Goal: Task Accomplishment & Management: Manage account settings

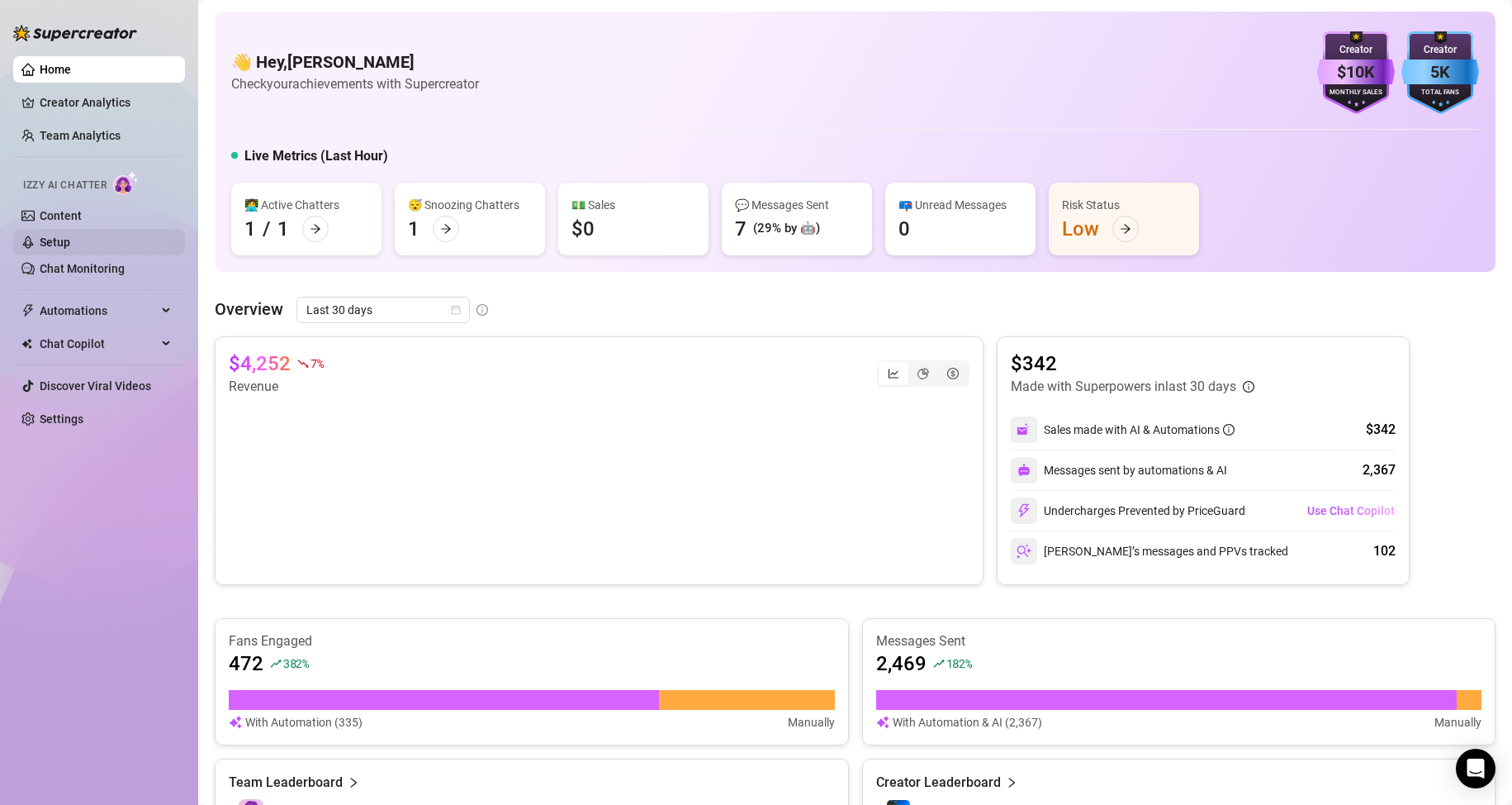
click at [70, 235] on link "Setup" at bounding box center [55, 242] width 31 height 14
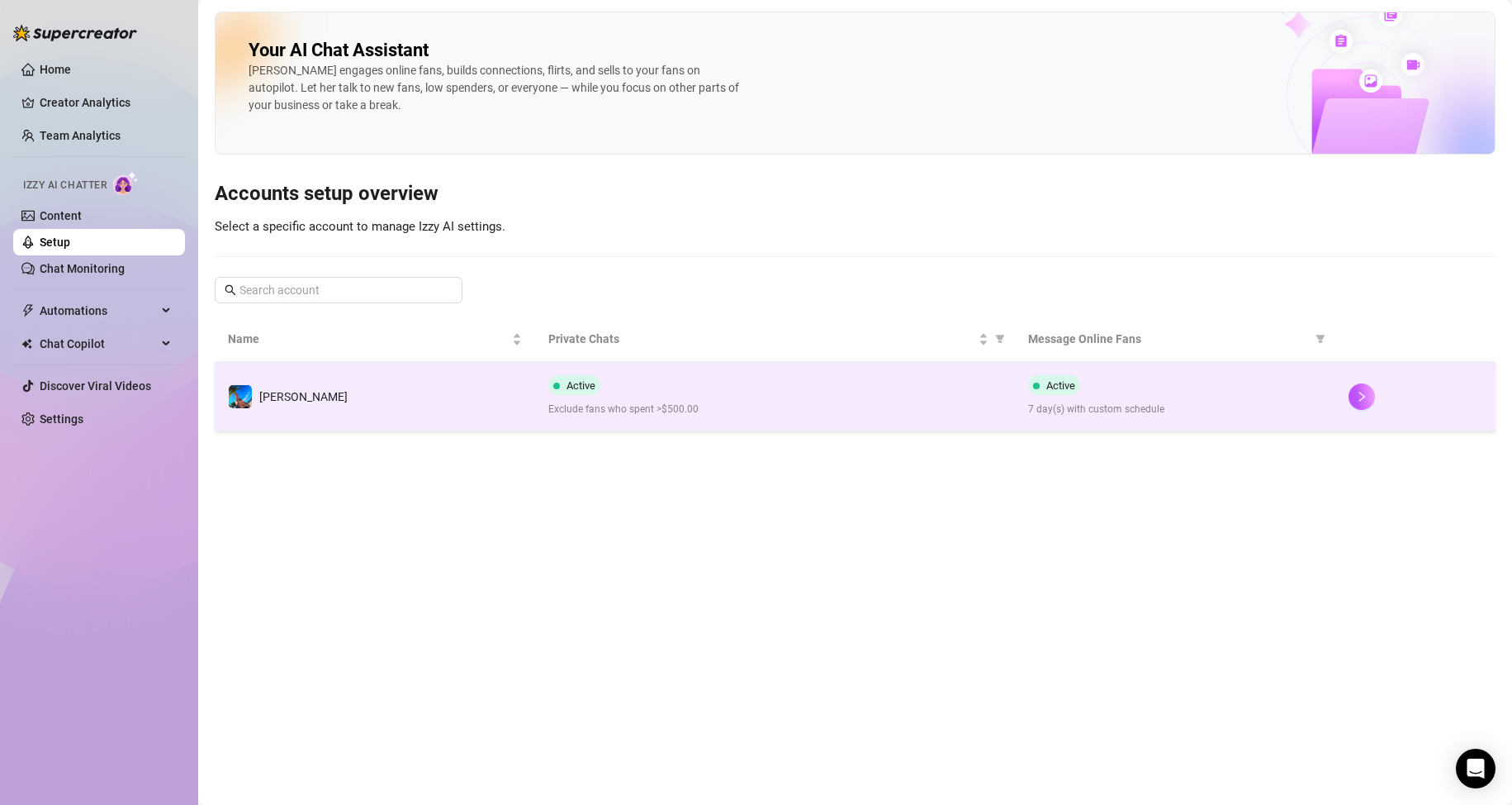
click at [868, 400] on div "Active Exclude fans who spent >$500.00" at bounding box center [775, 395] width 454 height 42
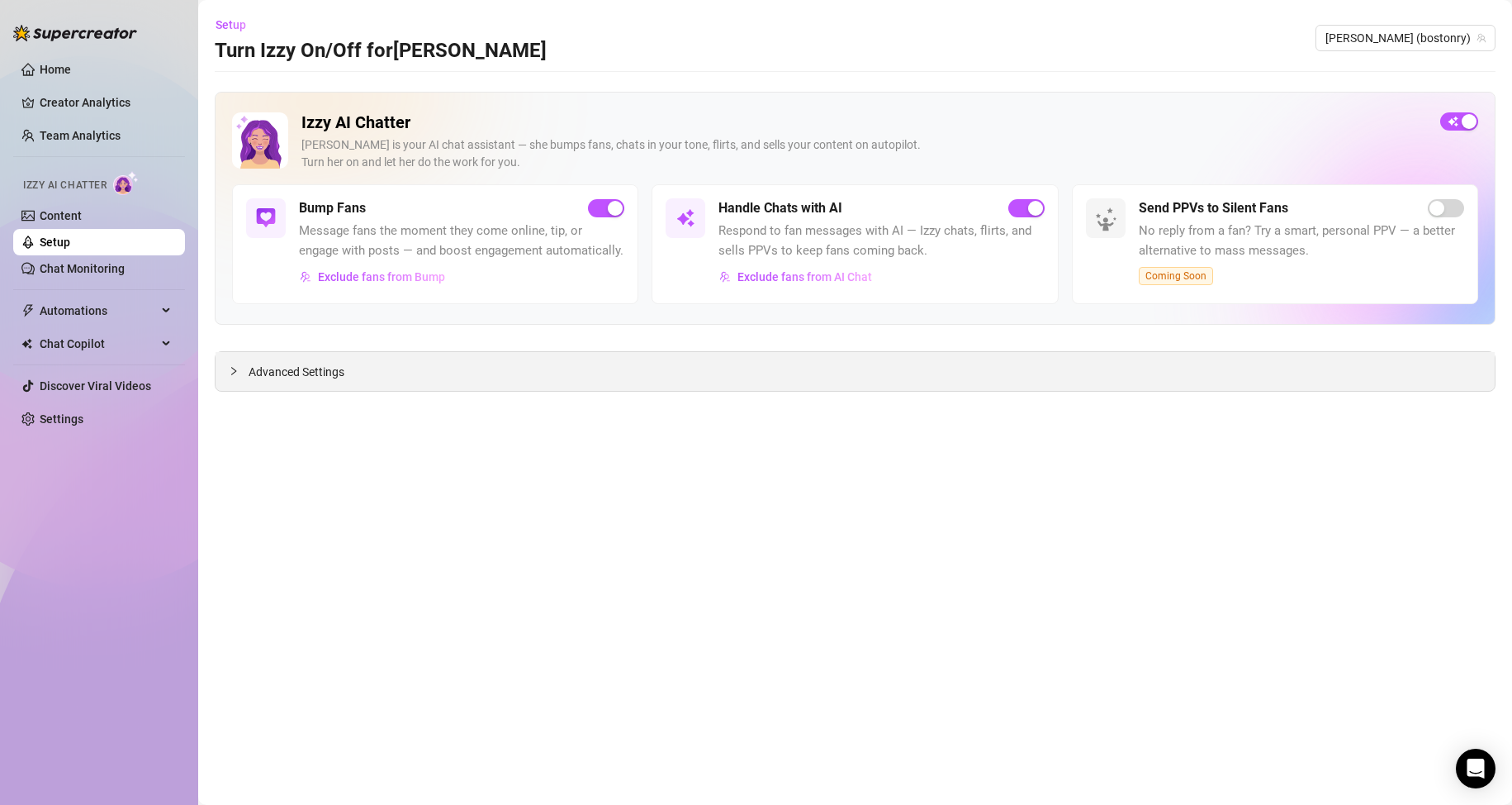
click at [432, 377] on div "Advanced Settings" at bounding box center [855, 371] width 1279 height 39
click at [268, 372] on span "Advanced Settings" at bounding box center [296, 371] width 96 height 18
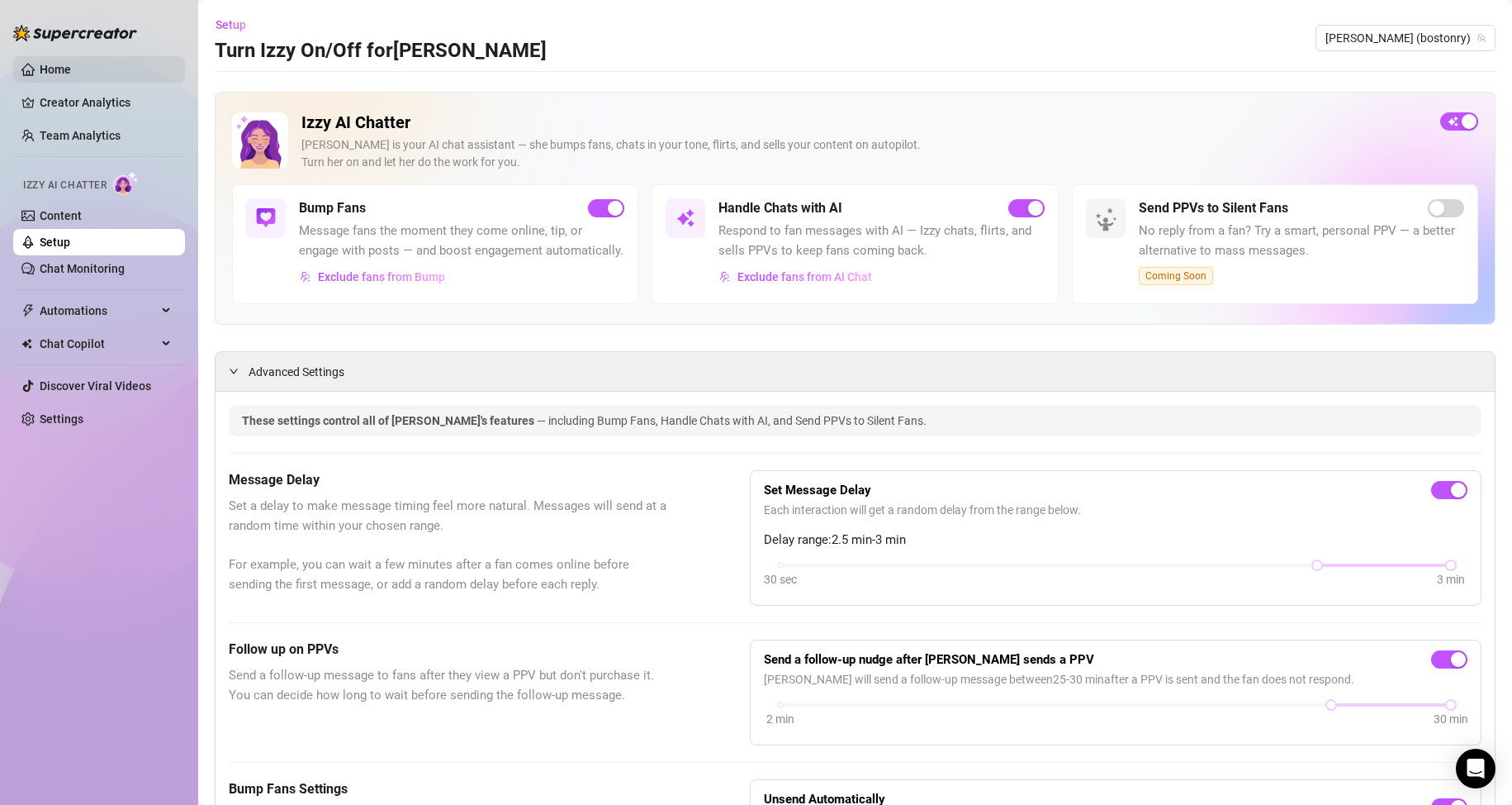
click at [50, 63] on link "Home" at bounding box center [55, 70] width 32 height 14
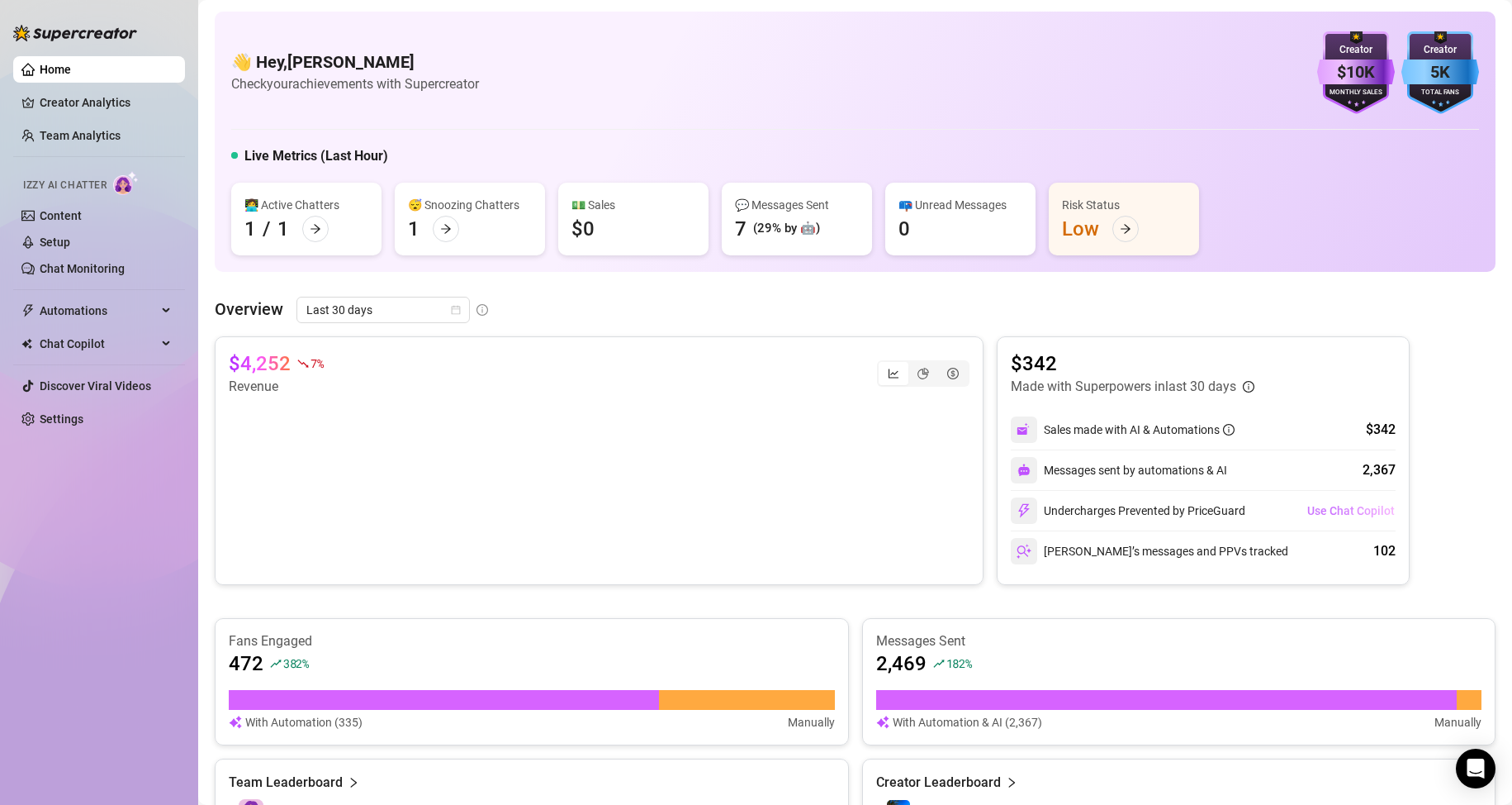
click at [1358, 507] on span "Use Chat Copilot" at bounding box center [1350, 511] width 88 height 14
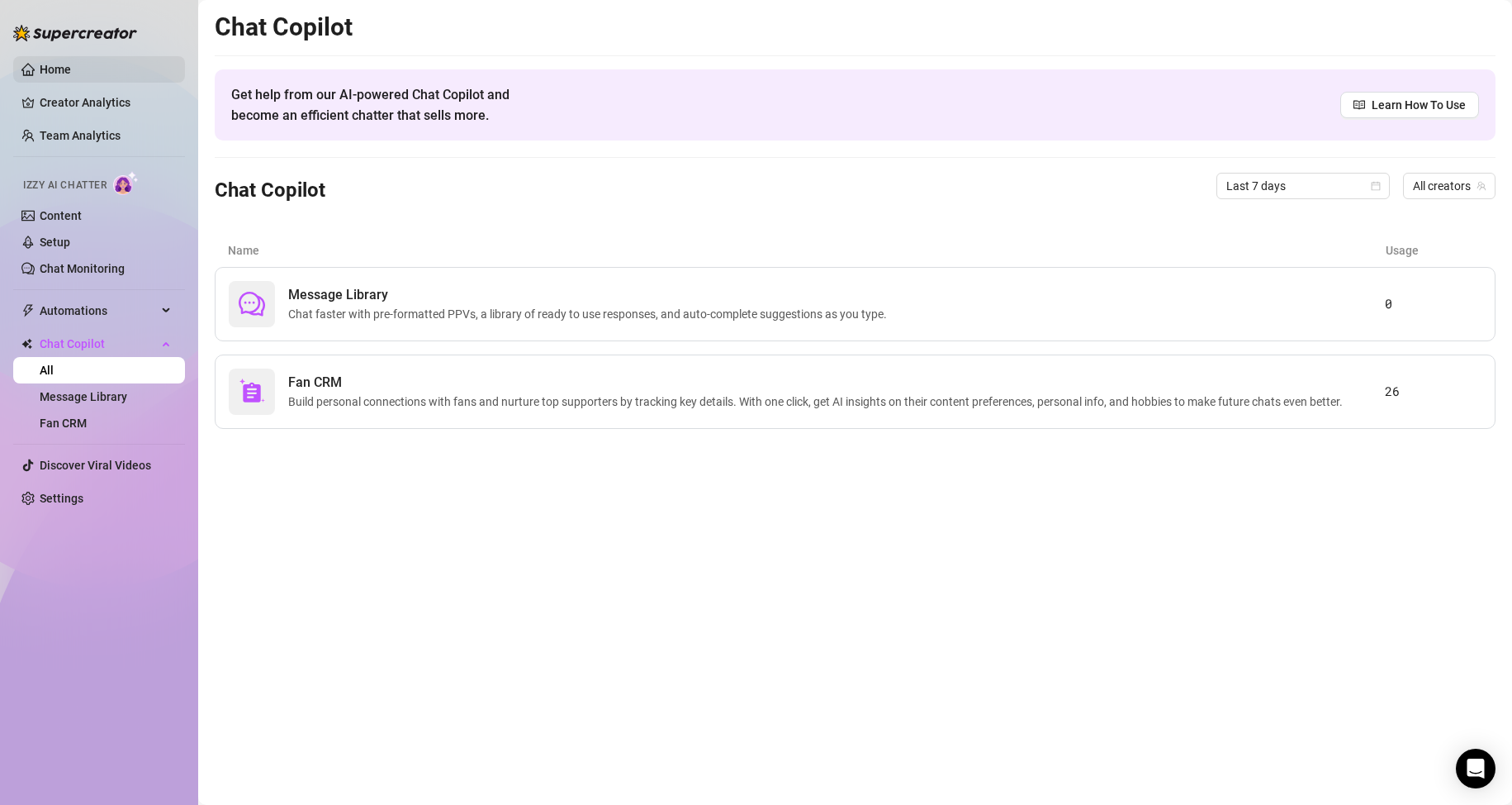
click at [69, 66] on link "Home" at bounding box center [55, 70] width 32 height 14
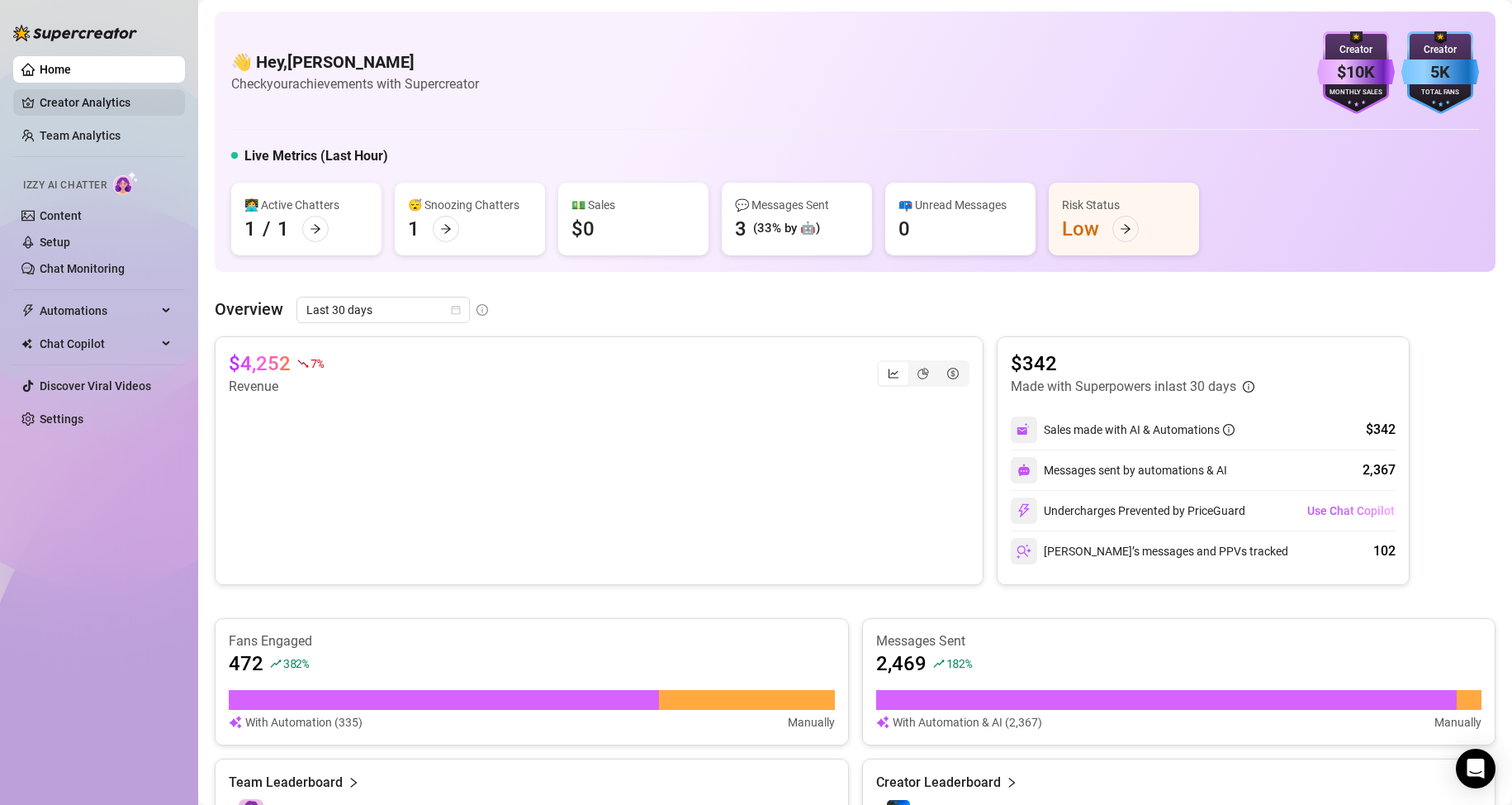
click at [57, 93] on link "Creator Analytics" at bounding box center [106, 102] width 132 height 26
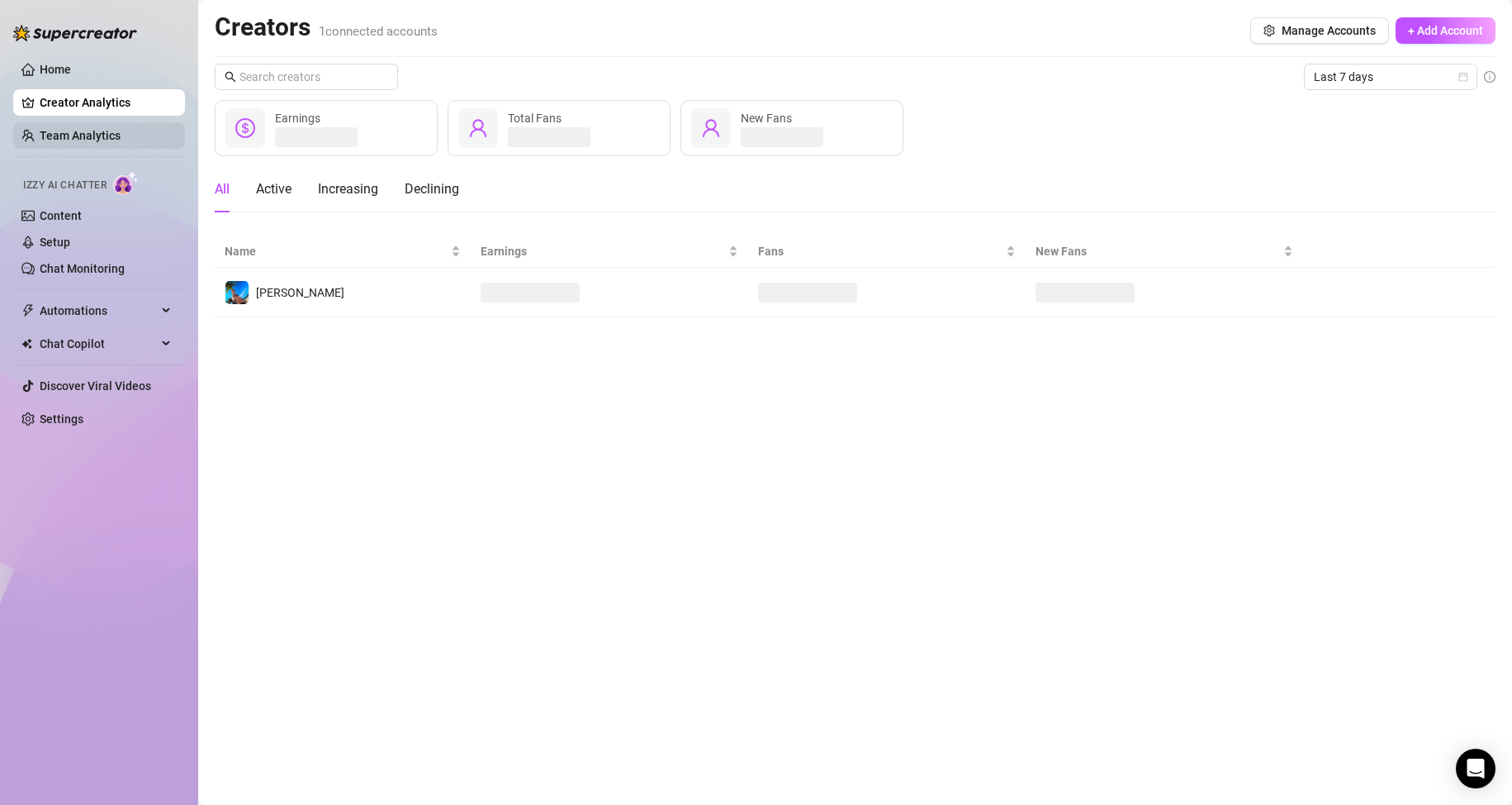
click at [97, 132] on link "Team Analytics" at bounding box center [80, 135] width 81 height 14
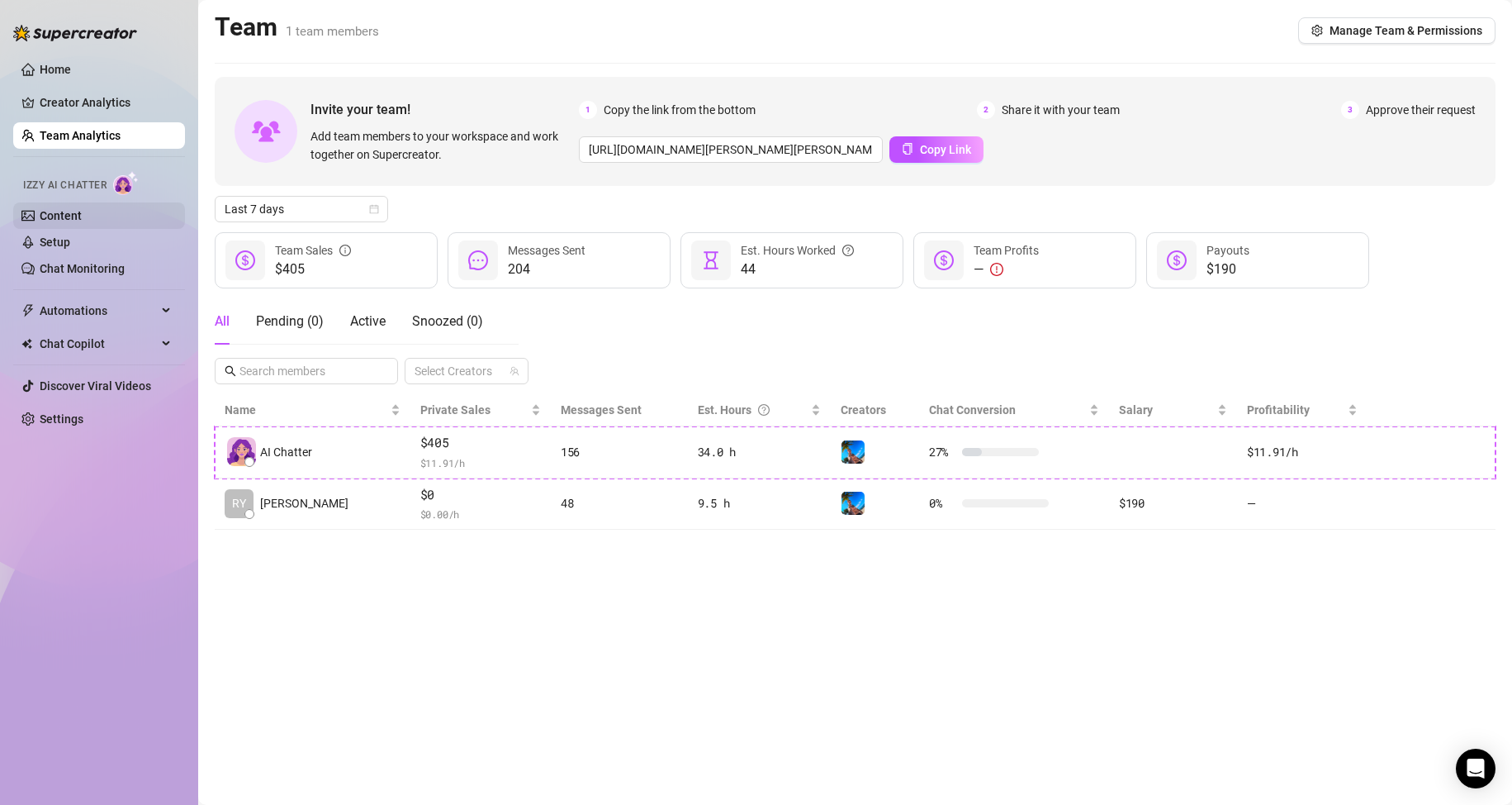
click at [78, 216] on link "Content" at bounding box center [60, 216] width 42 height 14
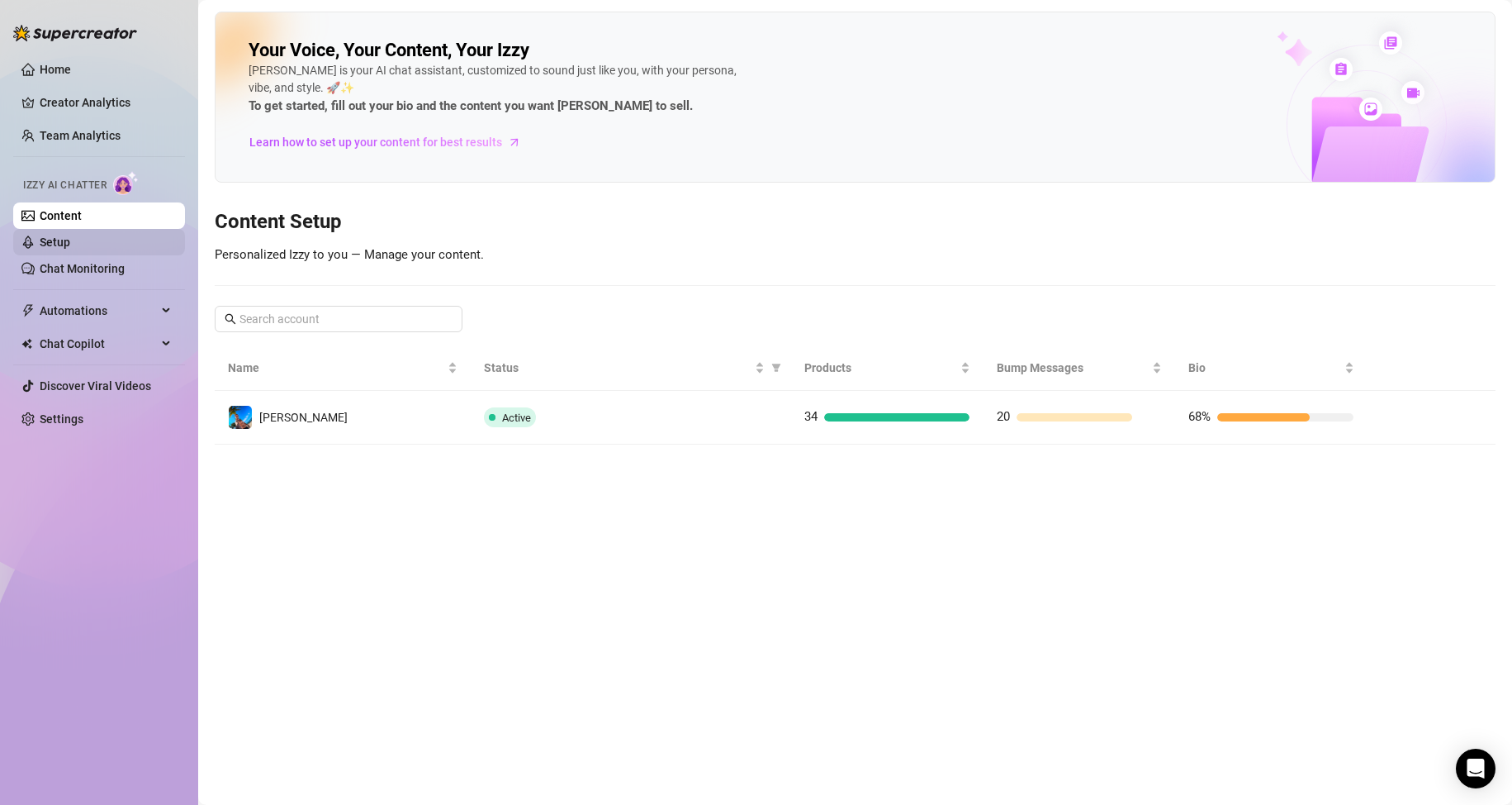
click at [70, 249] on link "Setup" at bounding box center [55, 242] width 31 height 14
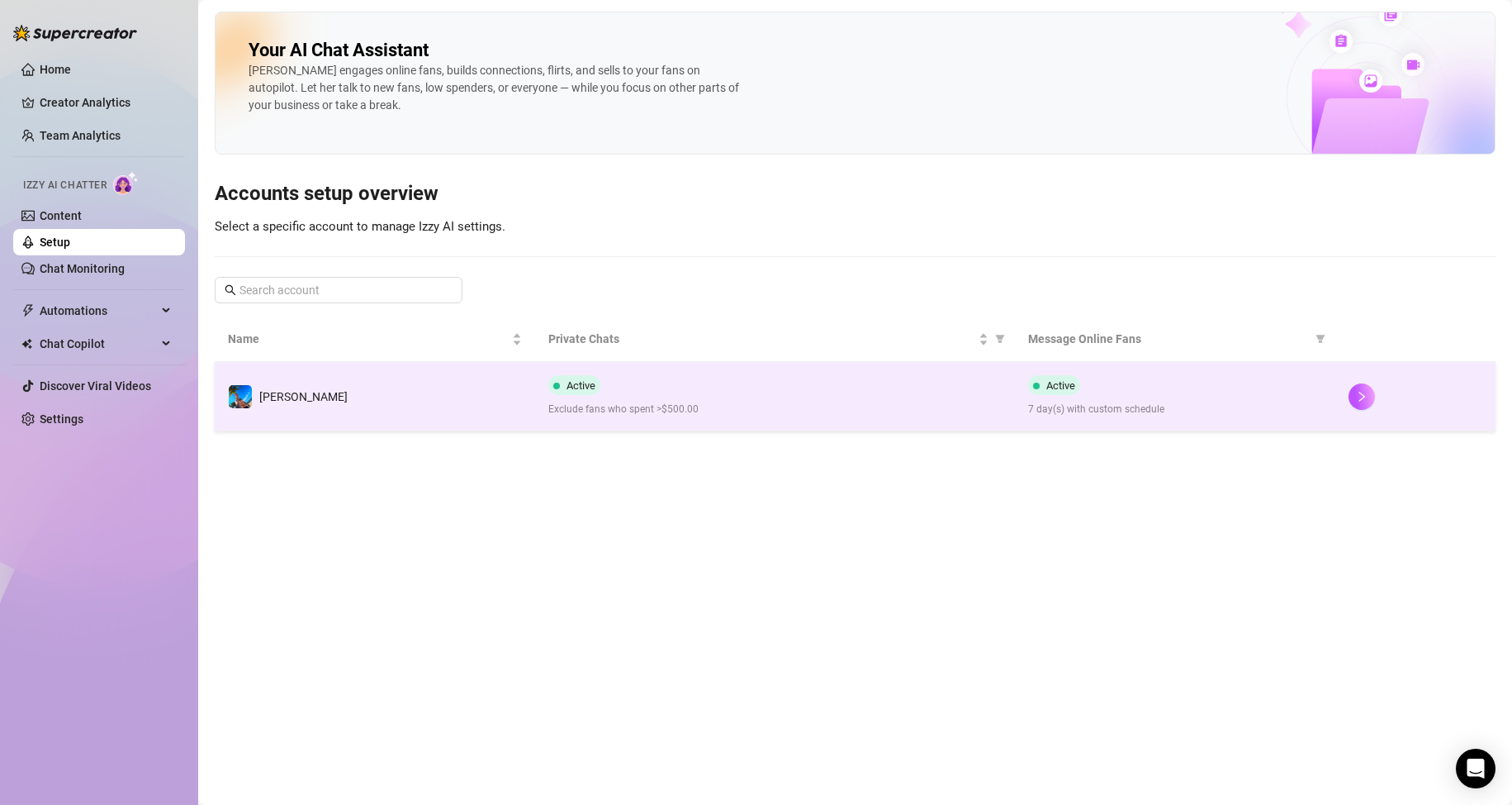
click at [813, 399] on div "Active Exclude fans who spent >$500.00" at bounding box center [775, 395] width 454 height 42
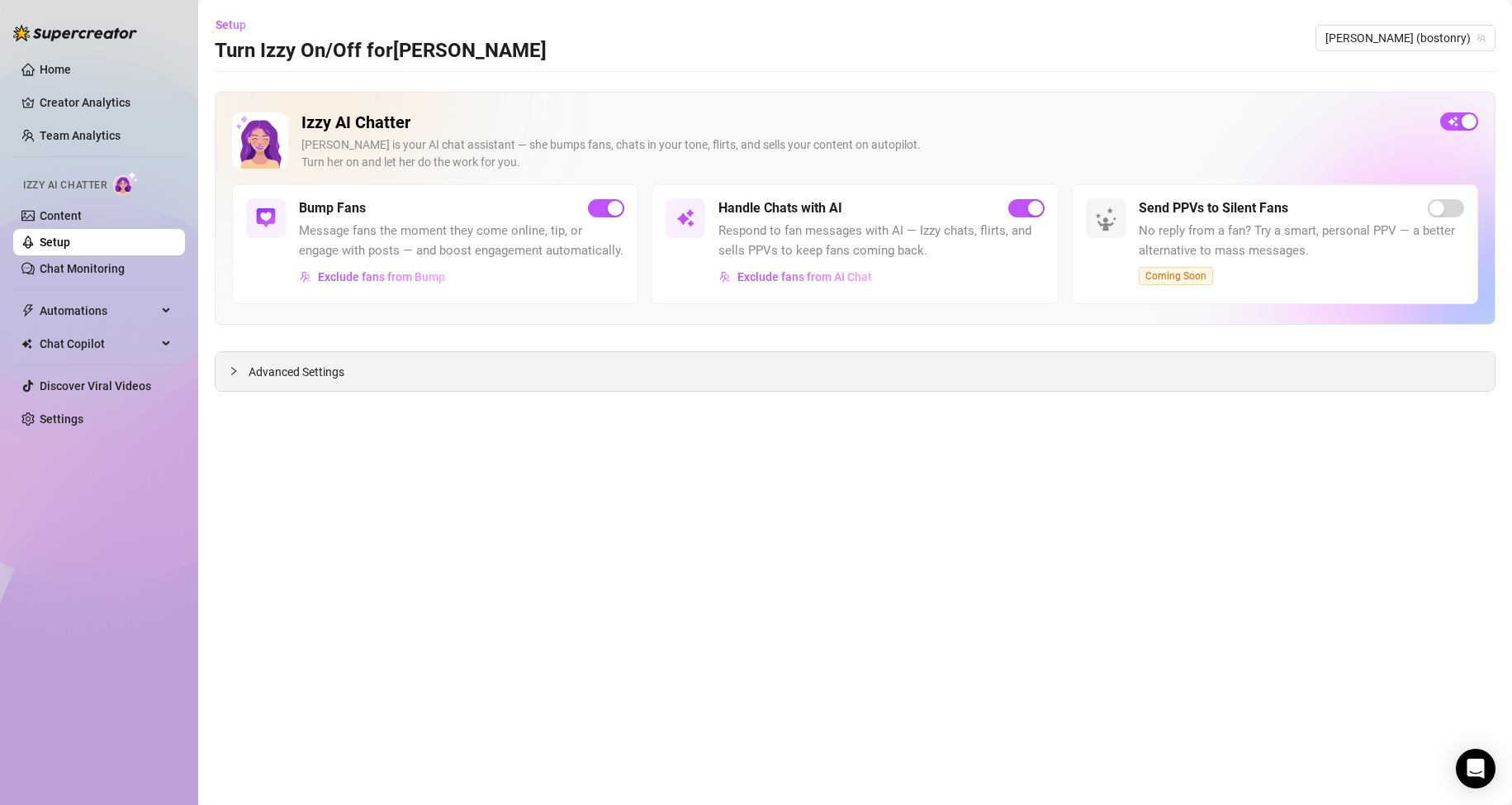
click at [299, 363] on div "Advanced Settings" at bounding box center [855, 371] width 1279 height 39
drag, startPoint x: 310, startPoint y: 371, endPoint x: 321, endPoint y: 373, distance: 11.2
click at [311, 372] on span "Advanced Settings" at bounding box center [296, 371] width 96 height 18
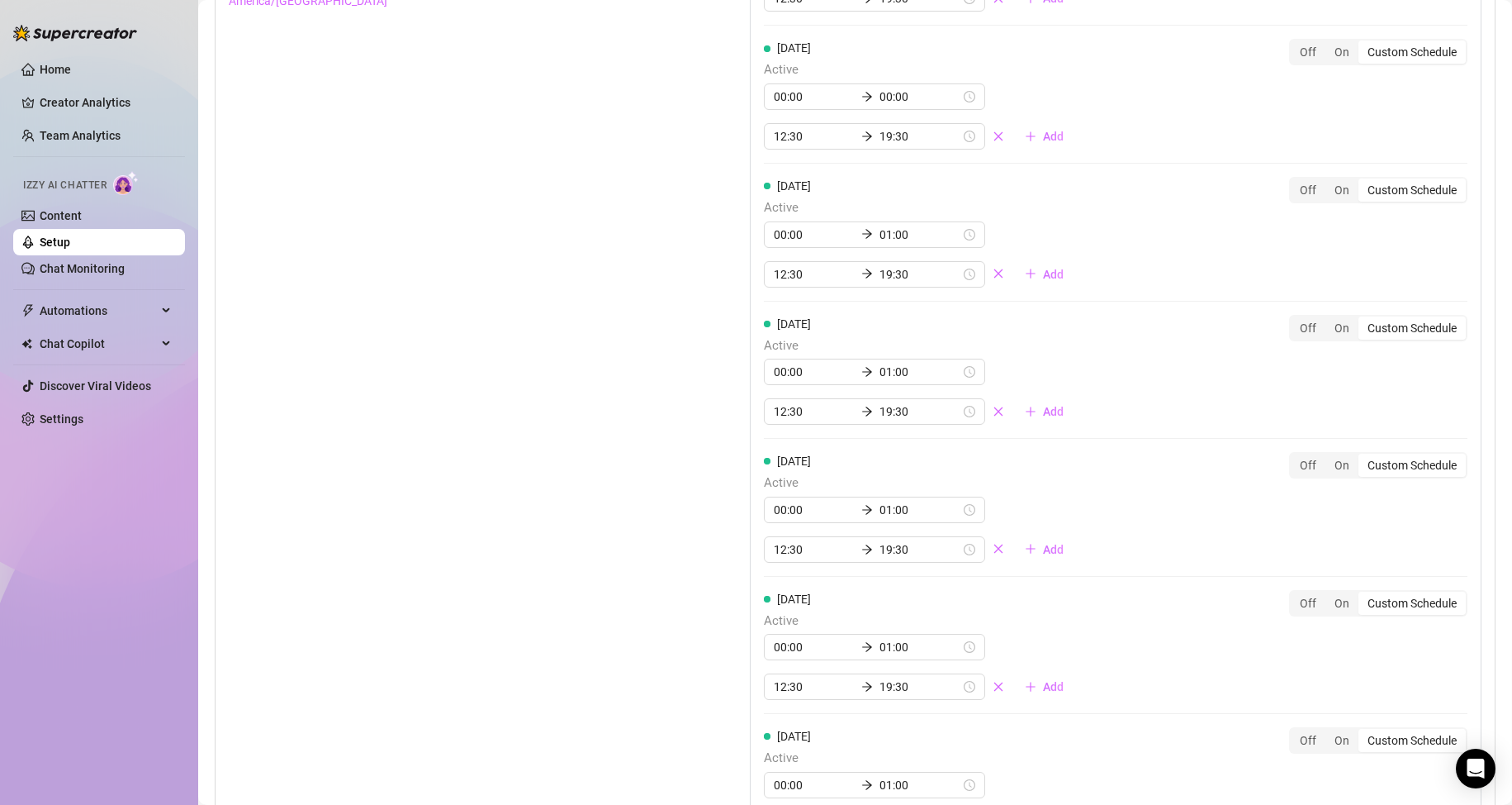
scroll to position [1501, 0]
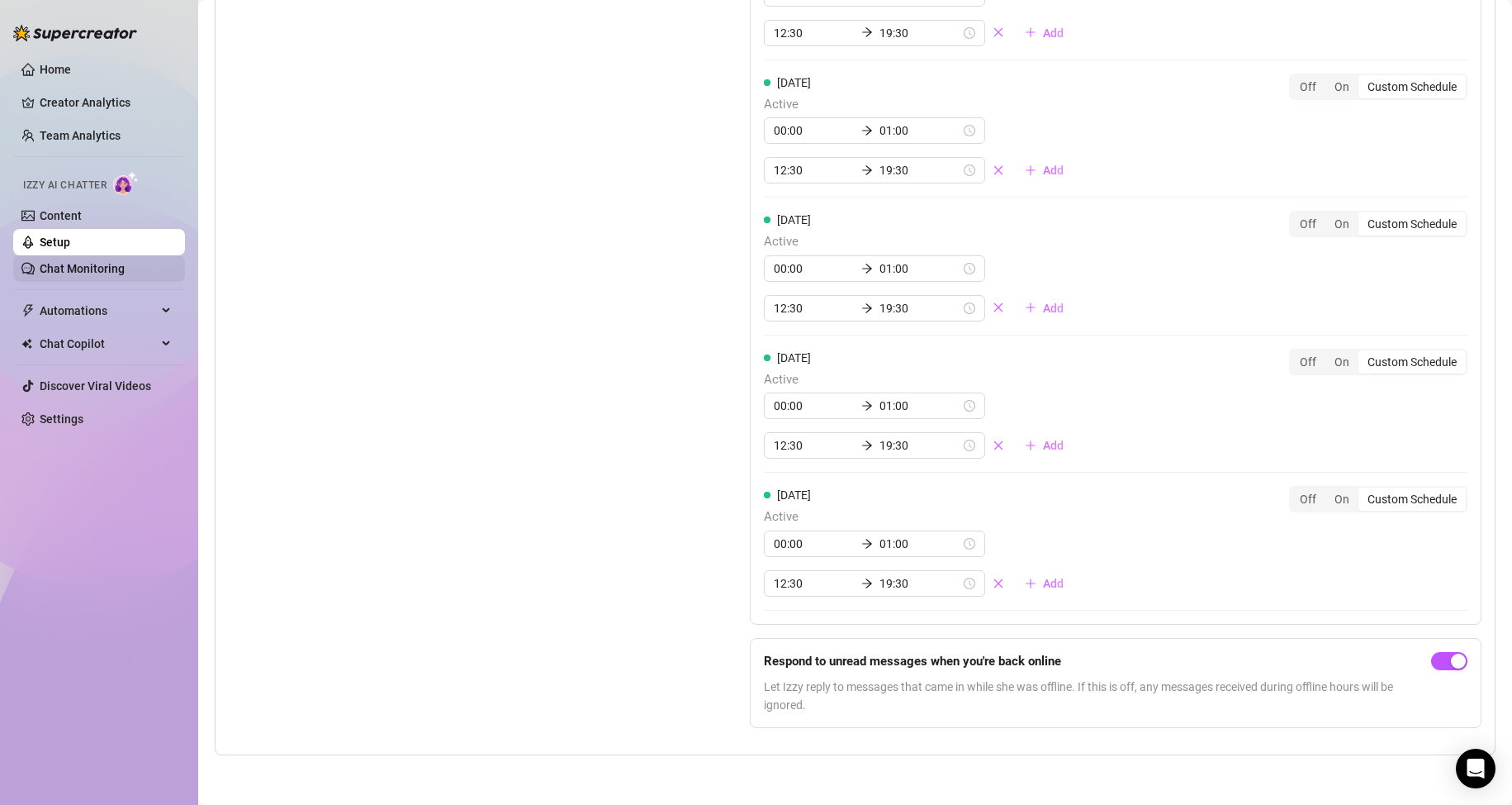
click at [94, 275] on link "Chat Monitoring" at bounding box center [83, 268] width 85 height 14
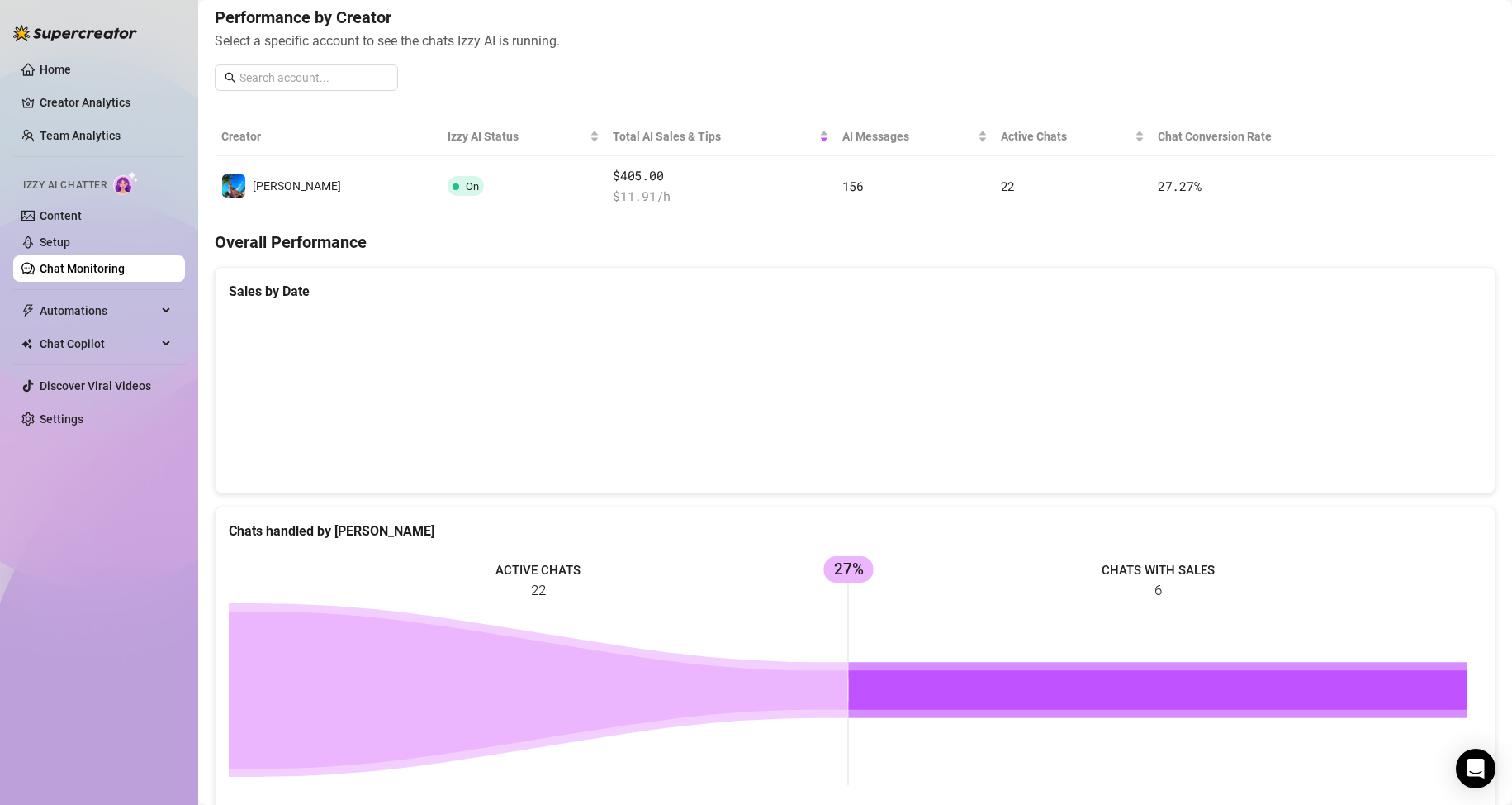
scroll to position [206, 0]
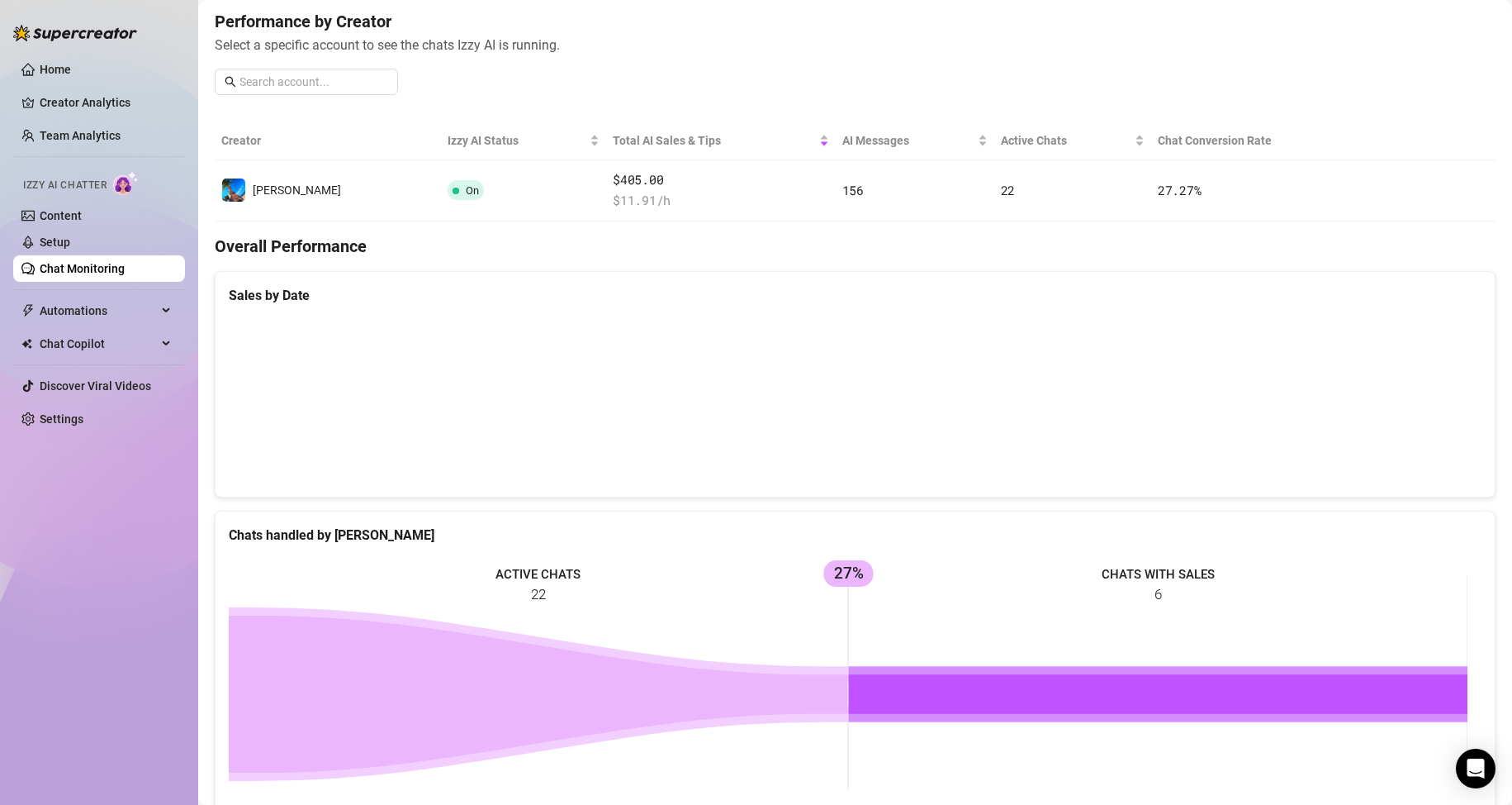
click at [1395, 454] on canvas at bounding box center [848, 400] width 1239 height 165
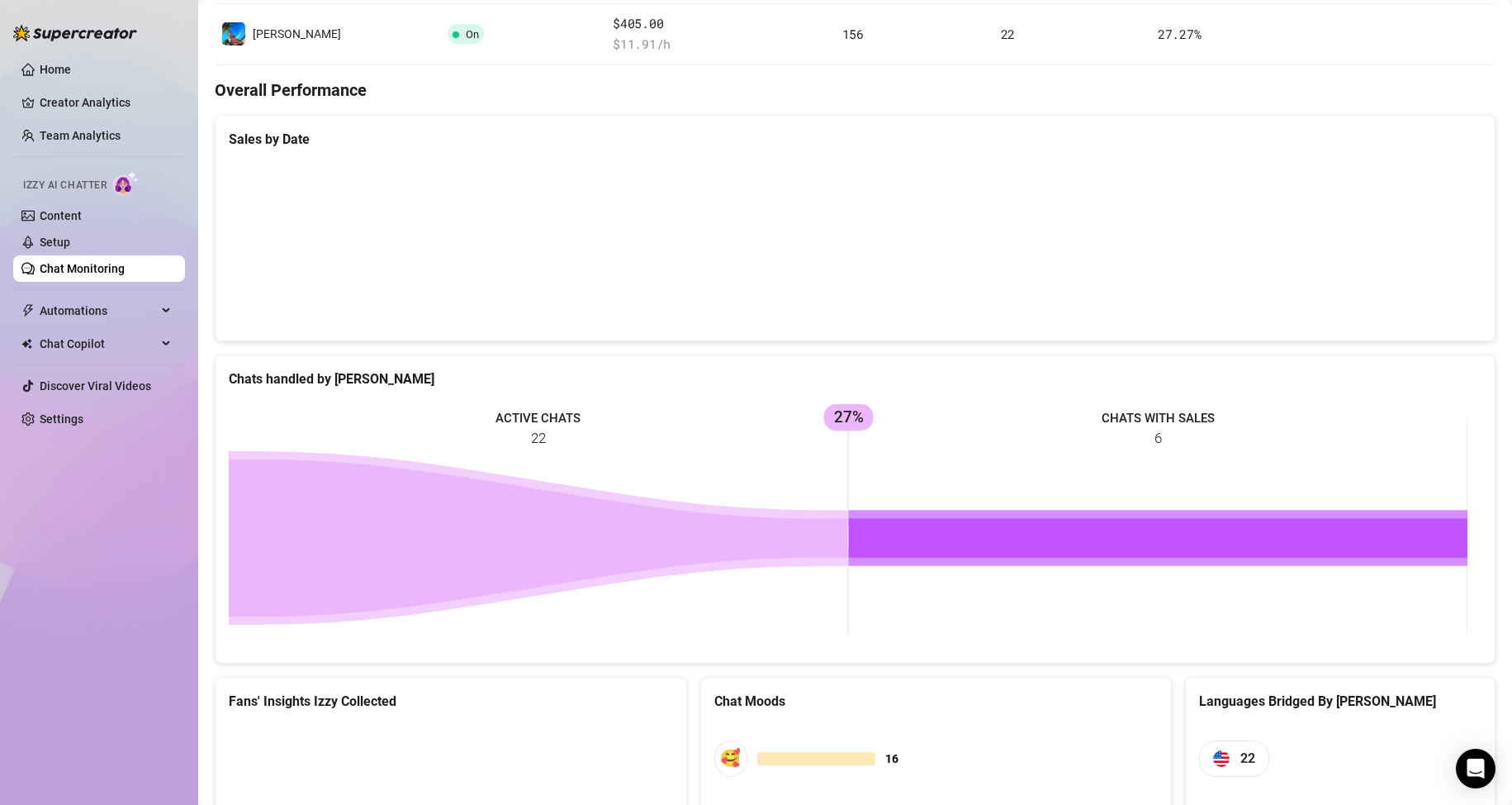
scroll to position [612, 0]
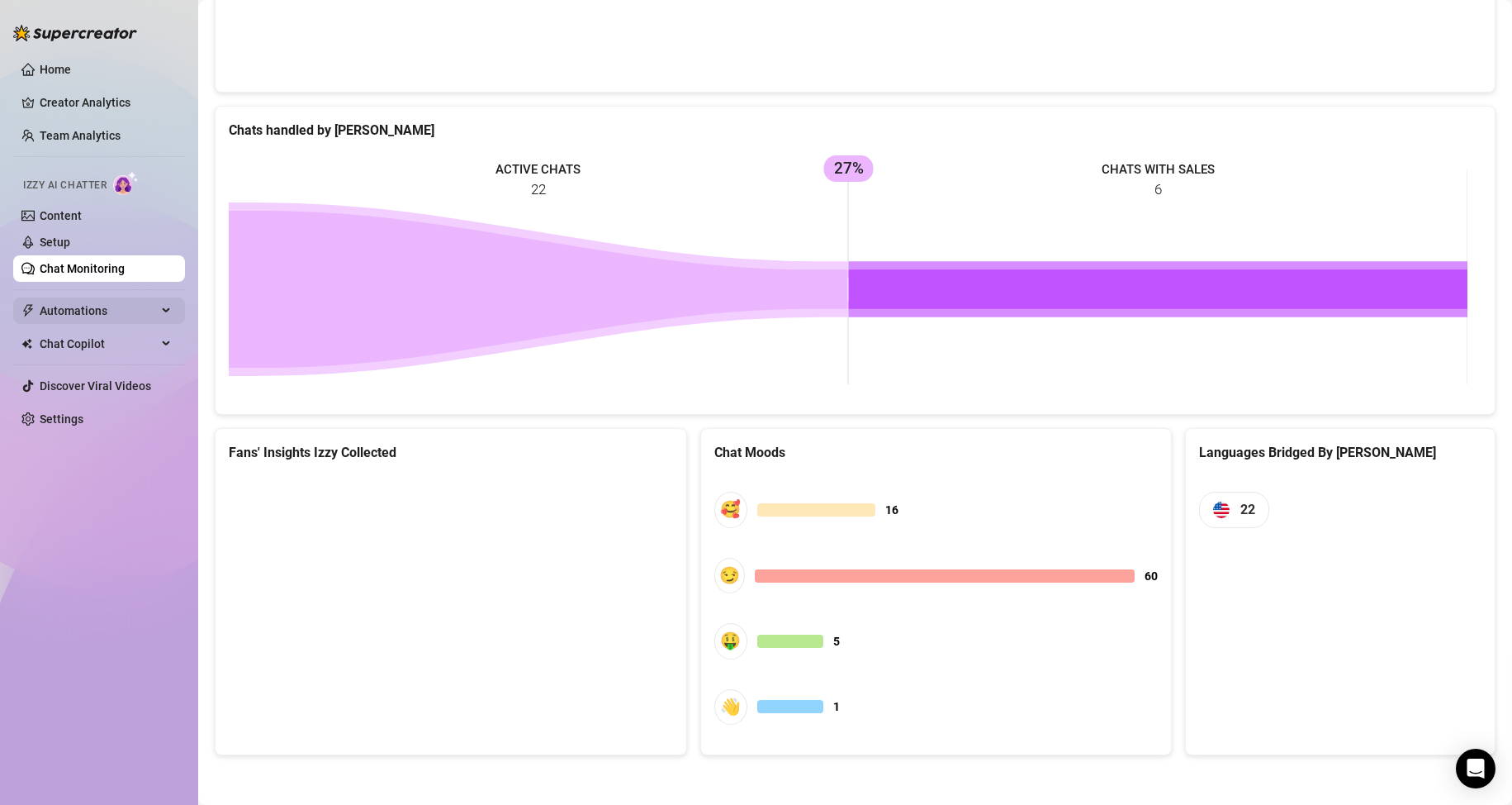
click at [100, 312] on span "Automations" at bounding box center [99, 310] width 117 height 26
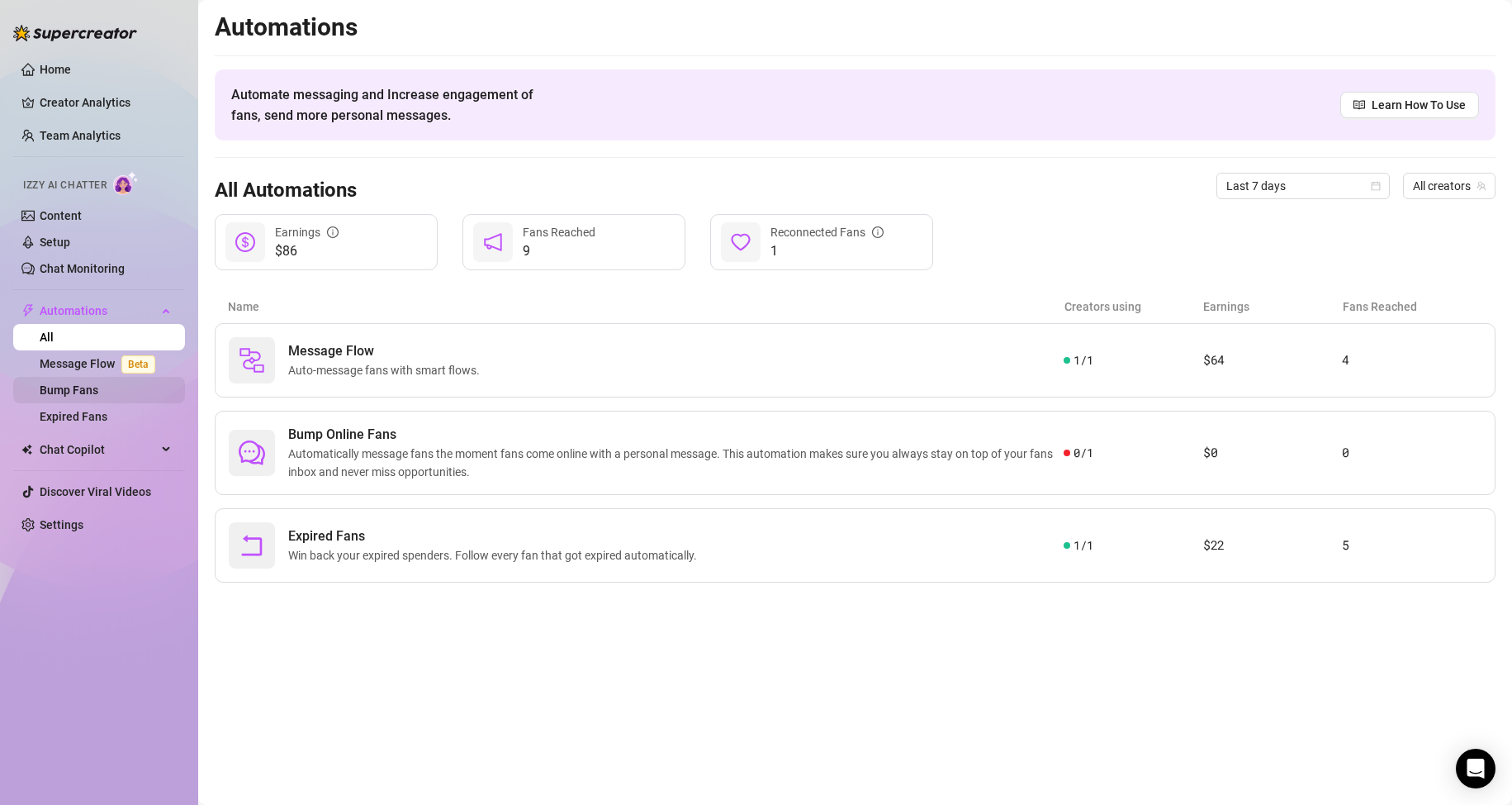
click at [81, 389] on link "Bump Fans" at bounding box center [69, 390] width 59 height 14
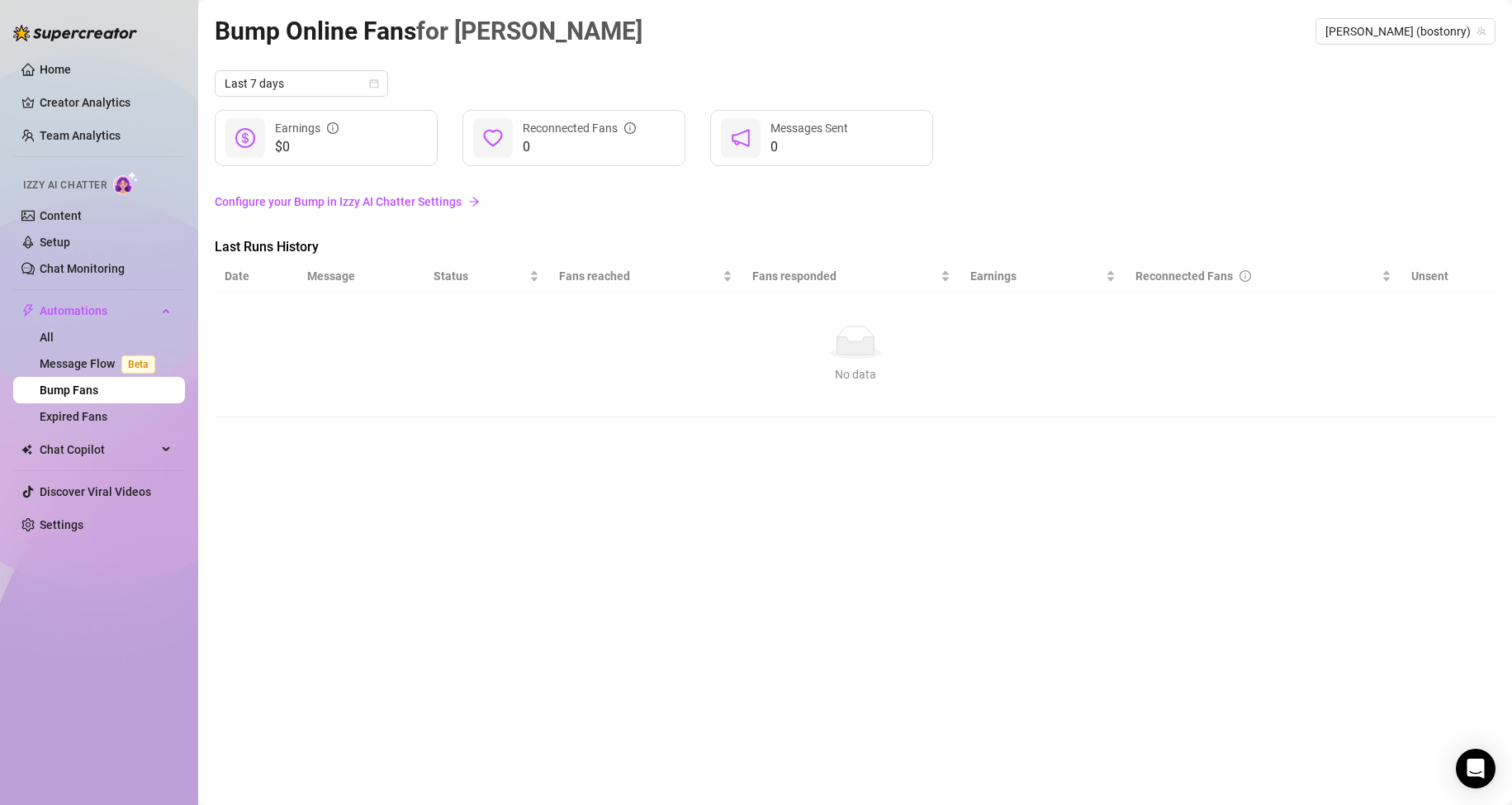
click at [268, 197] on link "Configure your Bump in Izzy AI Chatter Settings" at bounding box center [855, 201] width 1280 height 18
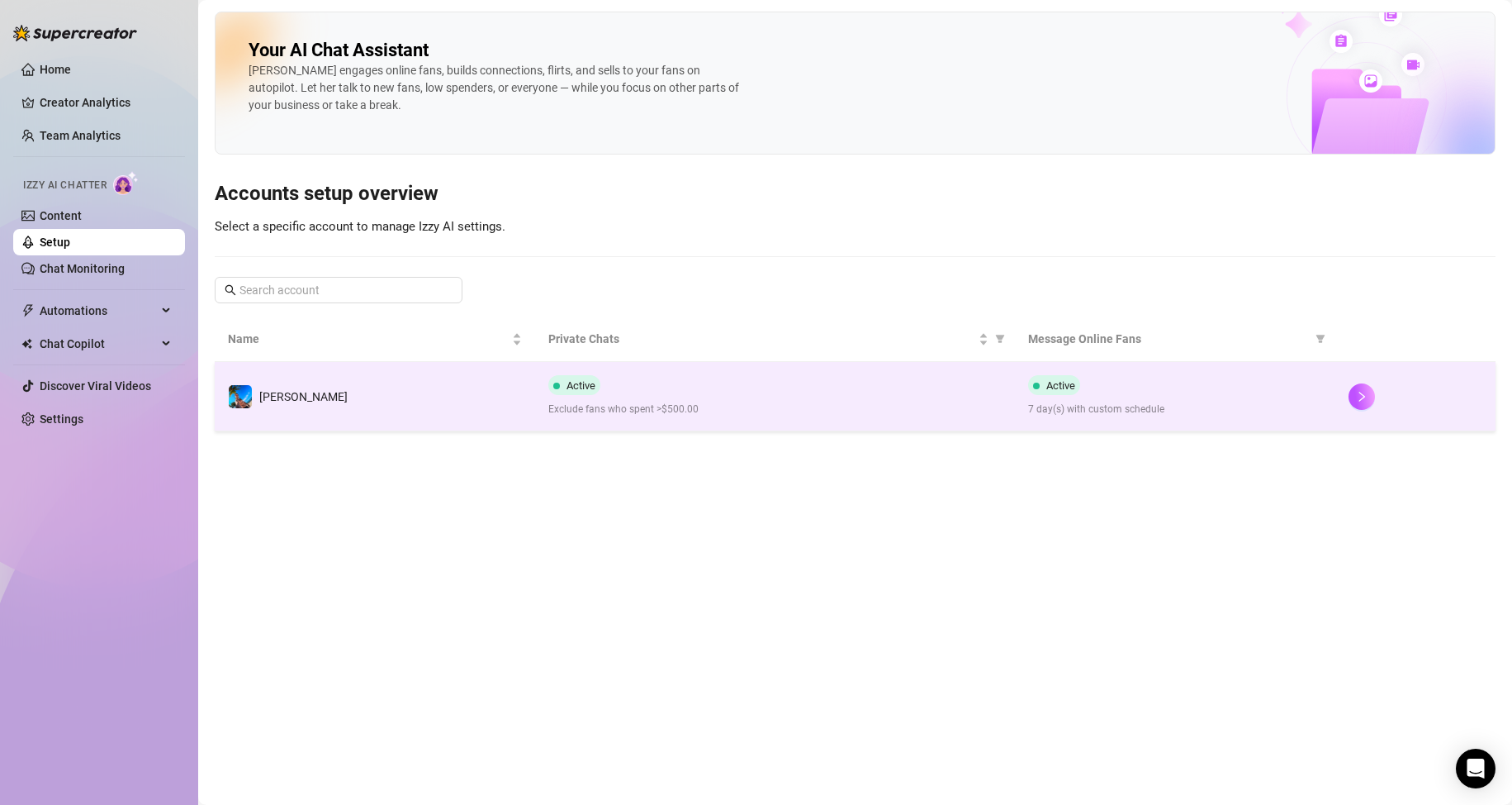
click at [524, 416] on td "[PERSON_NAME]" at bounding box center [375, 396] width 320 height 69
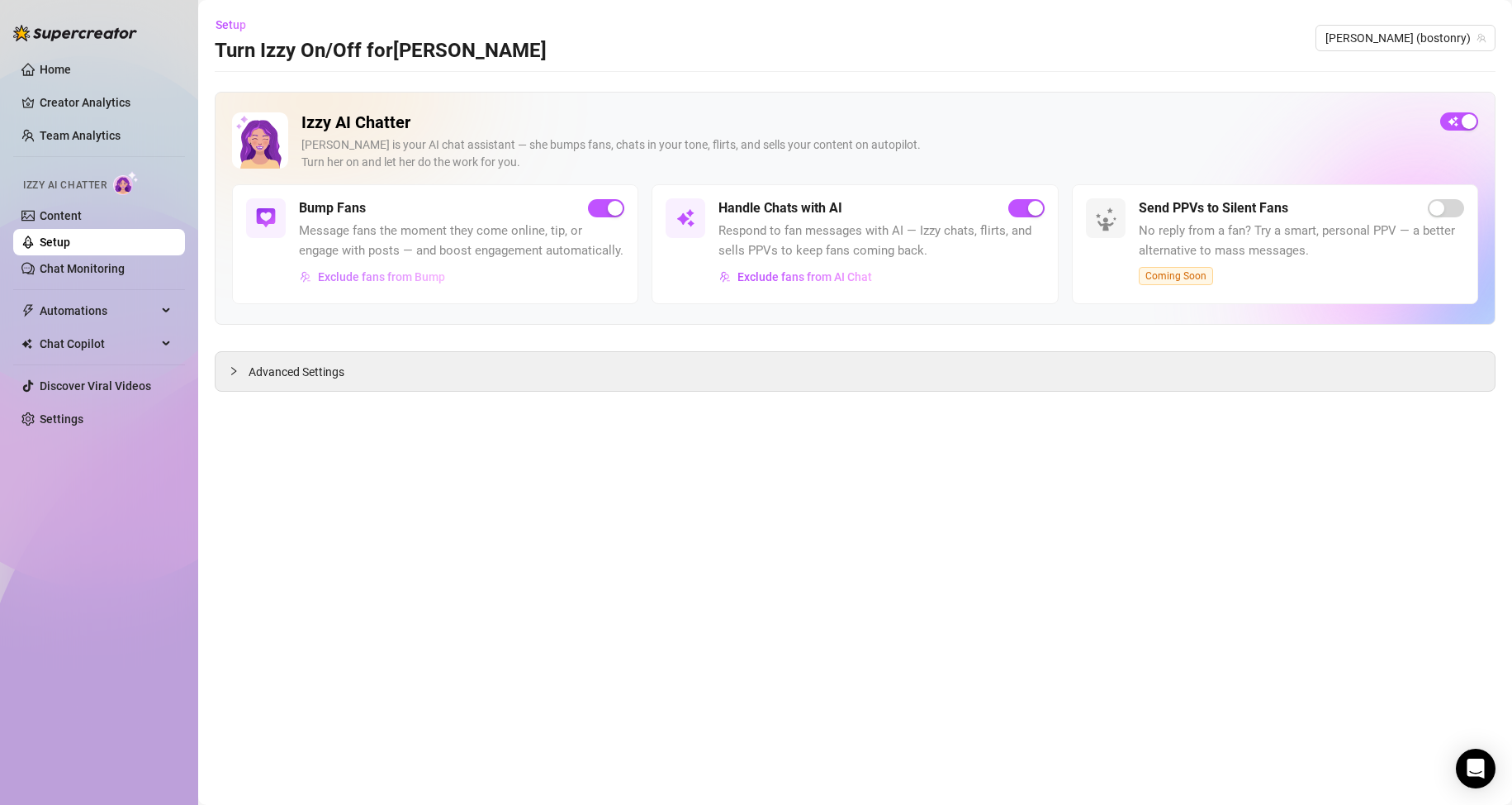
click at [353, 280] on span "Exclude fans from Bump" at bounding box center [381, 277] width 127 height 14
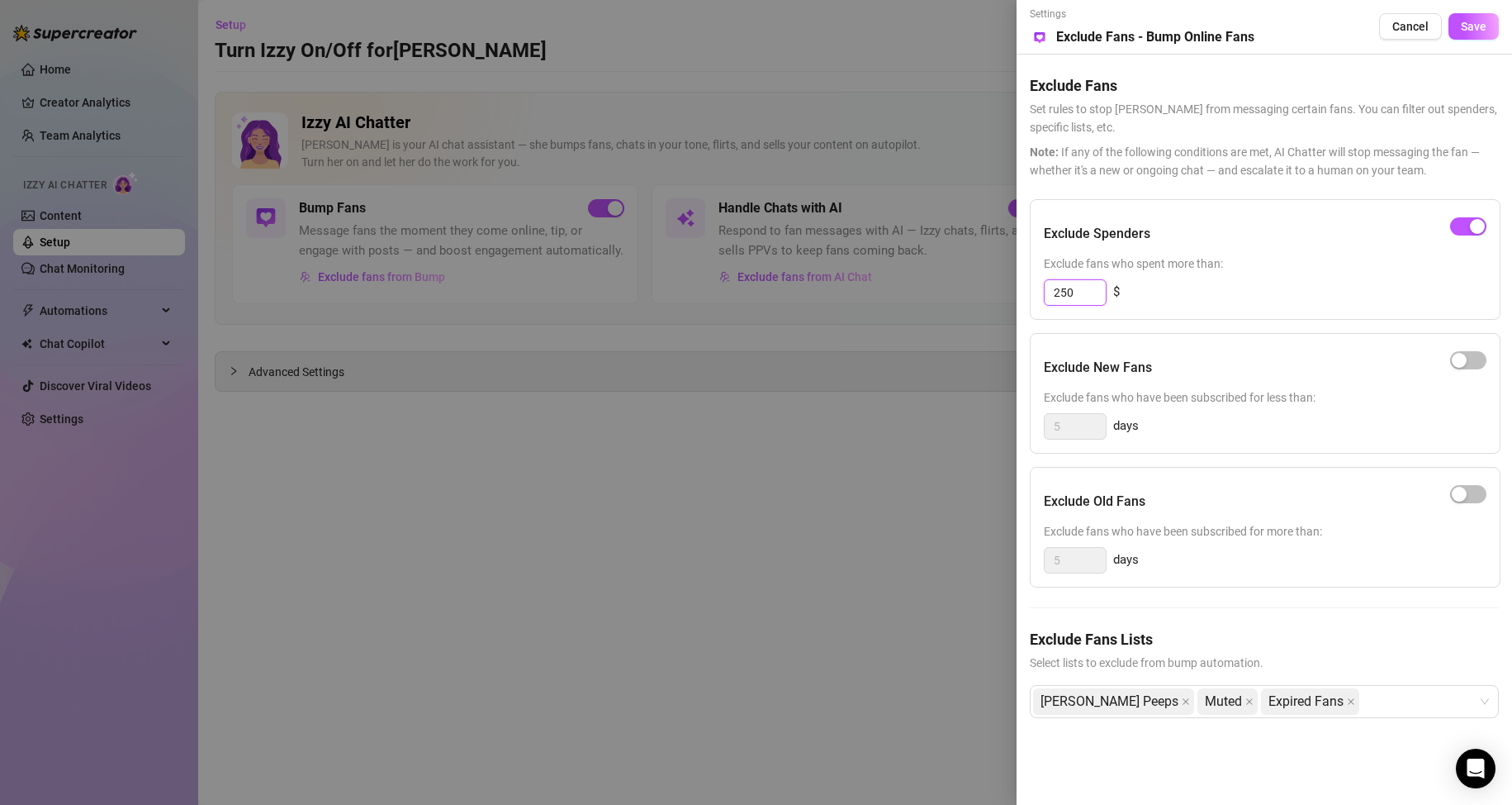
click at [1092, 289] on input "250" at bounding box center [1075, 292] width 61 height 25
click at [1295, 755] on div "Settings Preview Exclude Fans - Bump Online Fans Cancel Save Exclude Fans Set r…" at bounding box center [1264, 402] width 495 height 805
click at [1309, 751] on div "Settings Preview Exclude Fans - Bump Online Fans Cancel Save Exclude Fans Set r…" at bounding box center [1264, 402] width 495 height 805
click at [725, 555] on div at bounding box center [756, 402] width 1512 height 805
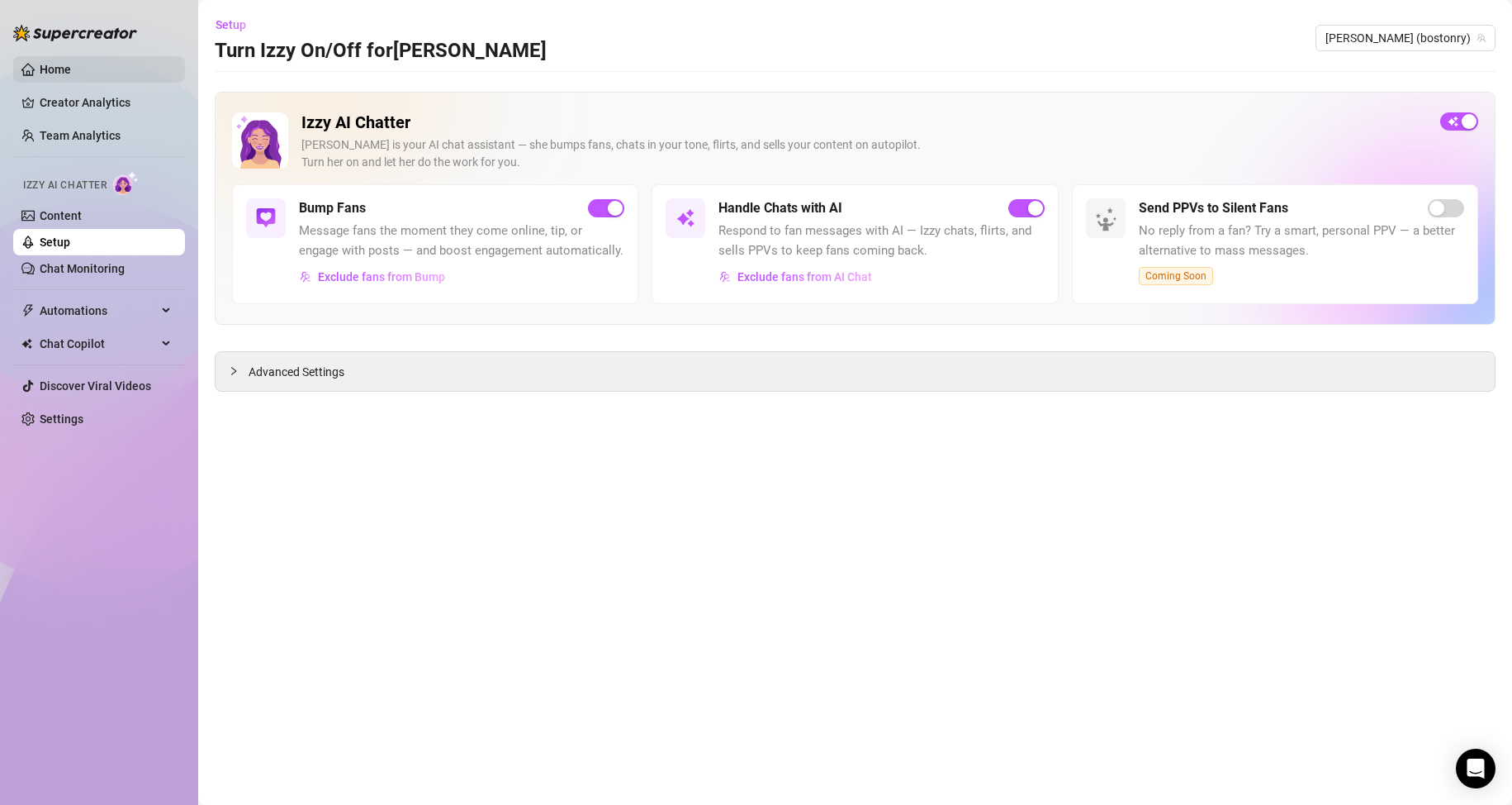
click at [59, 71] on link "Home" at bounding box center [55, 70] width 32 height 14
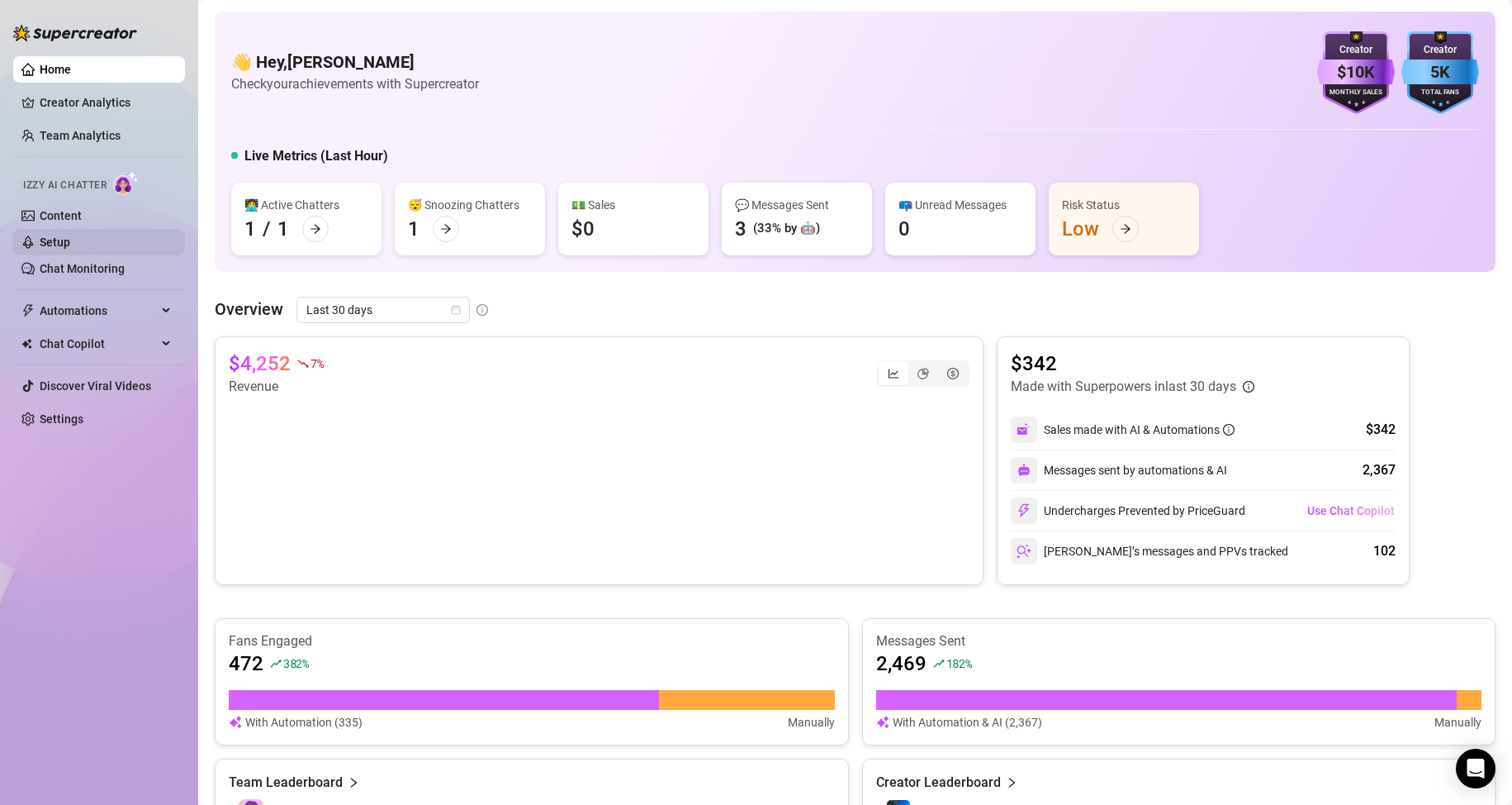
click at [70, 235] on link "Setup" at bounding box center [55, 242] width 31 height 14
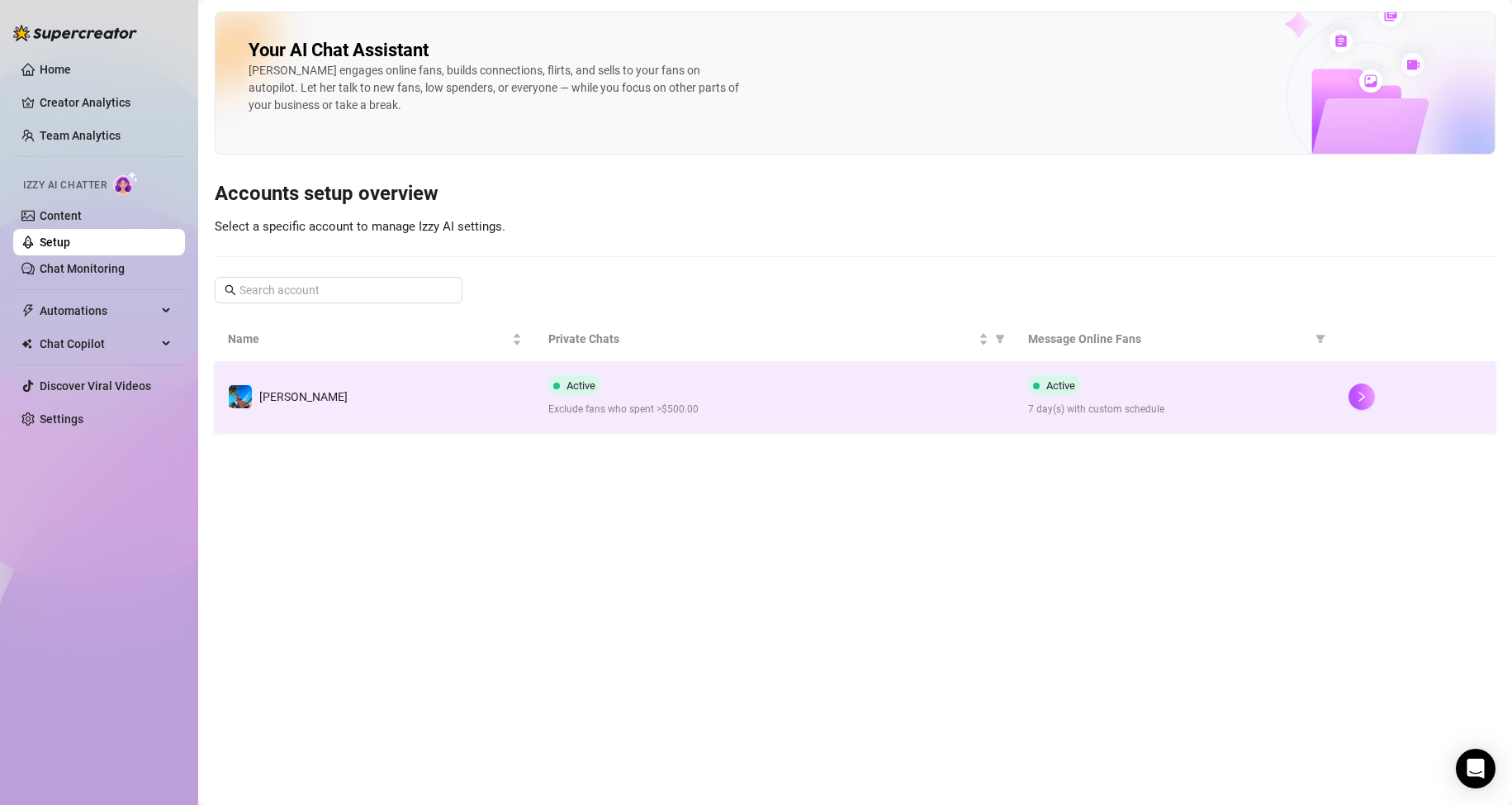
click at [811, 405] on span "Exclude fans who spent >$500.00" at bounding box center [775, 409] width 454 height 15
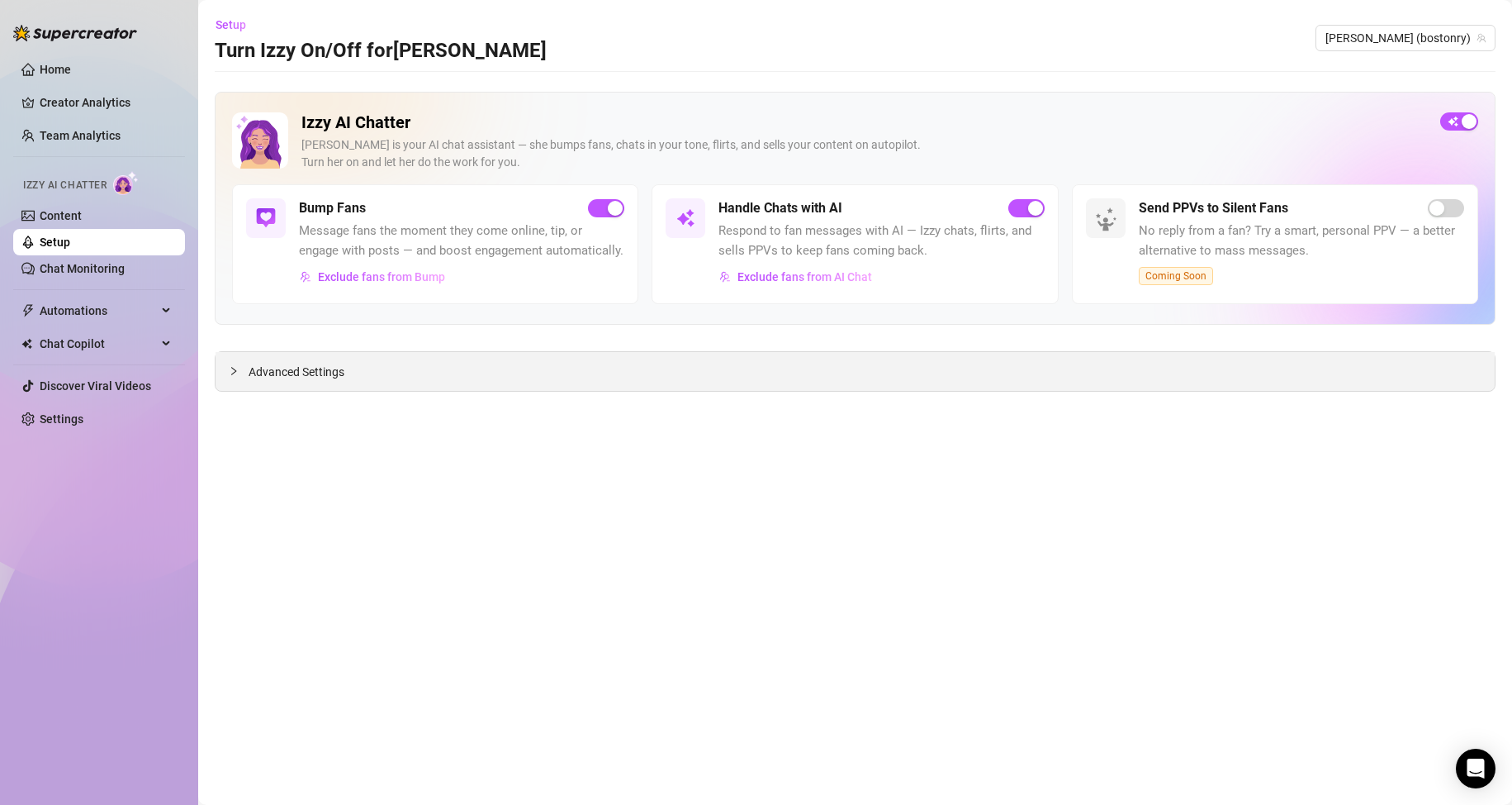
click at [295, 373] on span "Advanced Settings" at bounding box center [296, 371] width 96 height 18
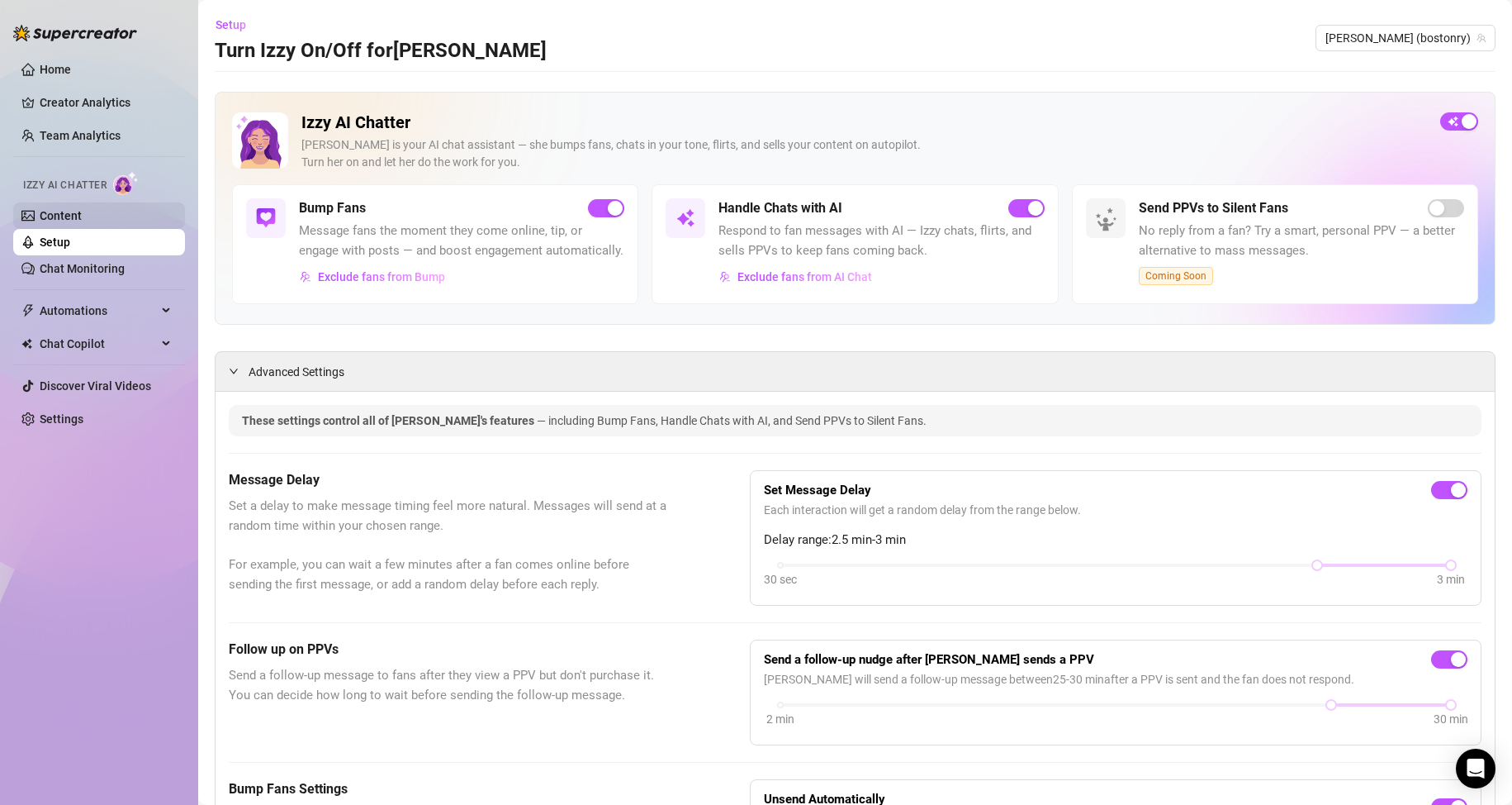
click at [70, 209] on link "Content" at bounding box center [60, 216] width 42 height 14
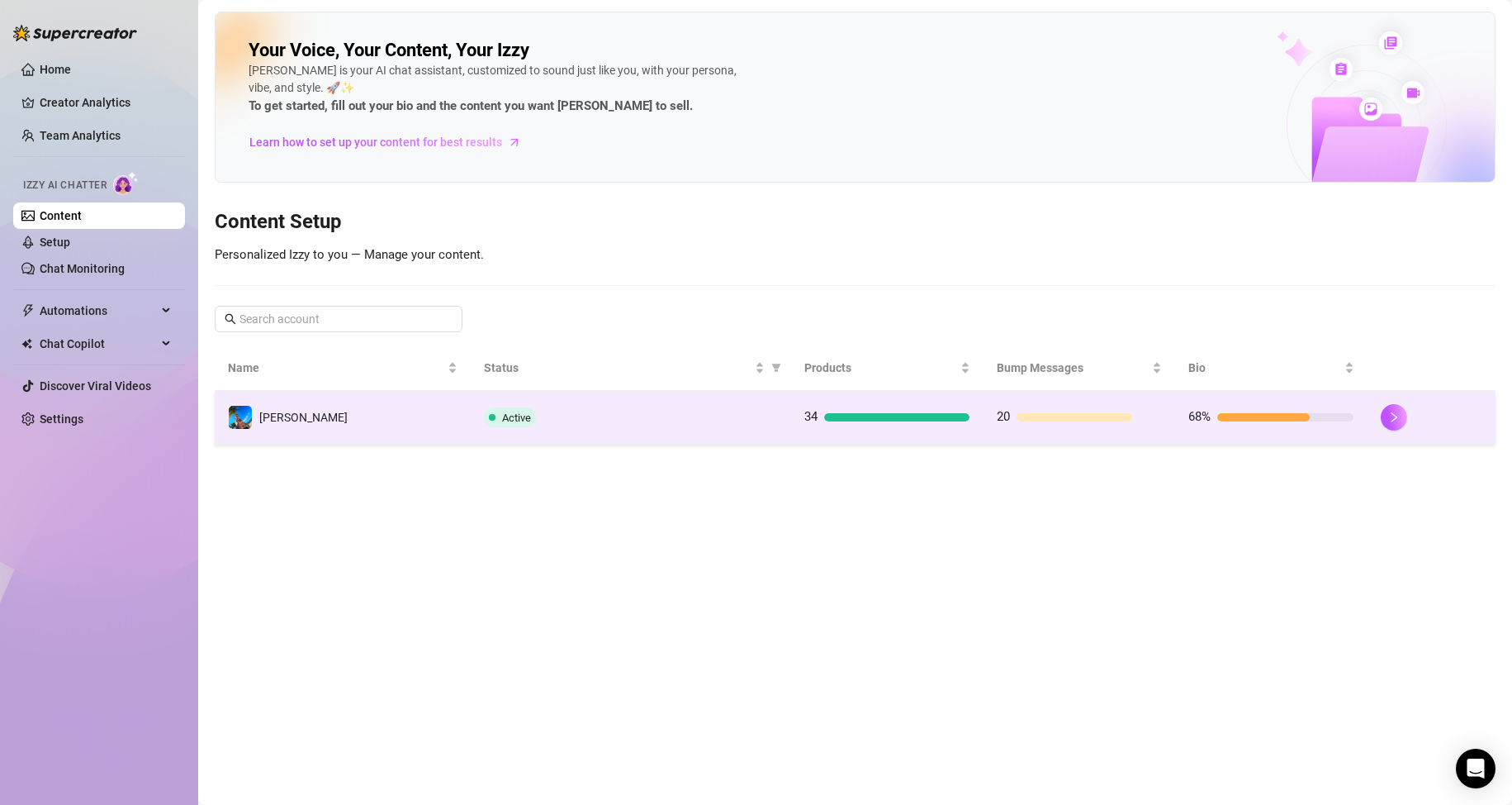
click at [443, 415] on td "[PERSON_NAME]" at bounding box center [342, 417] width 256 height 54
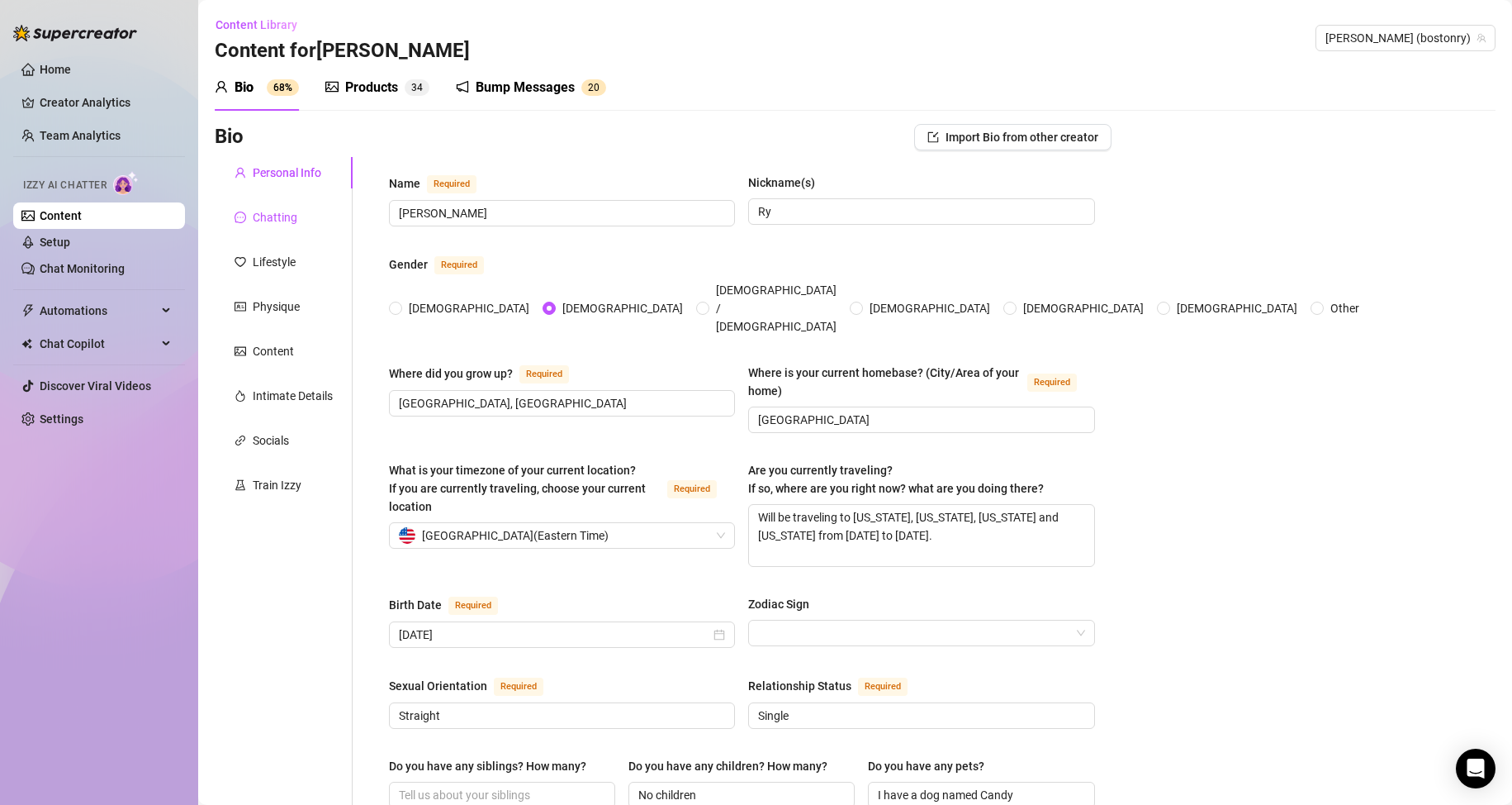
click at [286, 223] on div "Chatting" at bounding box center [275, 216] width 44 height 18
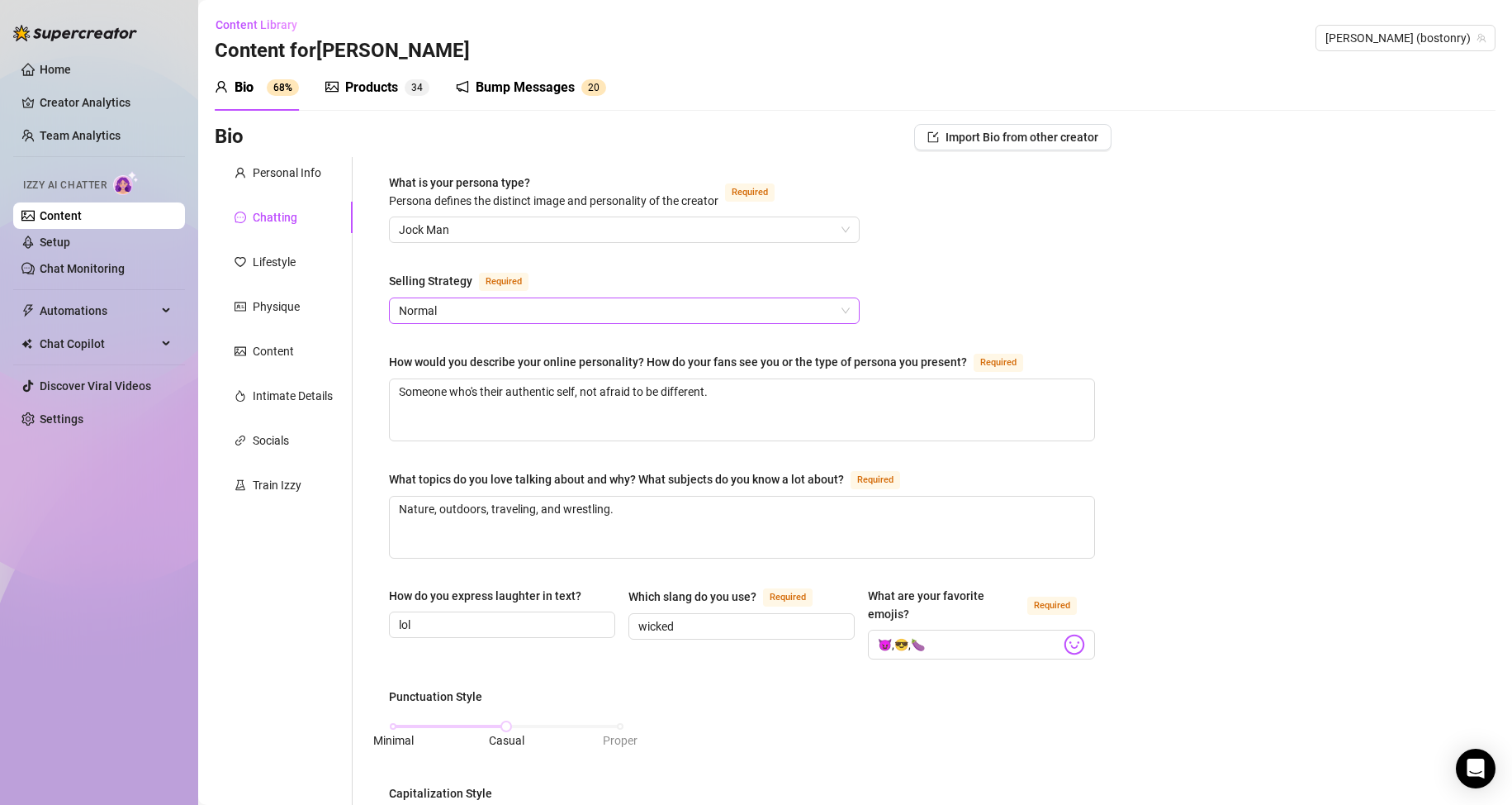
click at [646, 307] on span "Normal" at bounding box center [624, 310] width 451 height 25
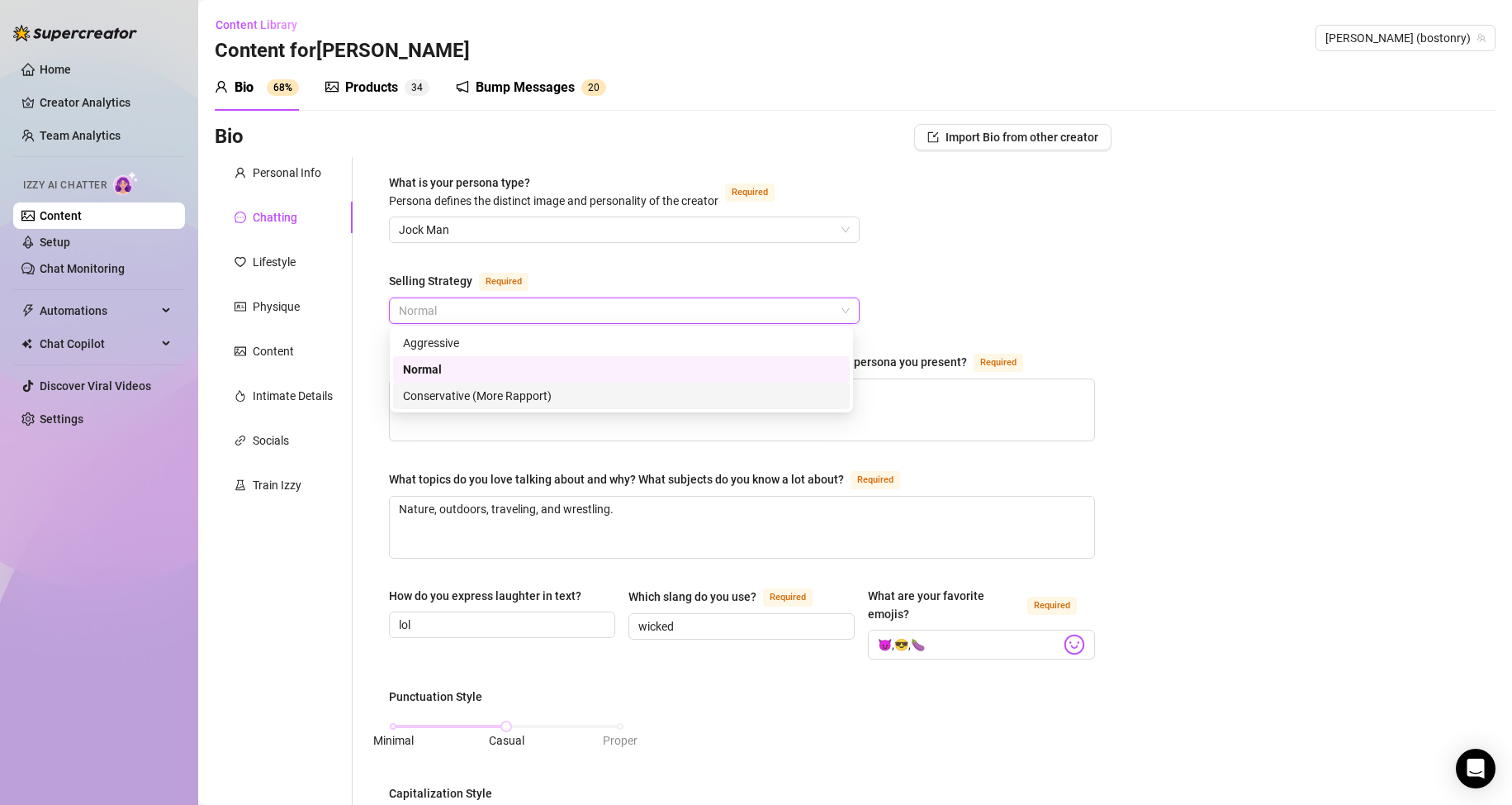
click at [514, 394] on div "Conservative (More Rapport)" at bounding box center [621, 395] width 437 height 18
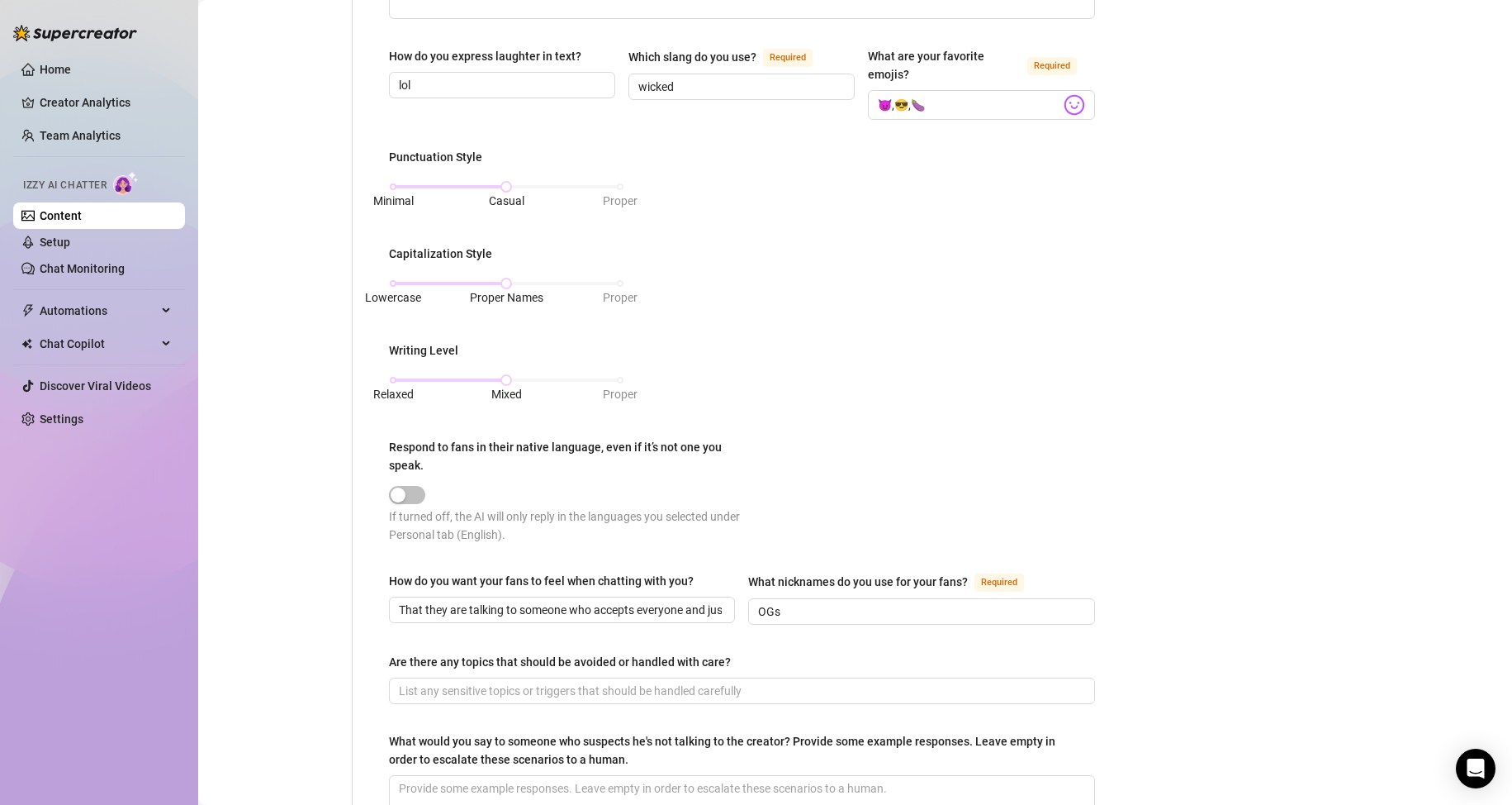
scroll to position [745, 0]
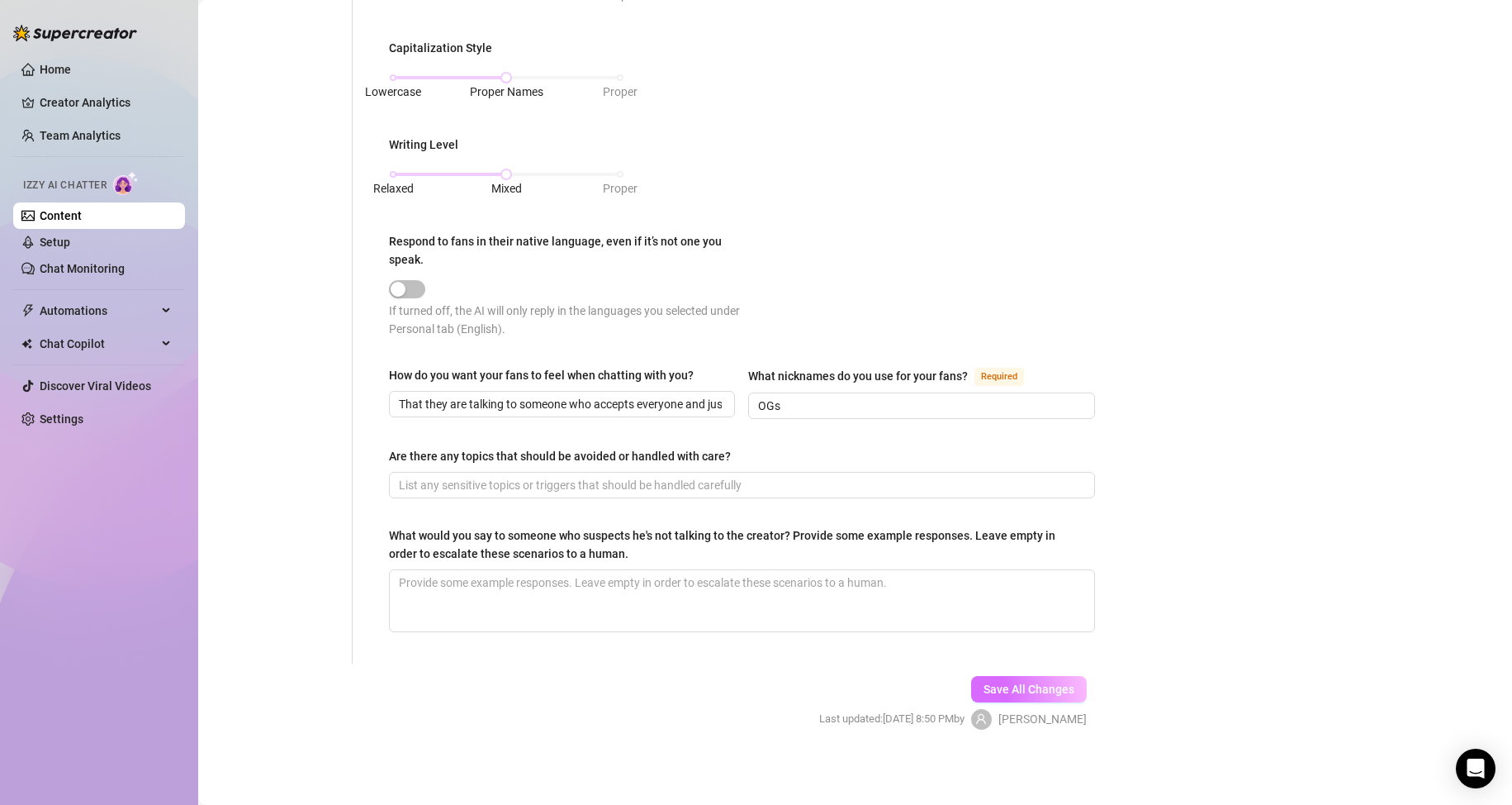
click at [1006, 684] on span "Save All Changes" at bounding box center [1028, 689] width 91 height 14
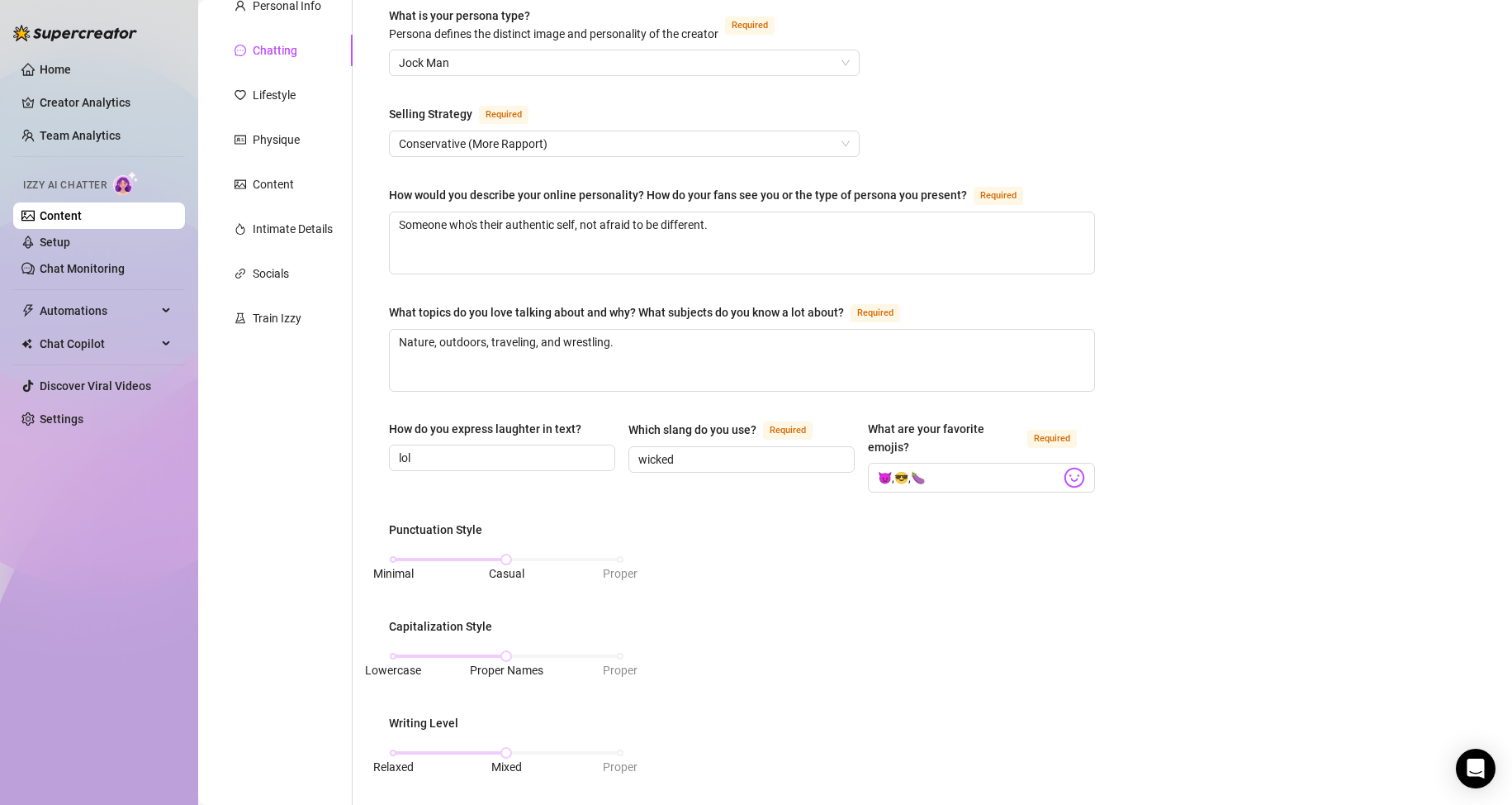
scroll to position [0, 0]
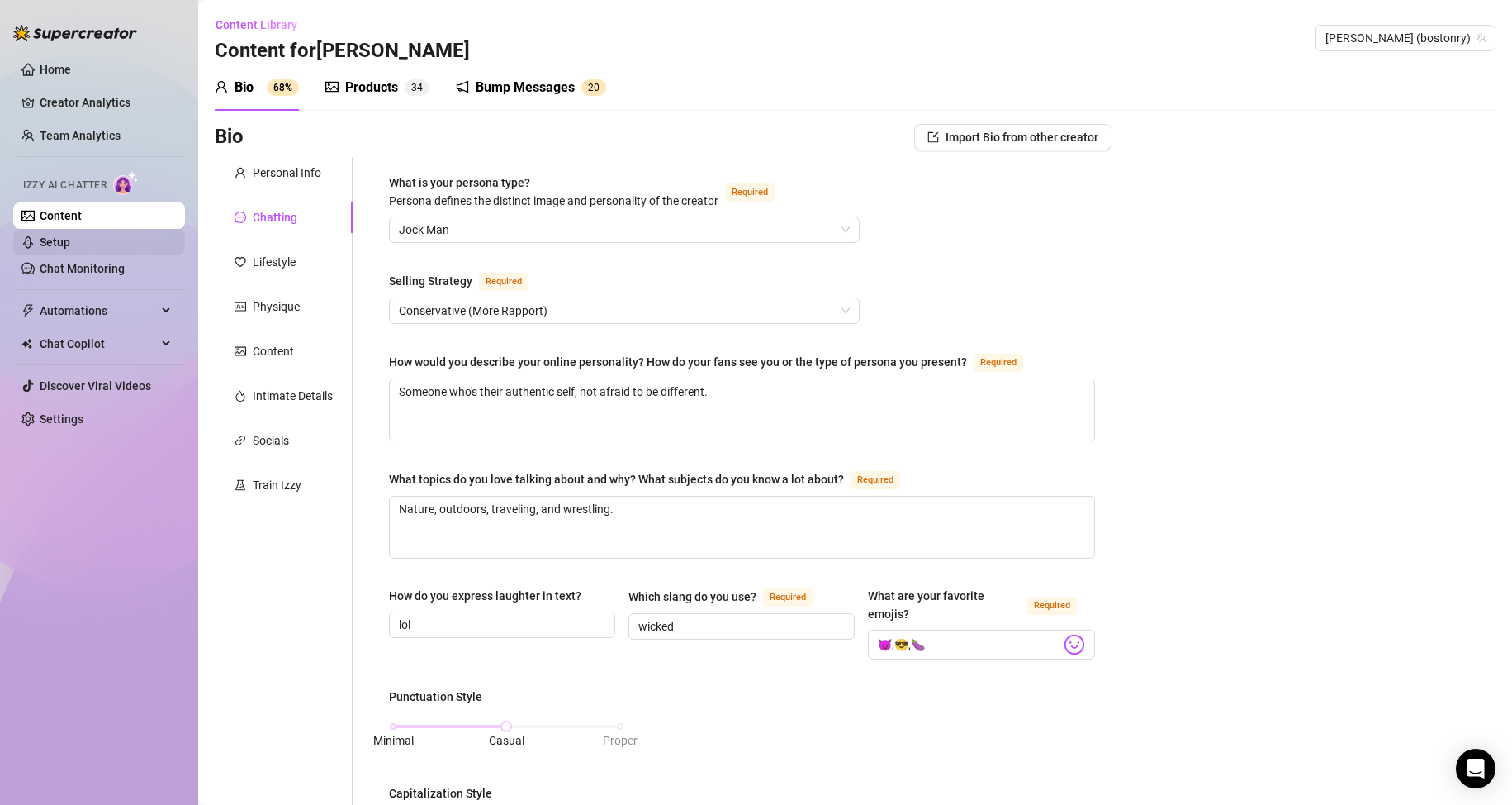
click at [70, 241] on link "Setup" at bounding box center [55, 242] width 31 height 14
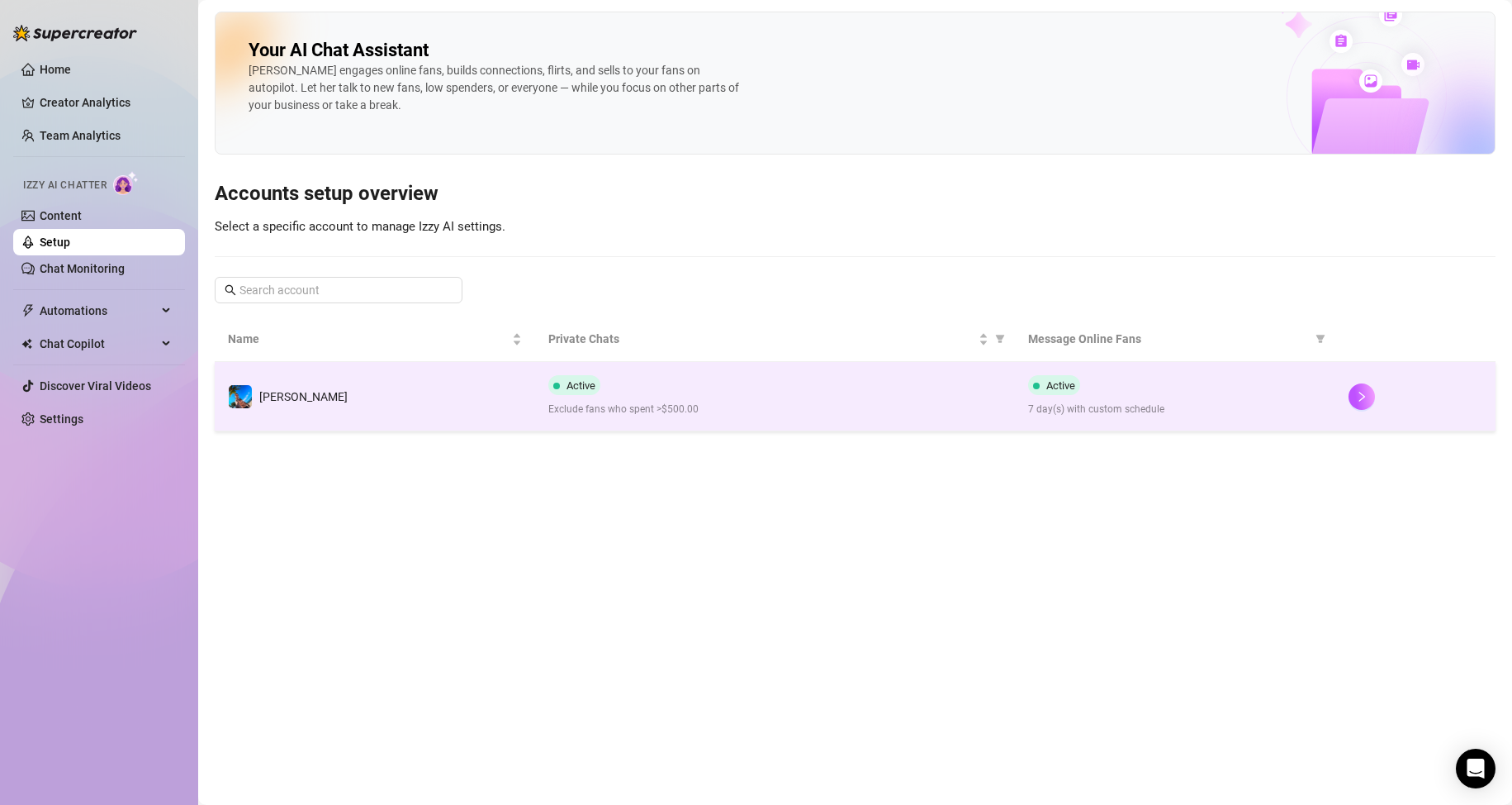
click at [653, 401] on span "Exclude fans who spent >$500.00" at bounding box center [775, 409] width 454 height 15
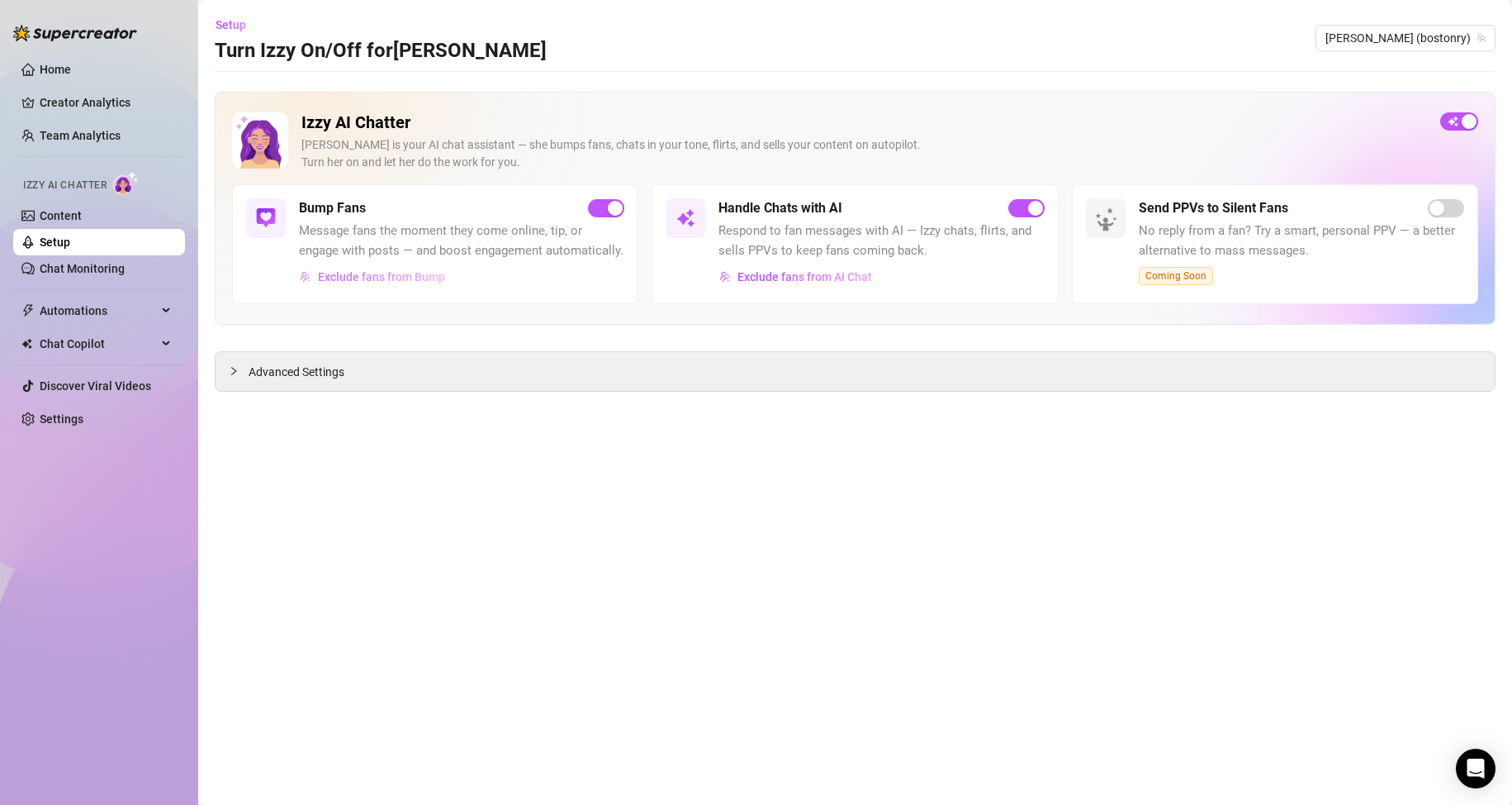
click at [371, 280] on span "Exclude fans from Bump" at bounding box center [381, 277] width 127 height 14
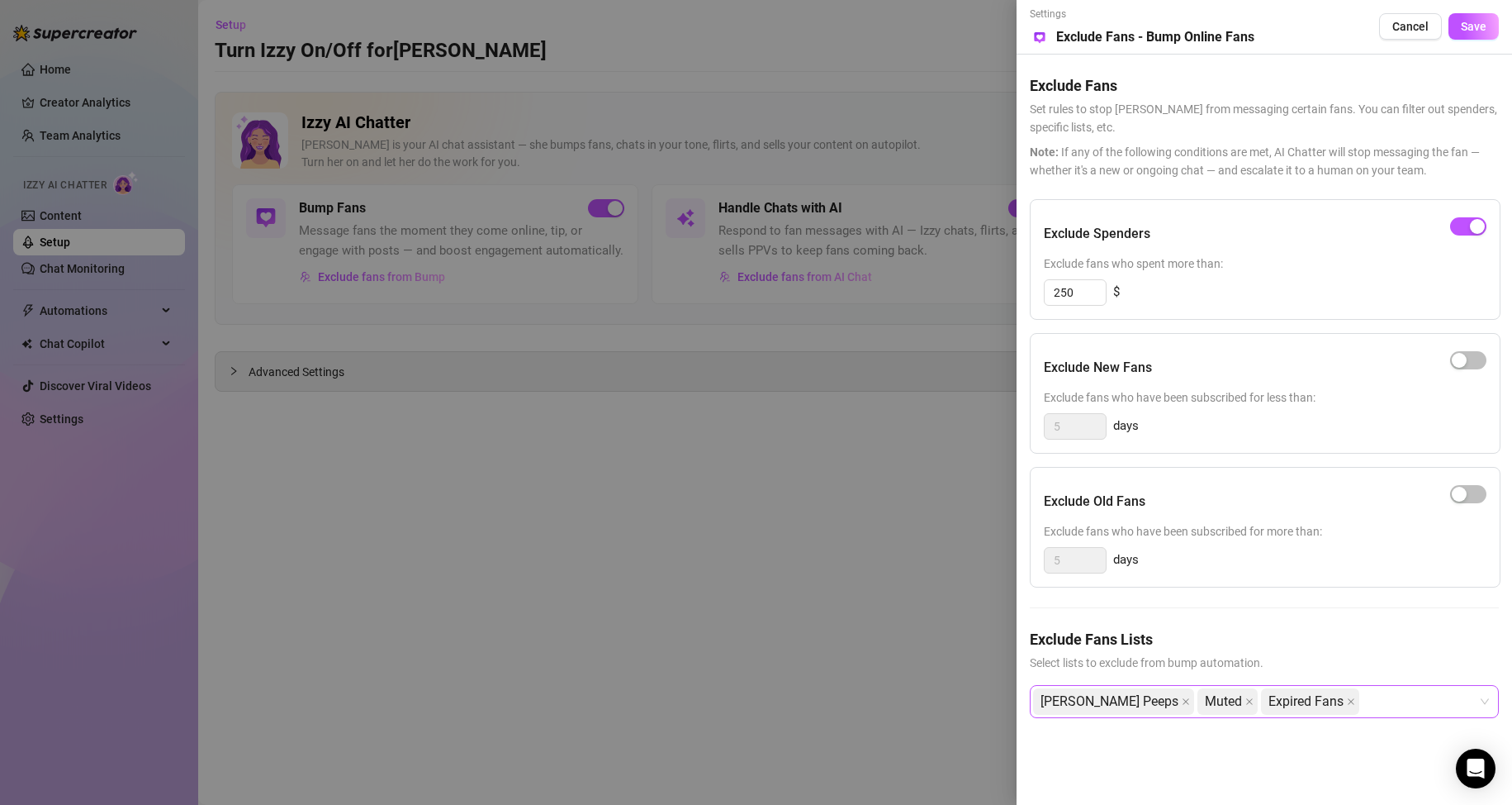
click at [1347, 702] on icon "close" at bounding box center [1351, 702] width 9 height 9
click at [1462, 28] on span "Save" at bounding box center [1474, 26] width 26 height 14
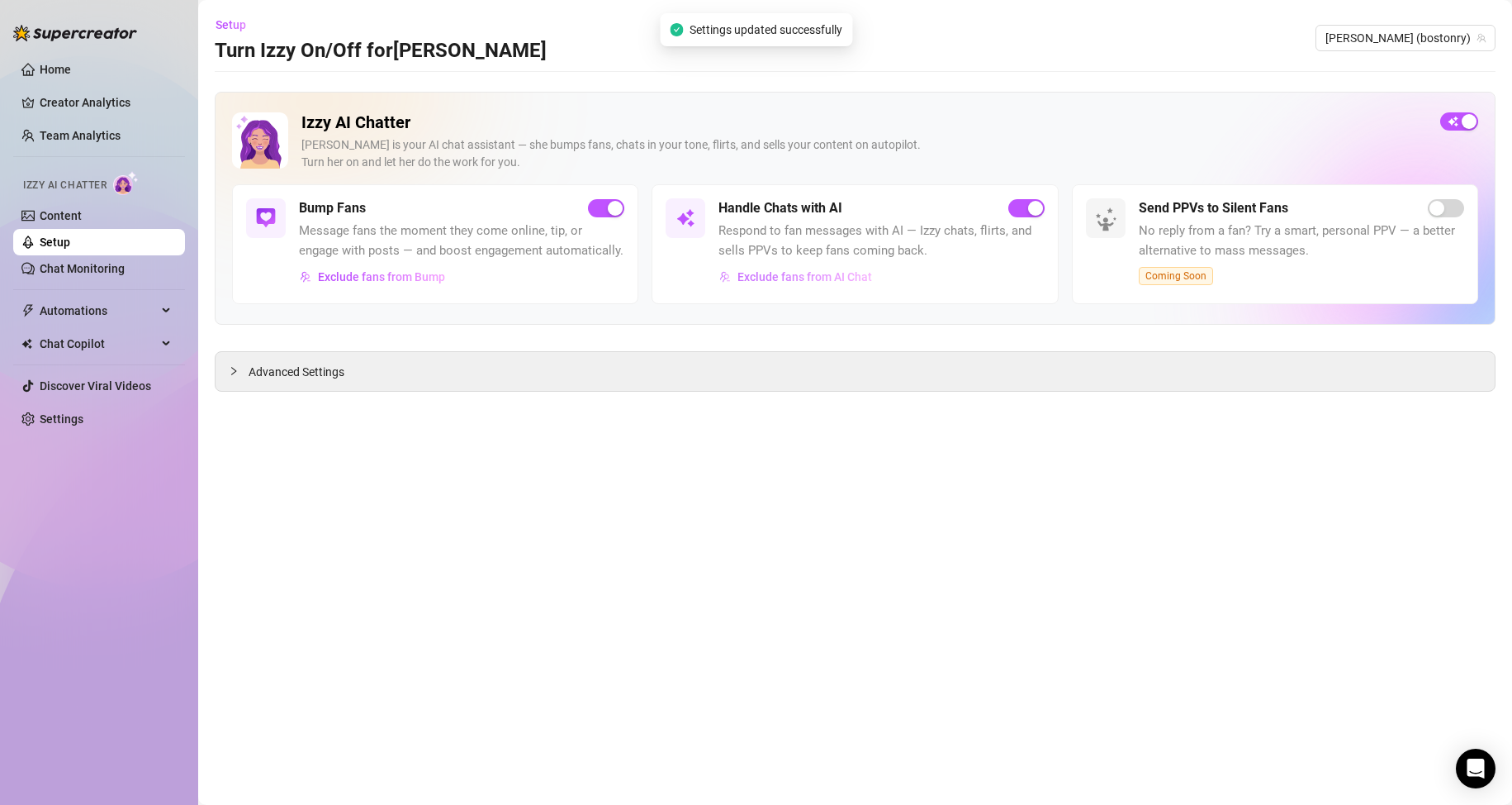
click at [810, 278] on span "Exclude fans from AI Chat" at bounding box center [805, 277] width 135 height 14
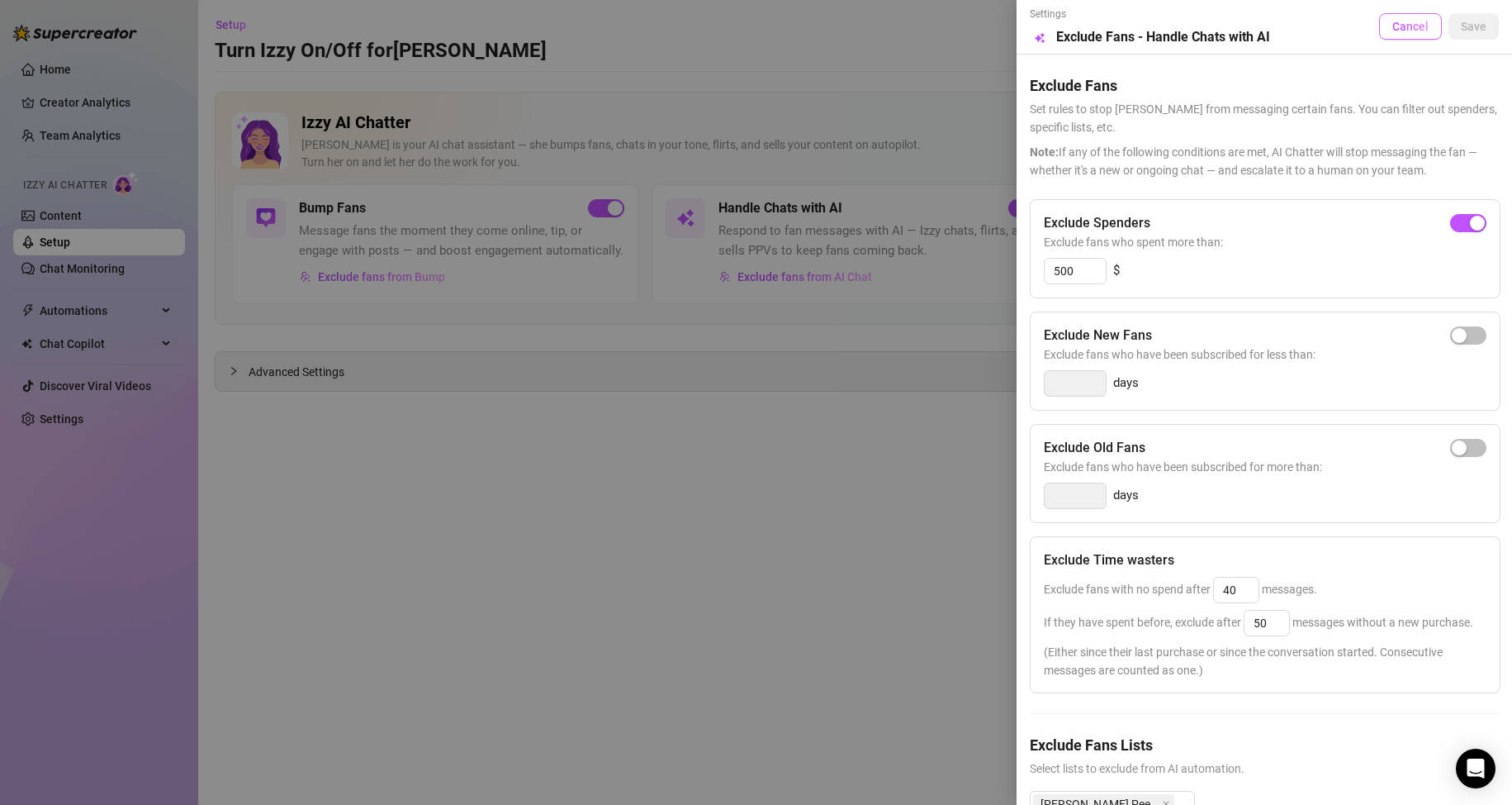
click at [1392, 31] on span "Cancel" at bounding box center [1410, 26] width 37 height 14
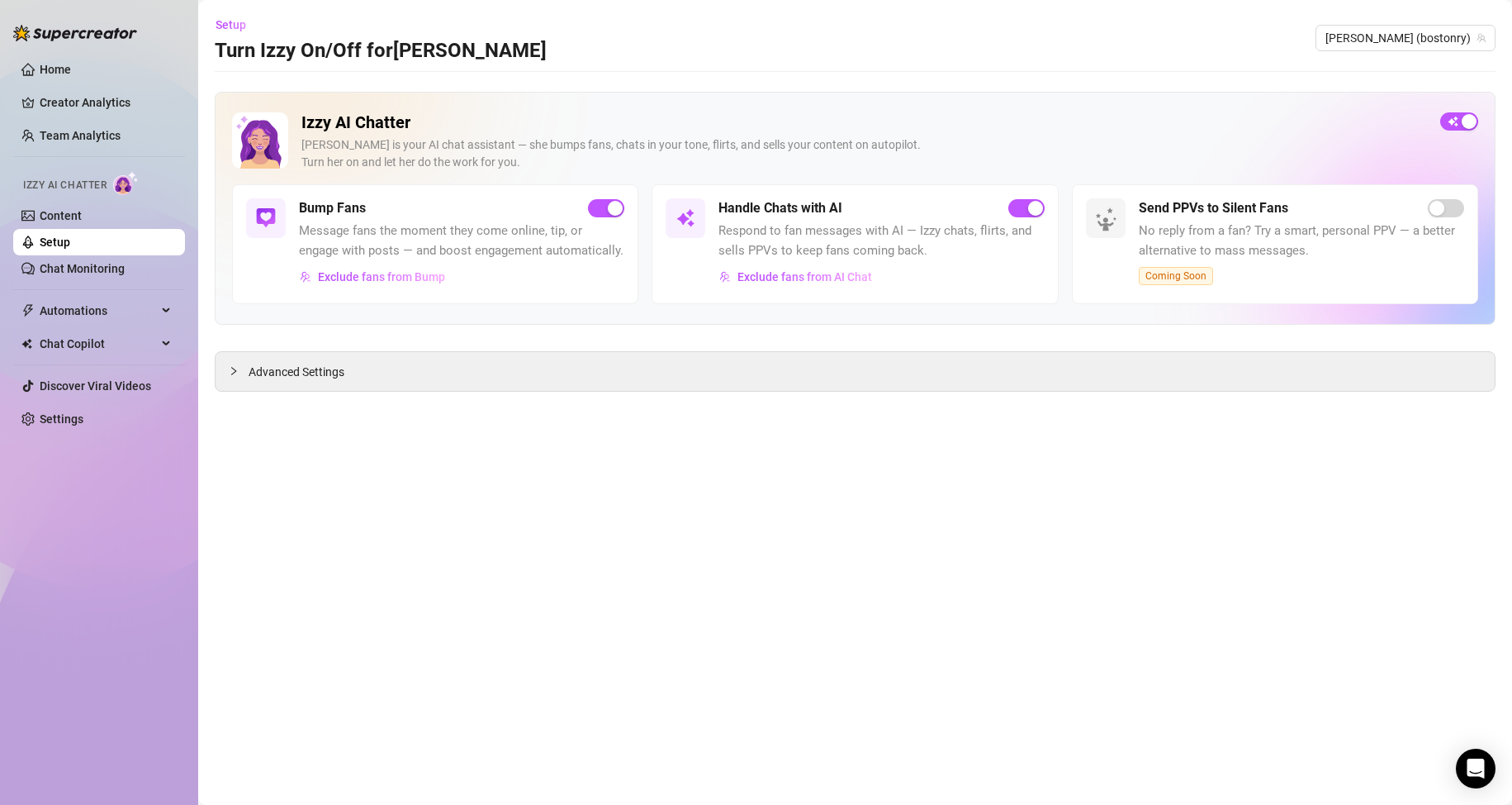
drag, startPoint x: 926, startPoint y: 477, endPoint x: 908, endPoint y: 472, distance: 18.7
click at [919, 475] on main "Setup Turn Izzy On/Off for [PERSON_NAME] (bostonry) Izzy AI Chatter [PERSON_NAM…" at bounding box center [855, 402] width 1314 height 805
click at [40, 63] on link "Home" at bounding box center [55, 70] width 32 height 14
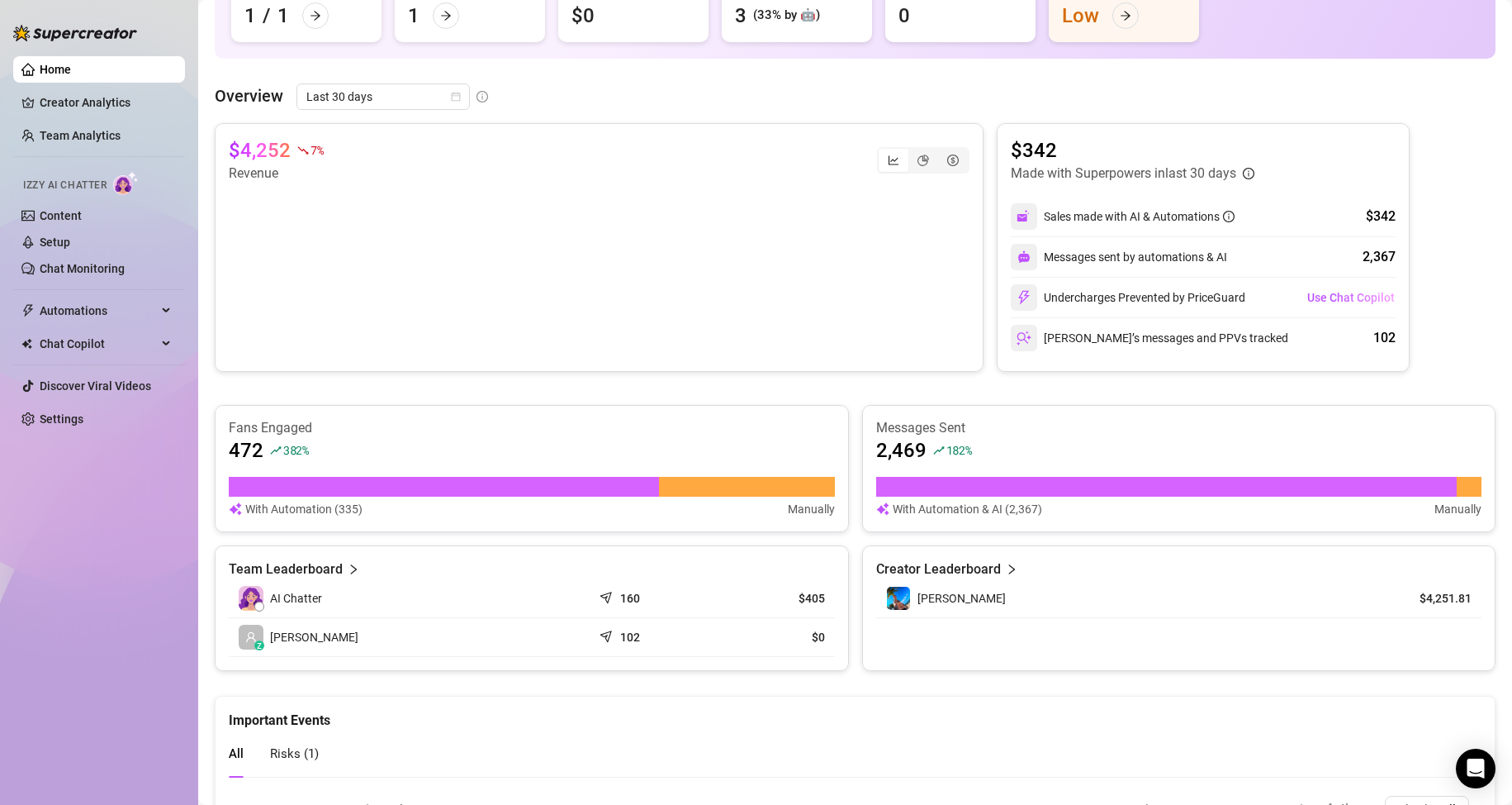
scroll to position [346, 0]
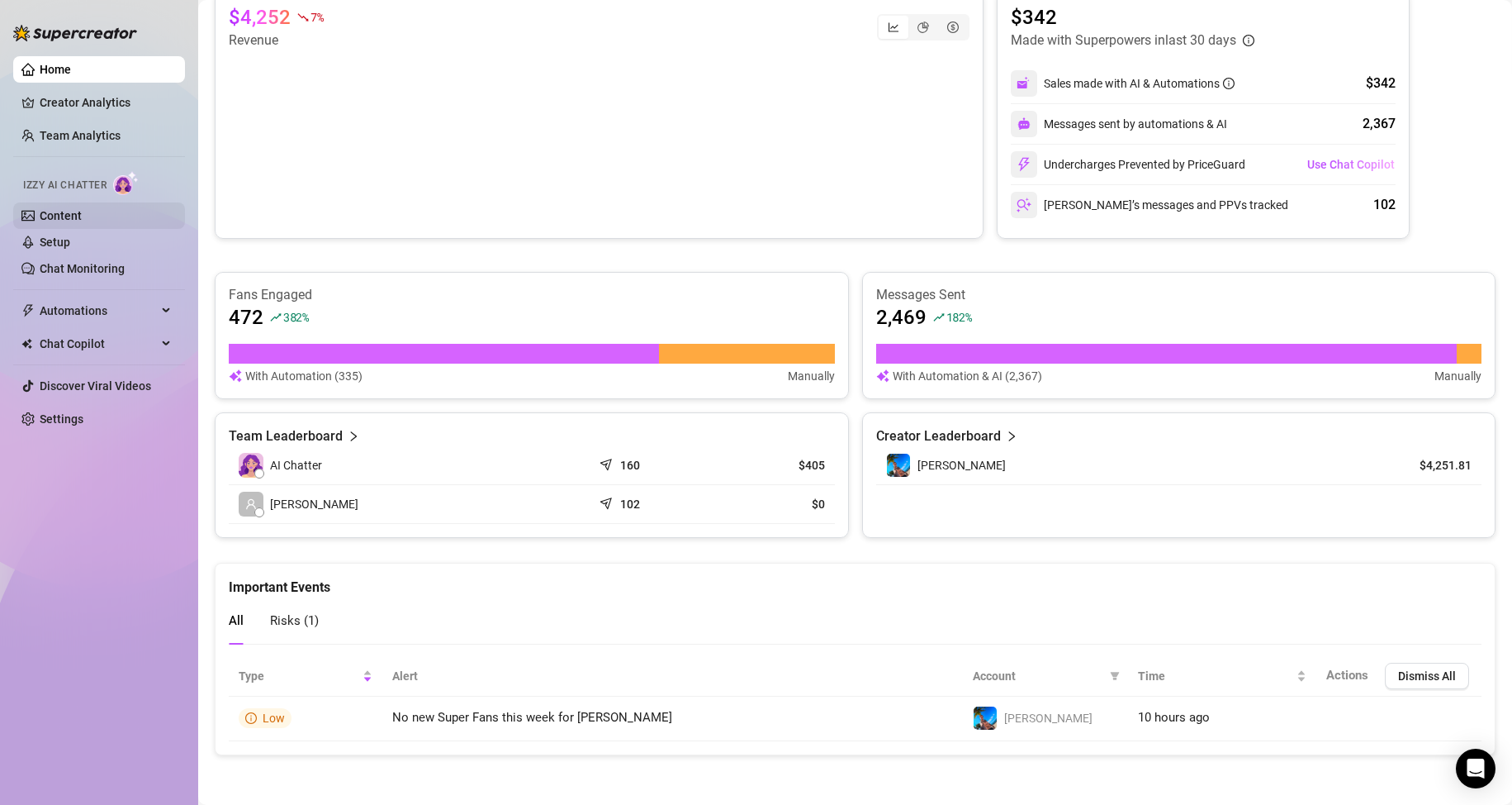
click at [80, 214] on link "Content" at bounding box center [60, 216] width 42 height 14
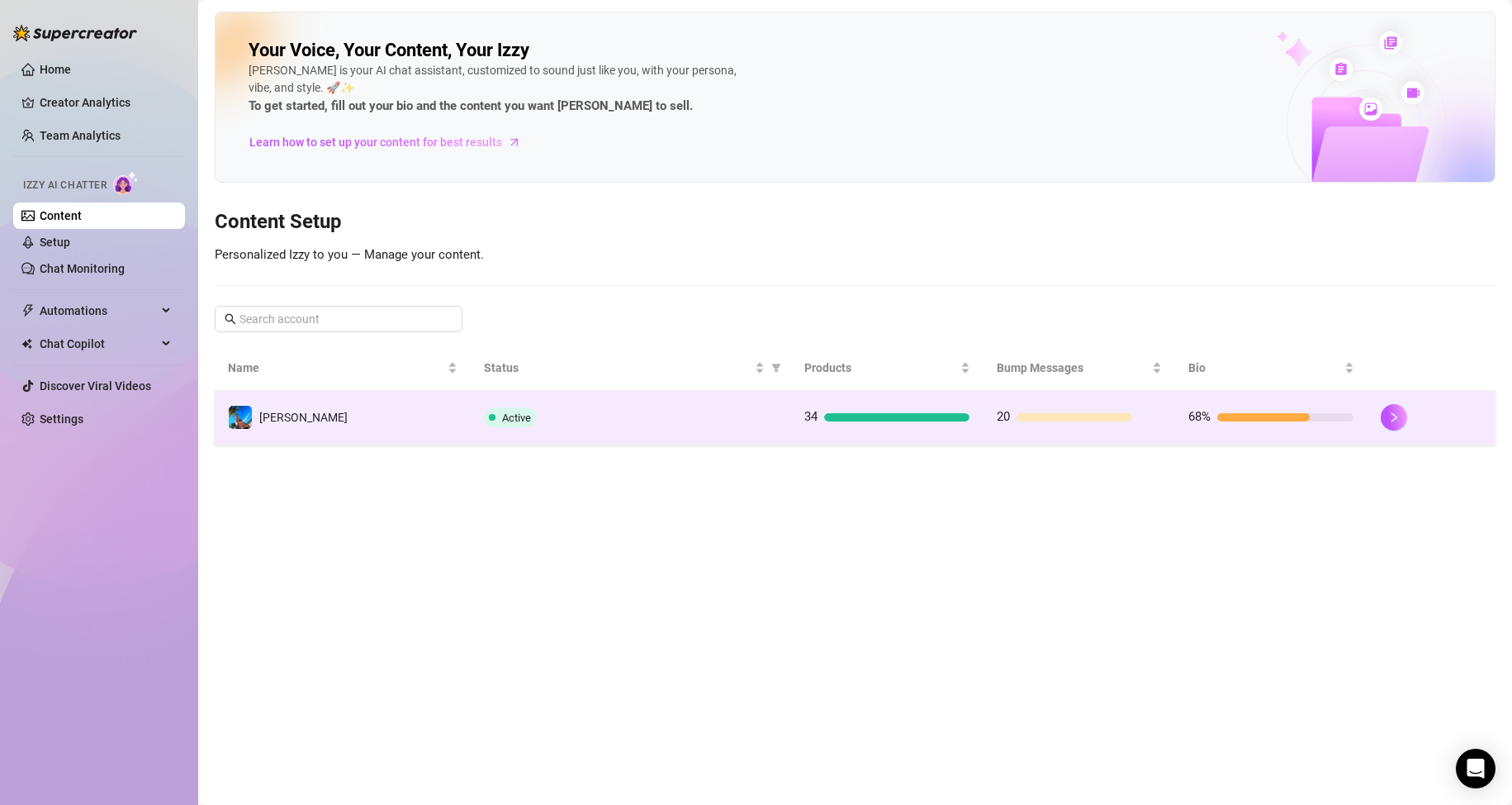
click at [742, 430] on td "Active" at bounding box center [631, 417] width 320 height 54
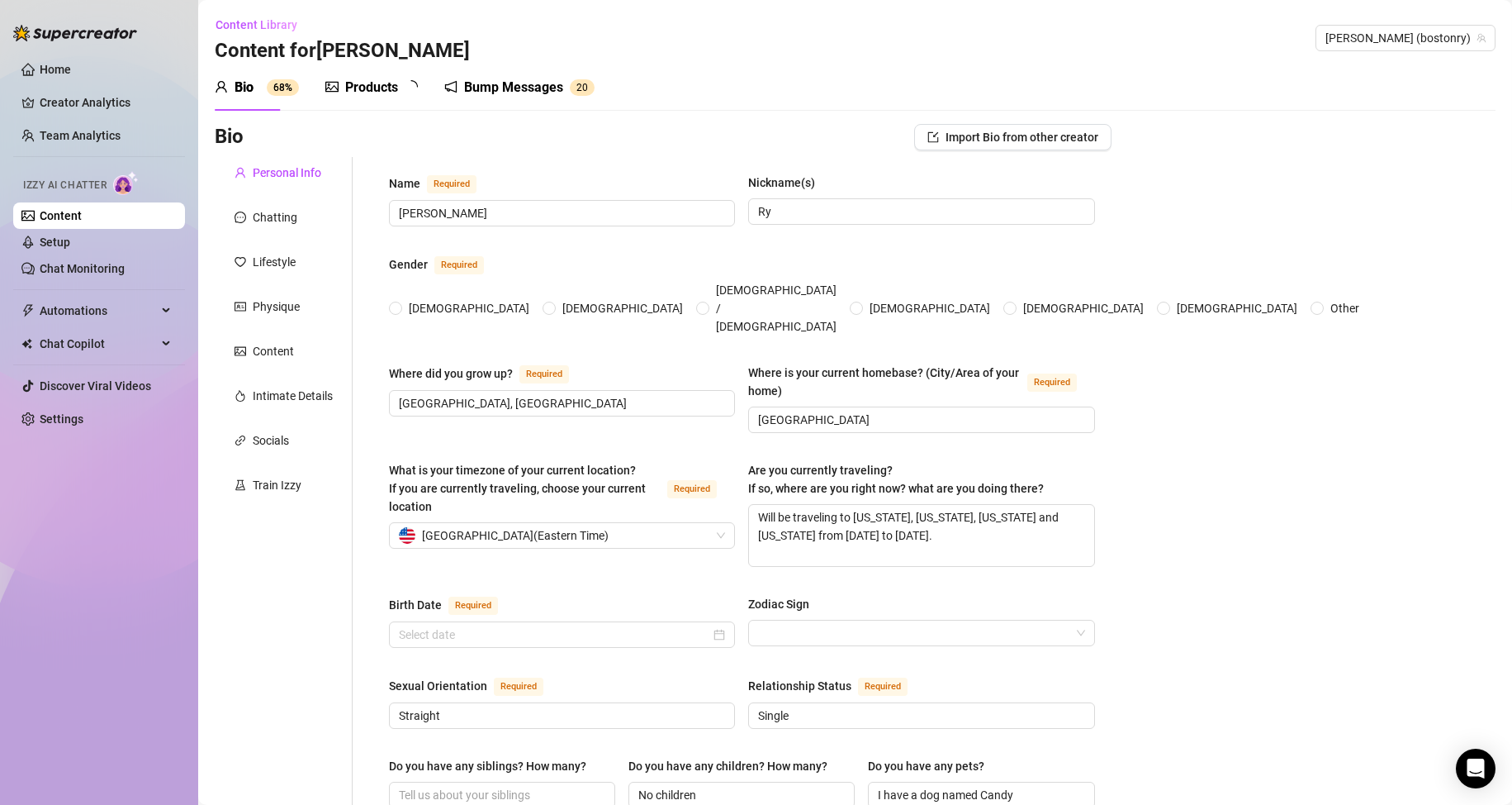
radio input "true"
type input "[DATE]"
click at [70, 245] on link "Setup" at bounding box center [55, 242] width 31 height 14
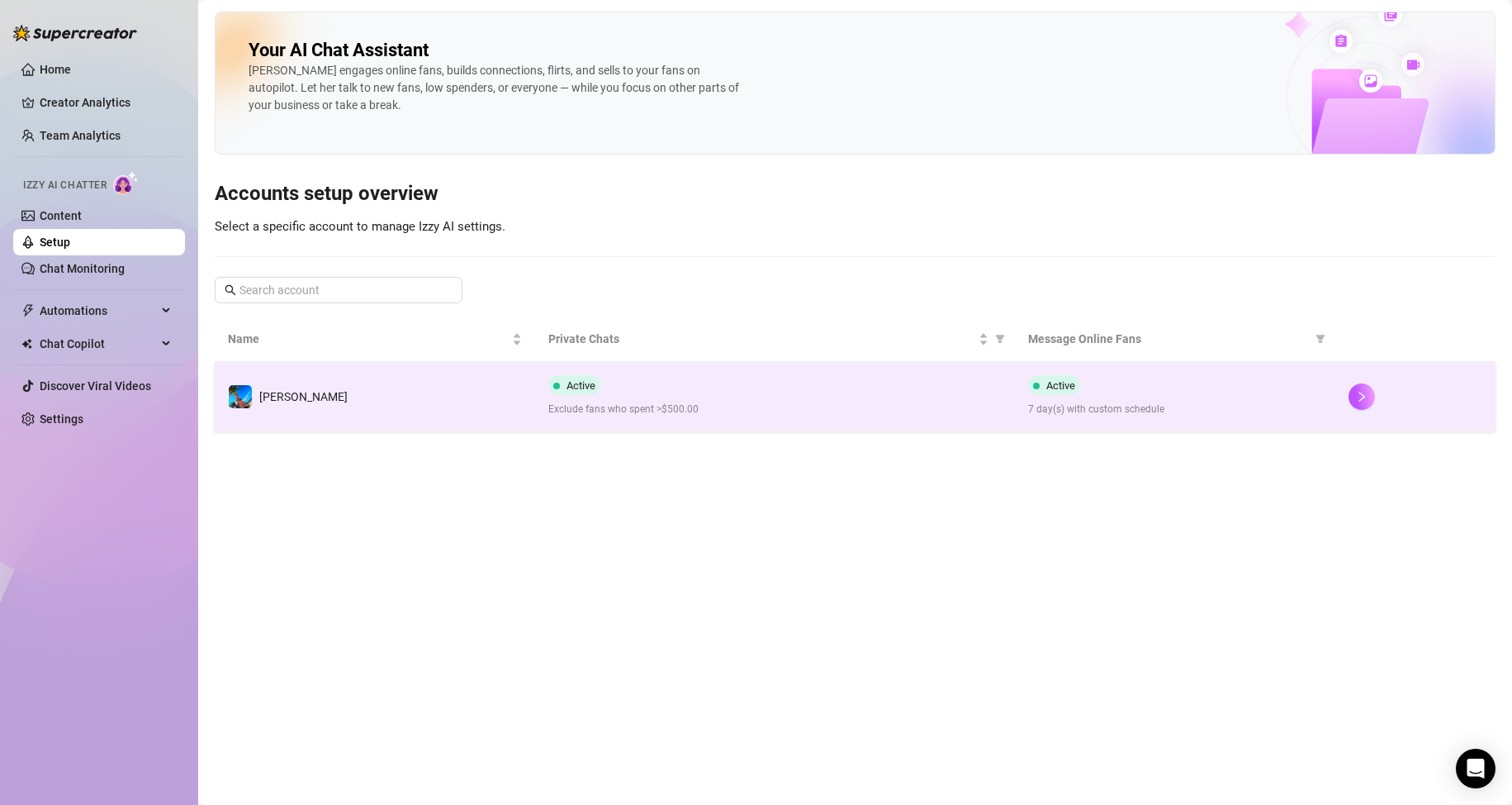
click at [797, 419] on td "Active Exclude fans who spent >$500.00" at bounding box center [776, 396] width 481 height 69
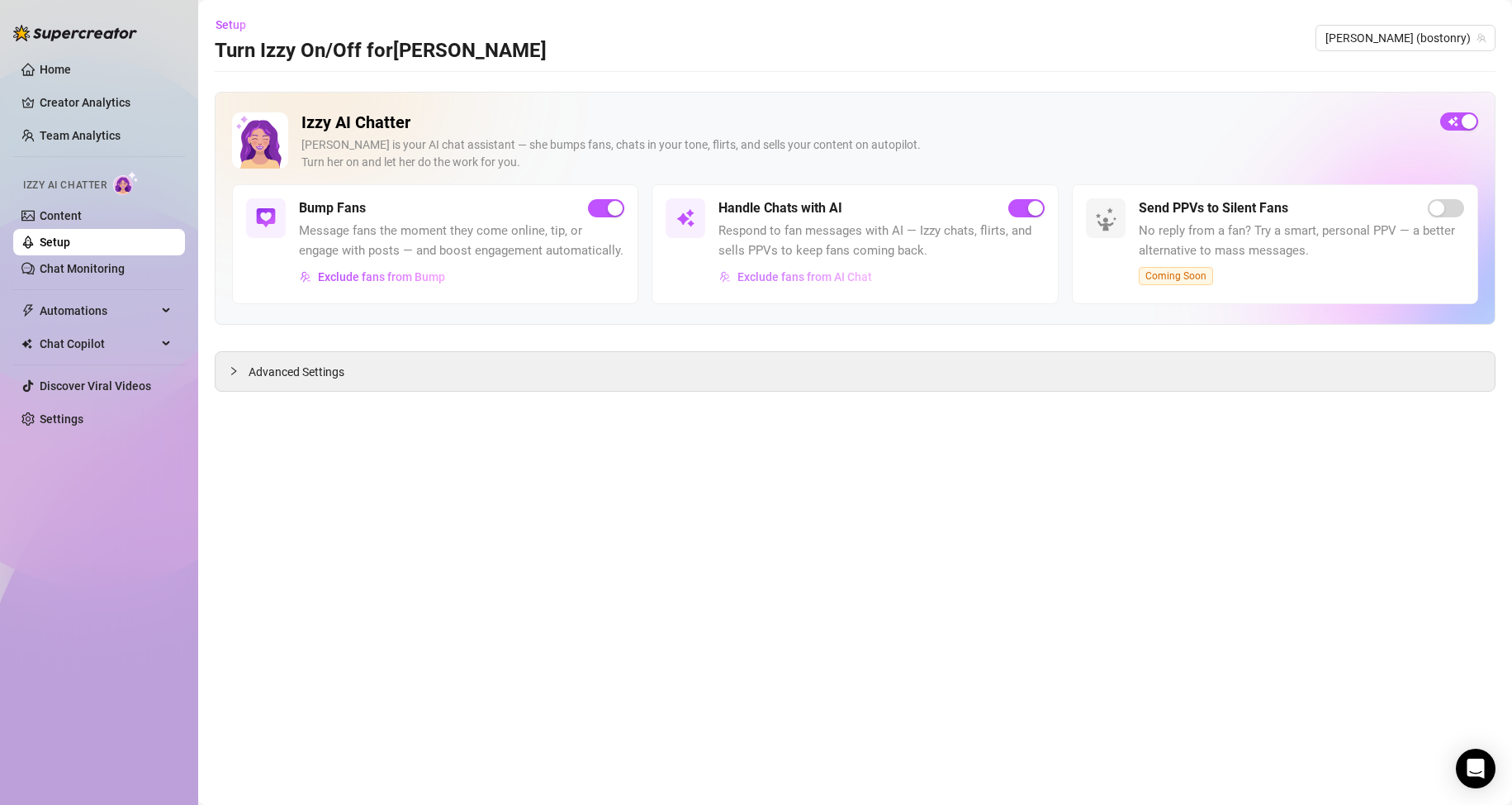
click at [838, 275] on span "Exclude fans from AI Chat" at bounding box center [805, 277] width 135 height 14
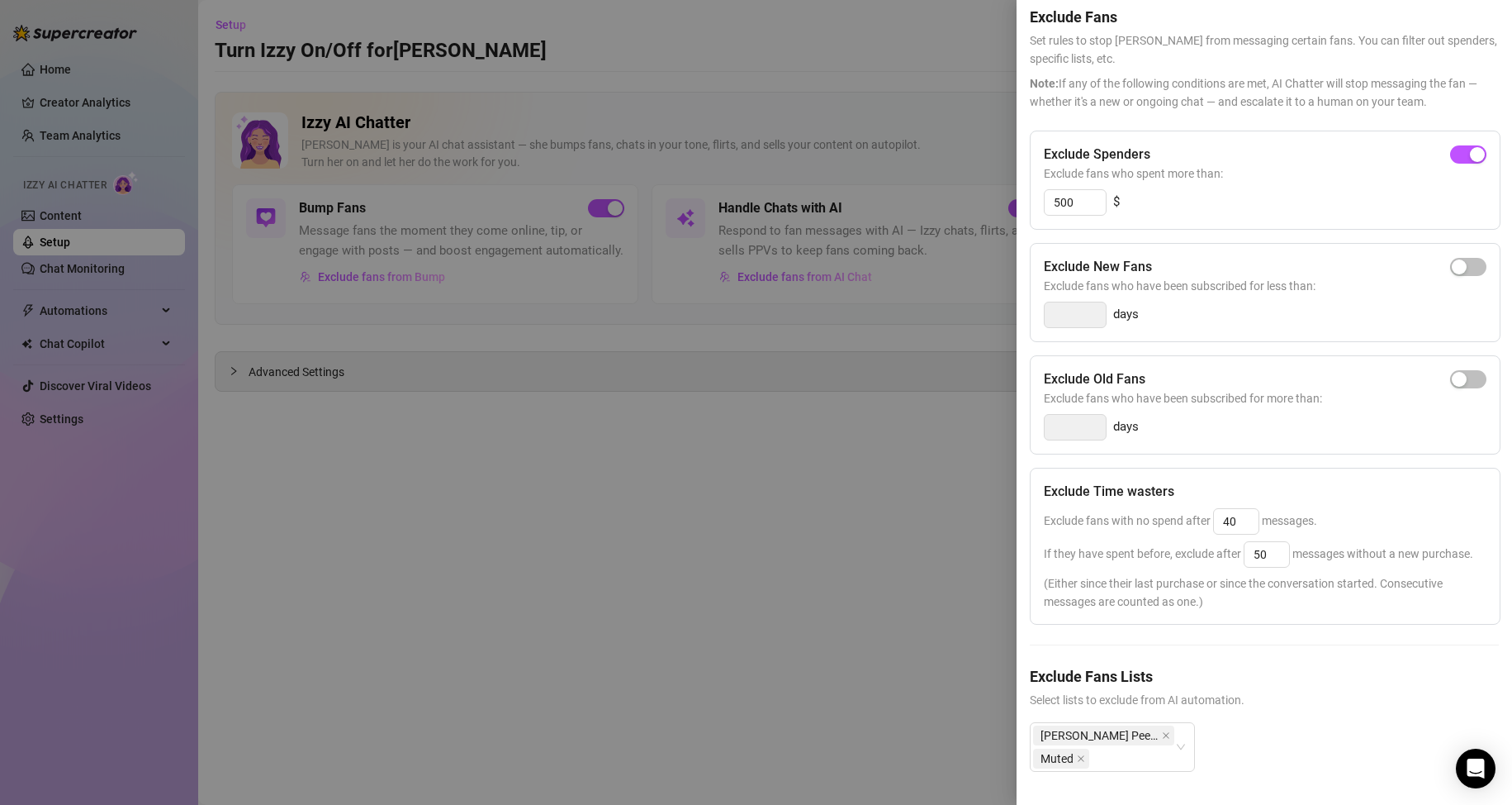
scroll to position [101, 0]
click at [1248, 509] on input "40" at bounding box center [1236, 521] width 44 height 25
type input "75"
click at [1270, 542] on input "50" at bounding box center [1267, 554] width 44 height 25
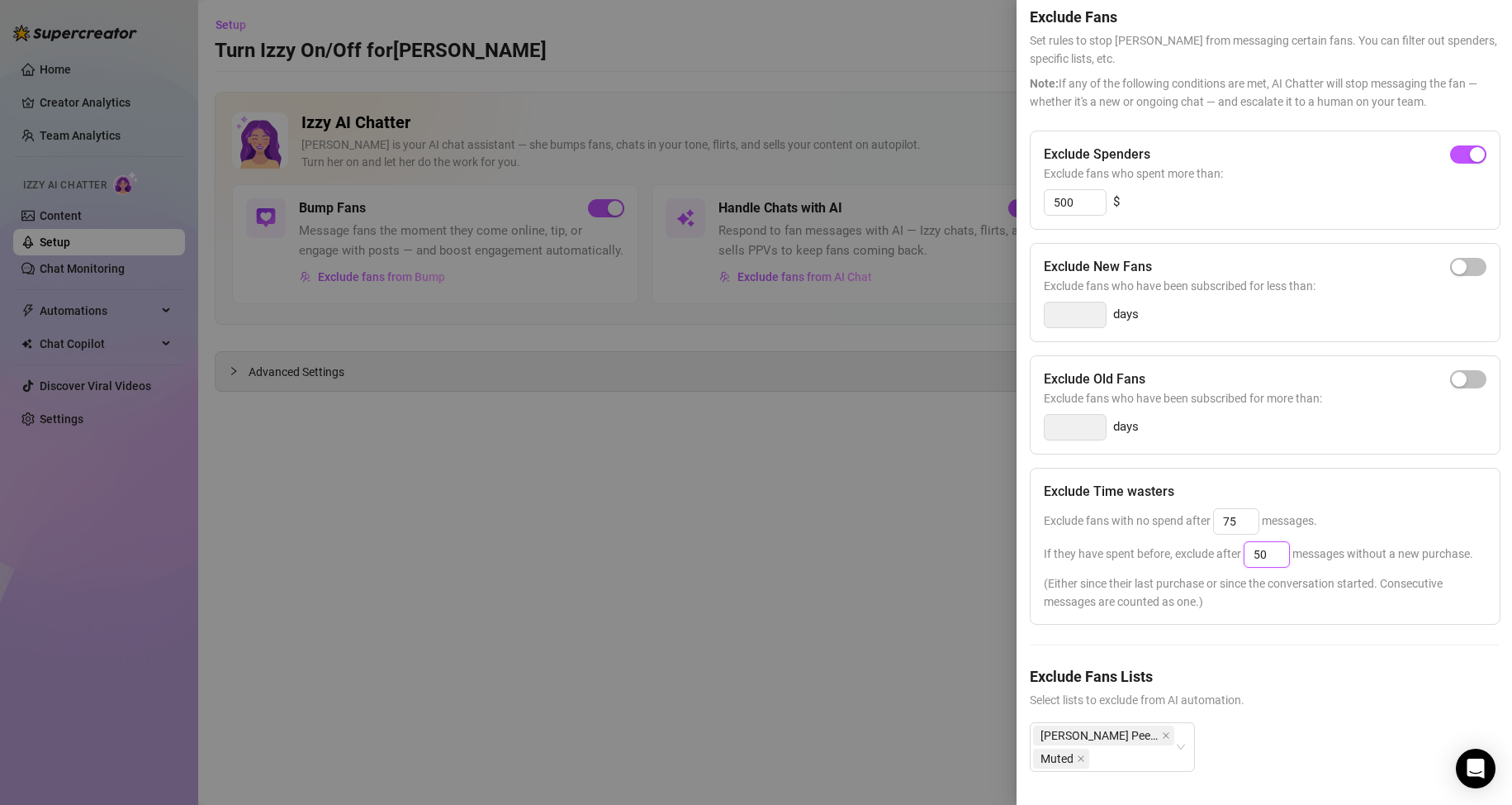
click at [1270, 542] on input "50" at bounding box center [1267, 554] width 44 height 25
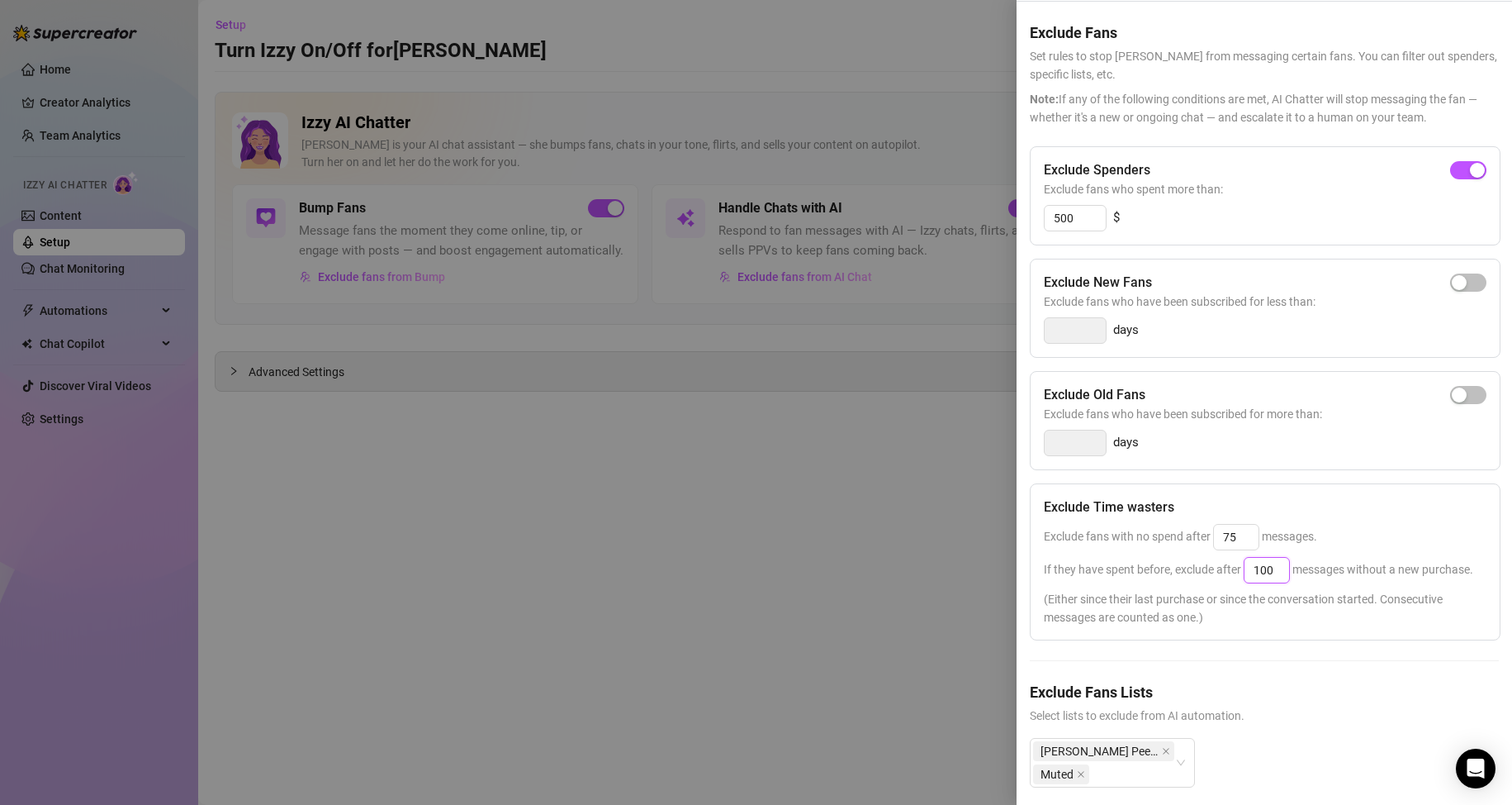
scroll to position [0, 0]
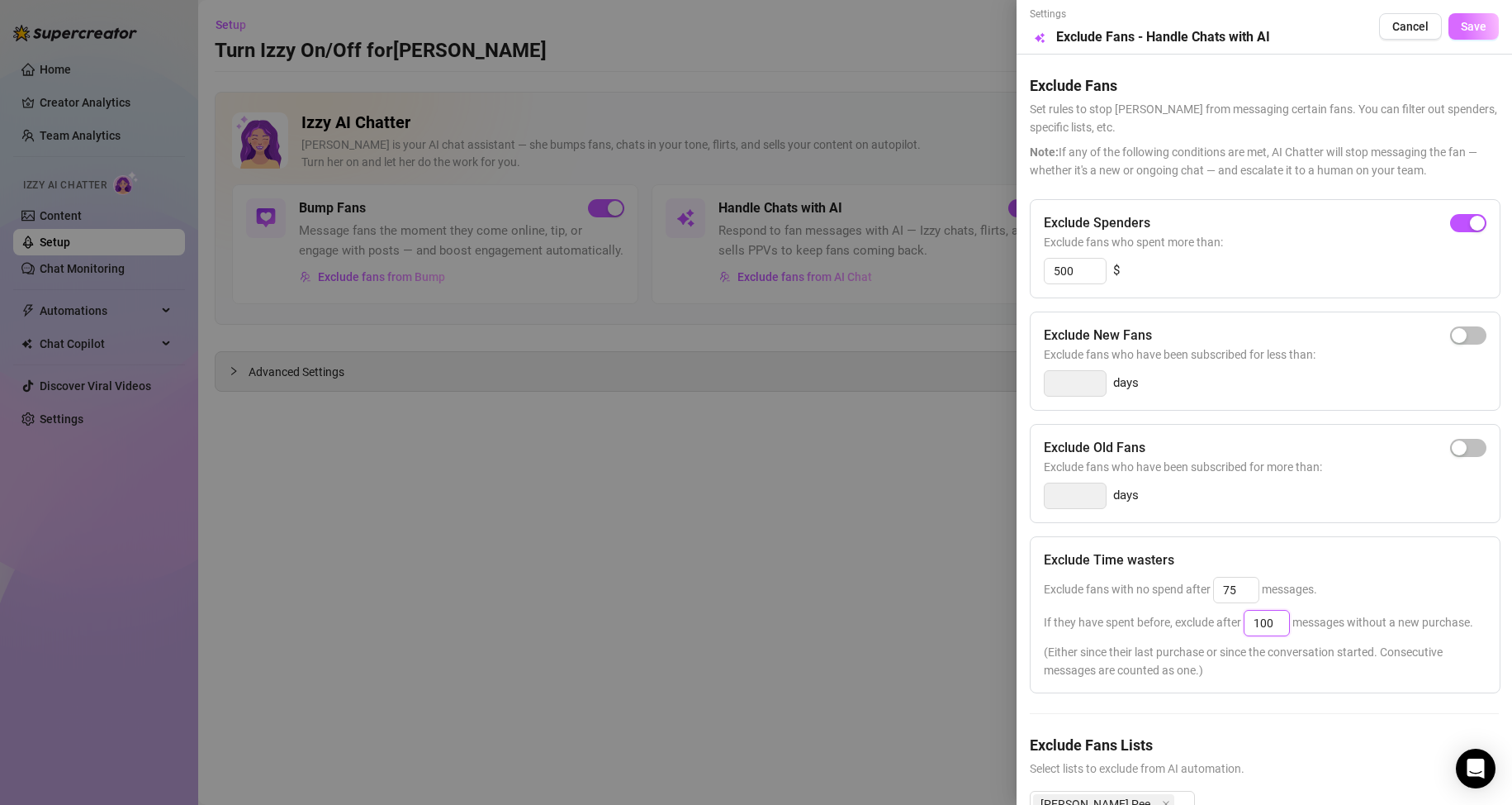
type input "100"
click at [1469, 18] on button "Save" at bounding box center [1473, 26] width 50 height 26
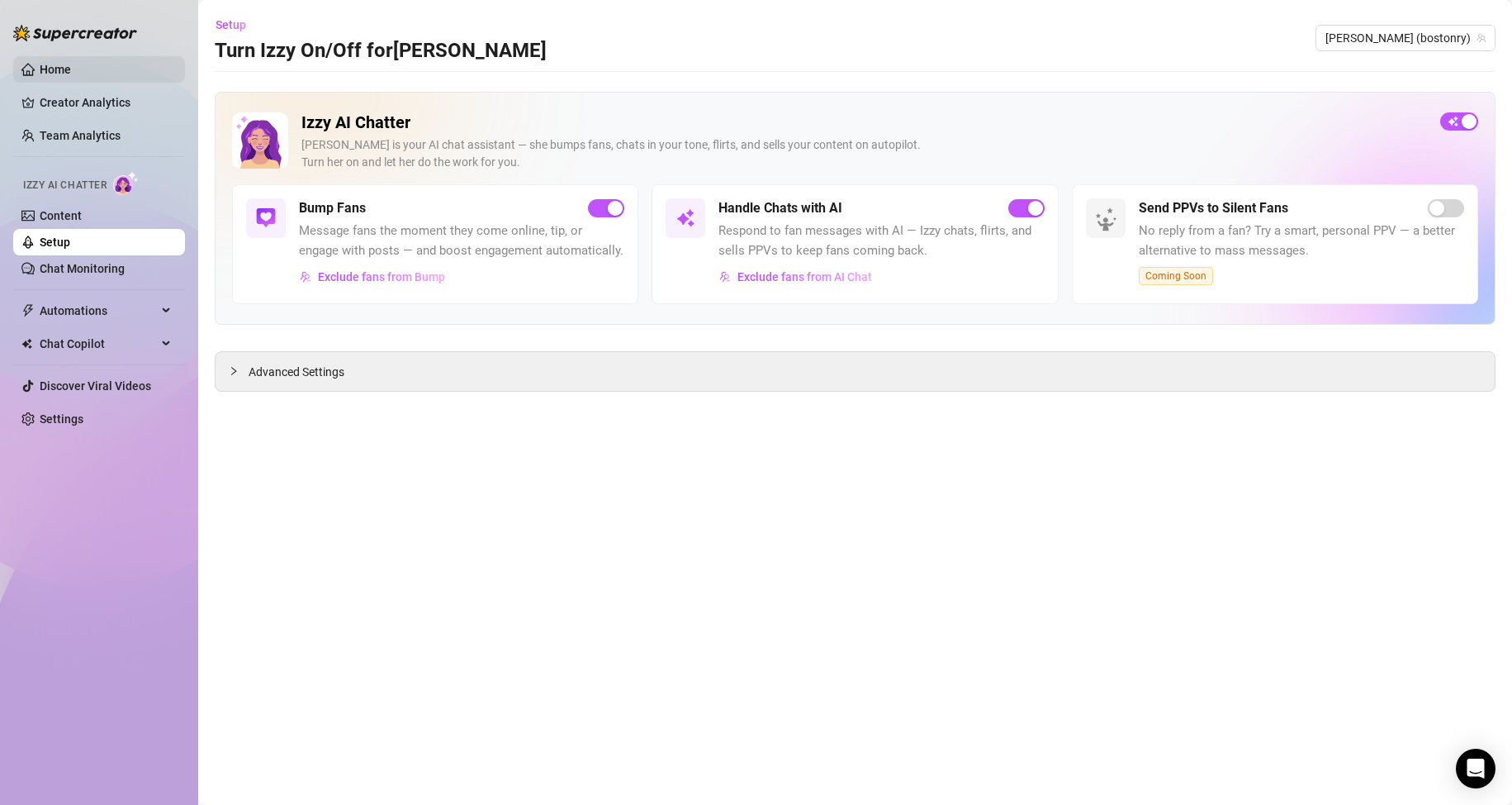
click at [71, 64] on link "Home" at bounding box center [55, 70] width 32 height 14
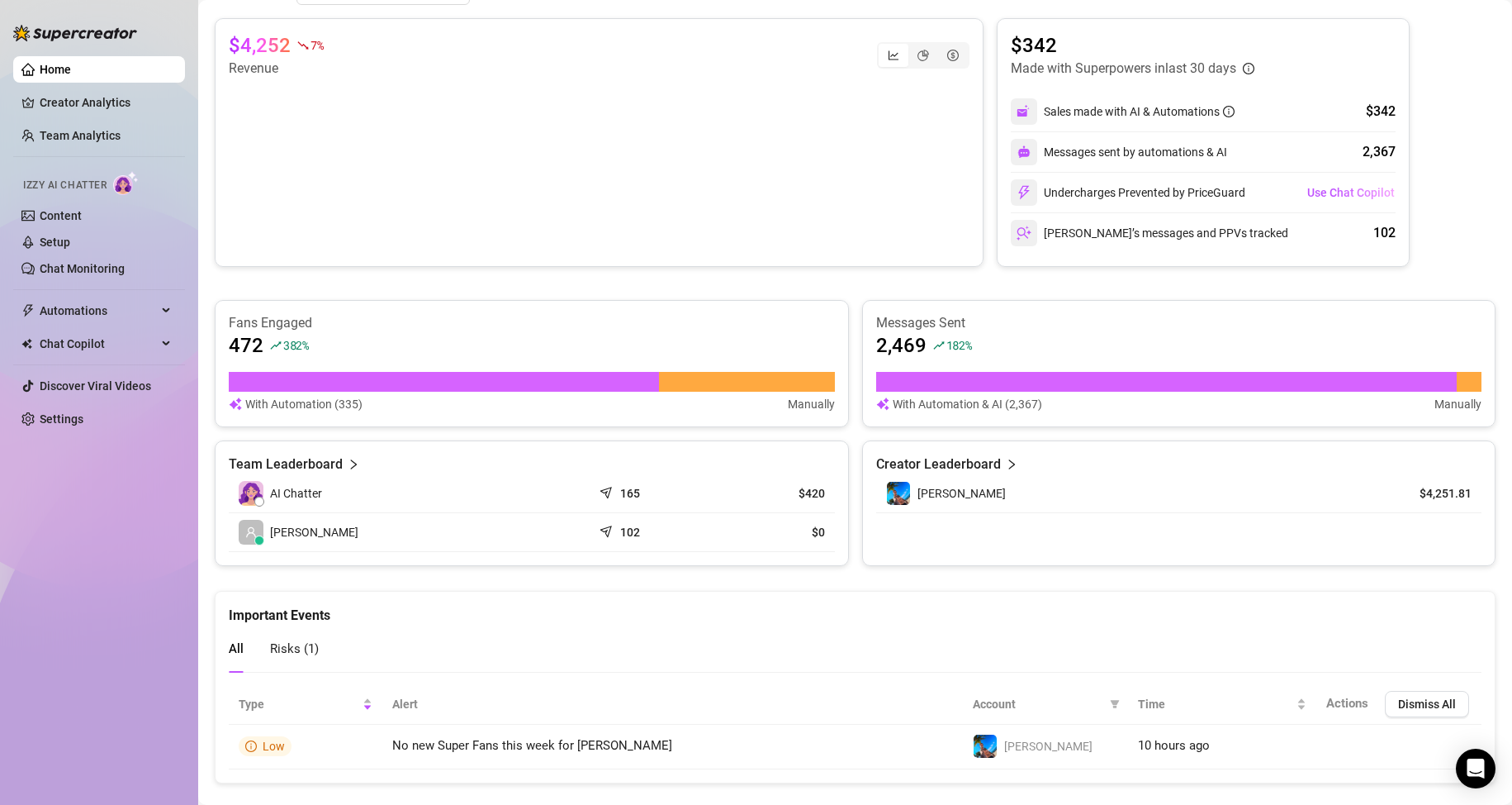
scroll to position [331, 0]
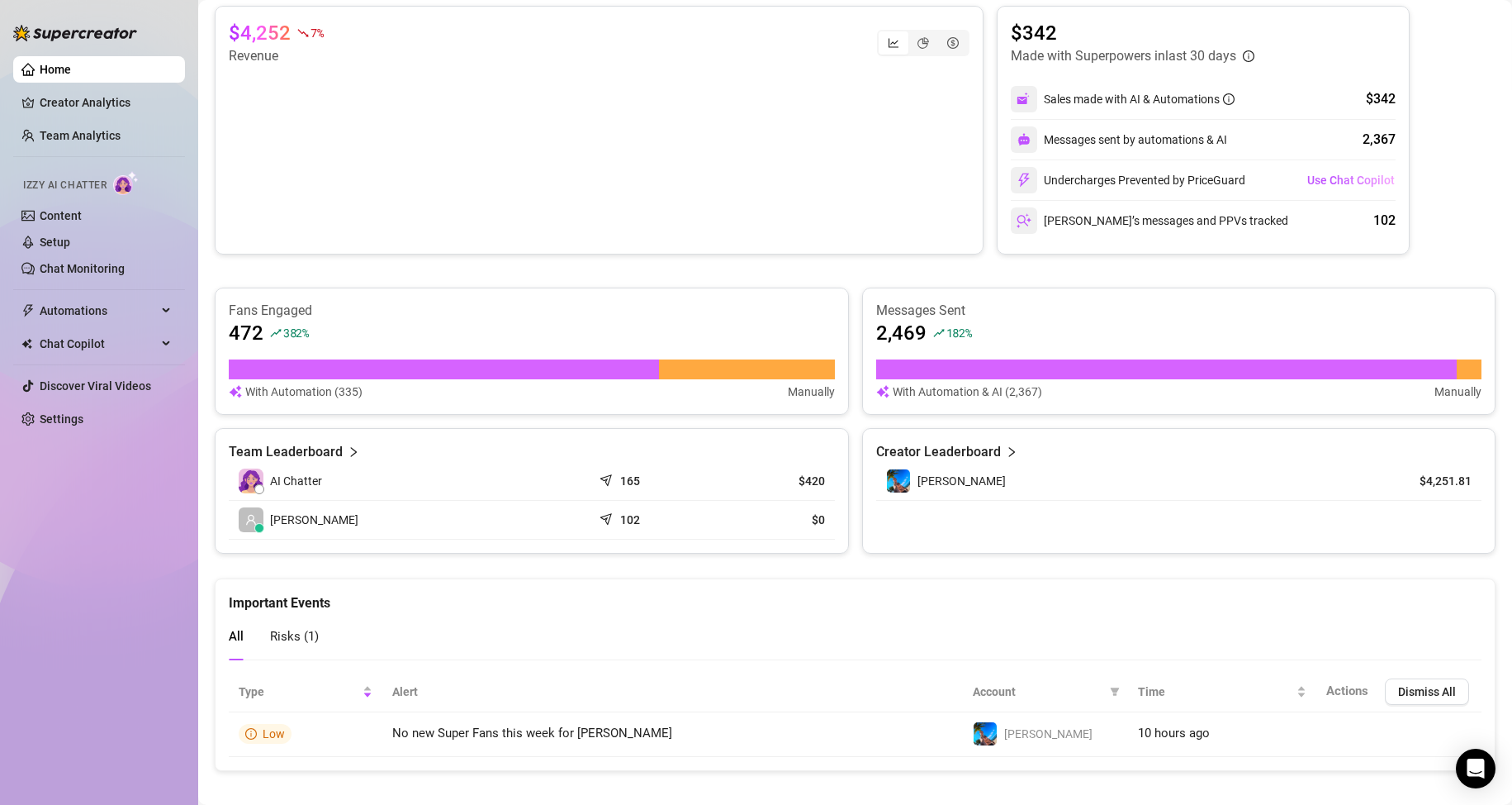
click at [907, 483] on div "[PERSON_NAME]" at bounding box center [946, 480] width 120 height 25
click at [66, 95] on link "Creator Analytics" at bounding box center [106, 102] width 132 height 26
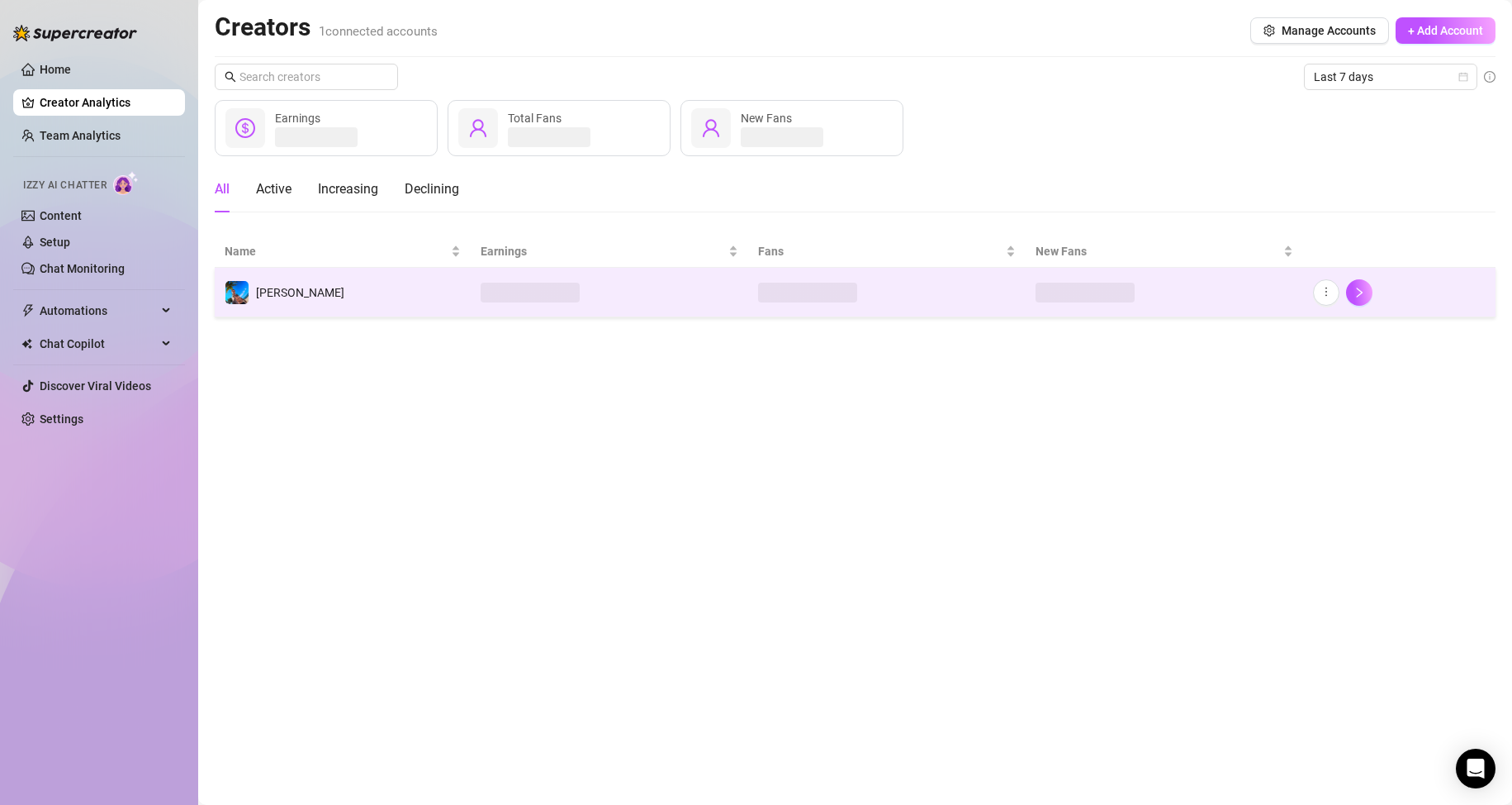
click at [649, 290] on td at bounding box center [610, 292] width 278 height 49
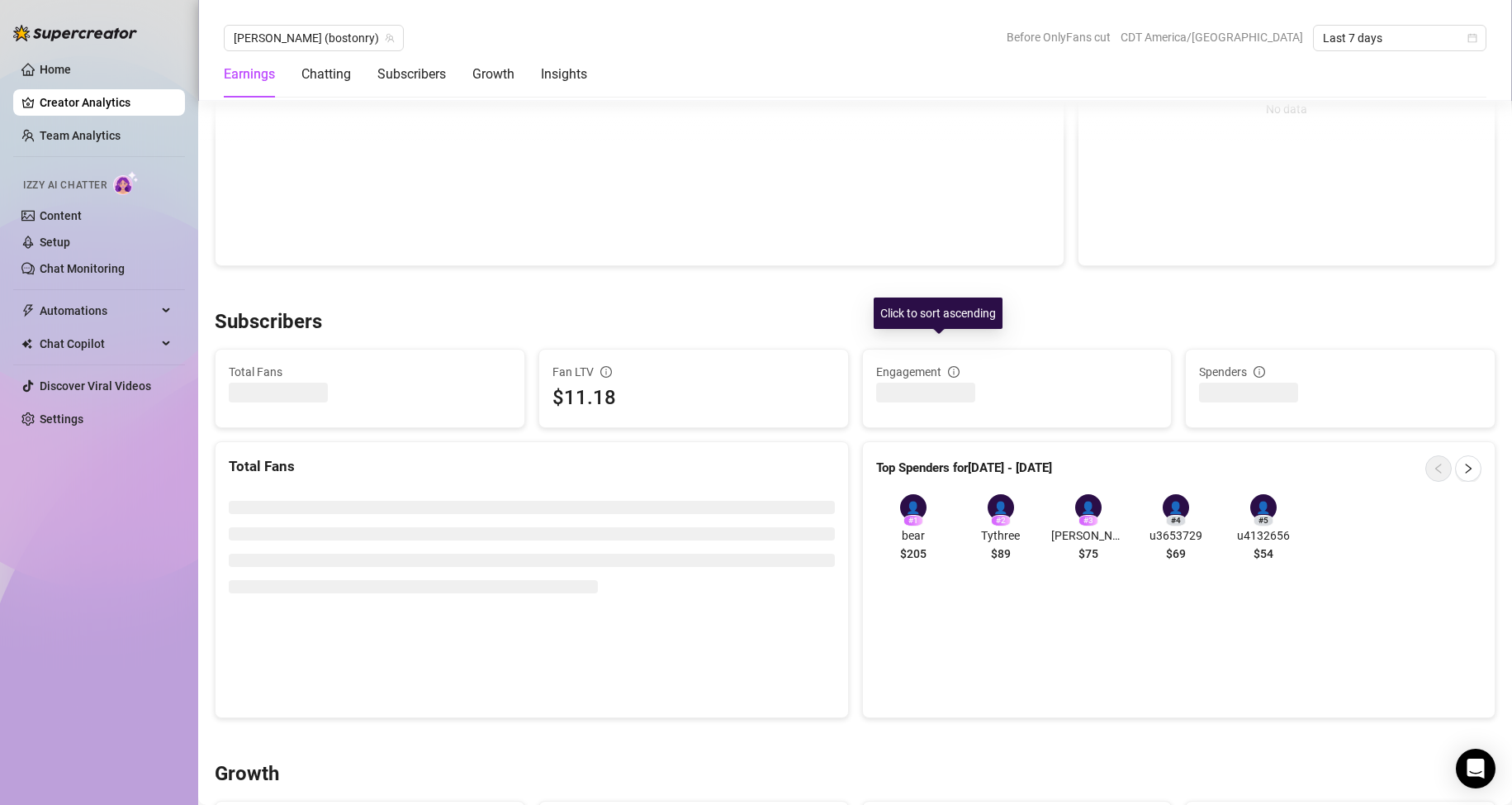
scroll to position [909, 0]
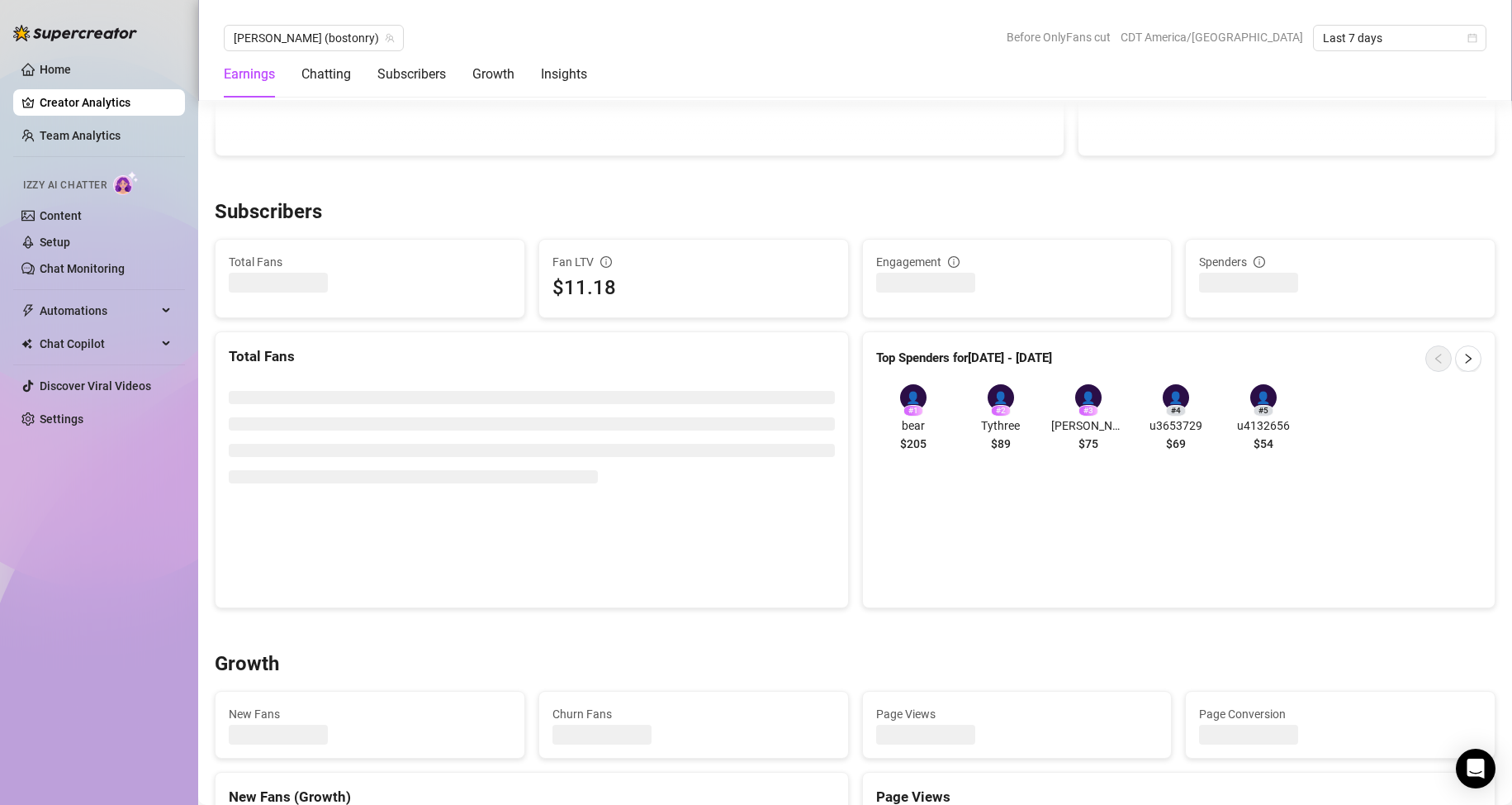
click at [916, 392] on div "👤" at bounding box center [913, 397] width 26 height 26
click at [903, 413] on div "# 1" at bounding box center [913, 411] width 20 height 12
click at [66, 65] on link "Home" at bounding box center [55, 70] width 32 height 14
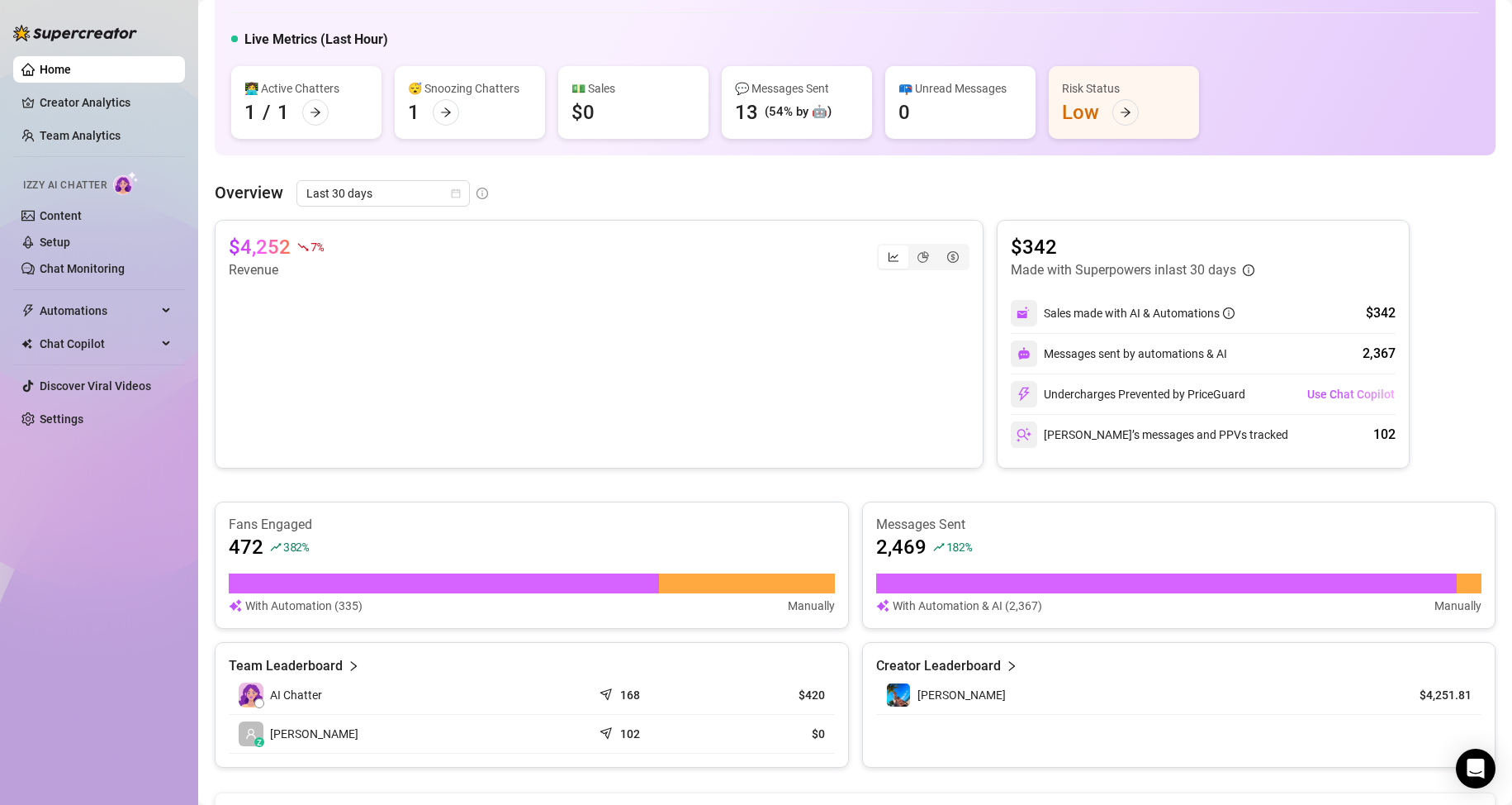
scroll to position [346, 0]
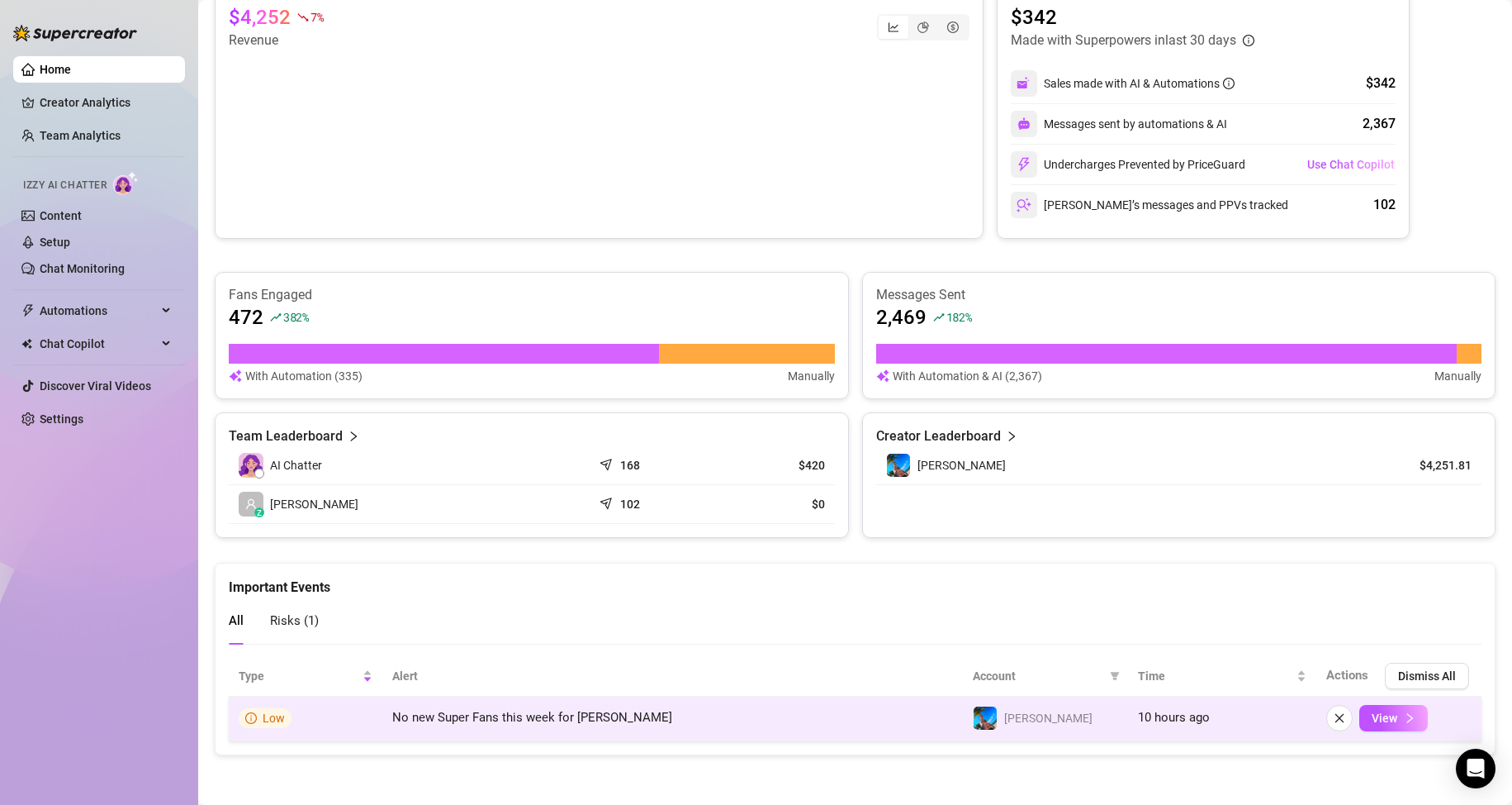
click at [667, 726] on td "No new Super Fans this week for [PERSON_NAME]" at bounding box center [673, 719] width 581 height 44
click at [1380, 724] on span "View" at bounding box center [1384, 718] width 26 height 14
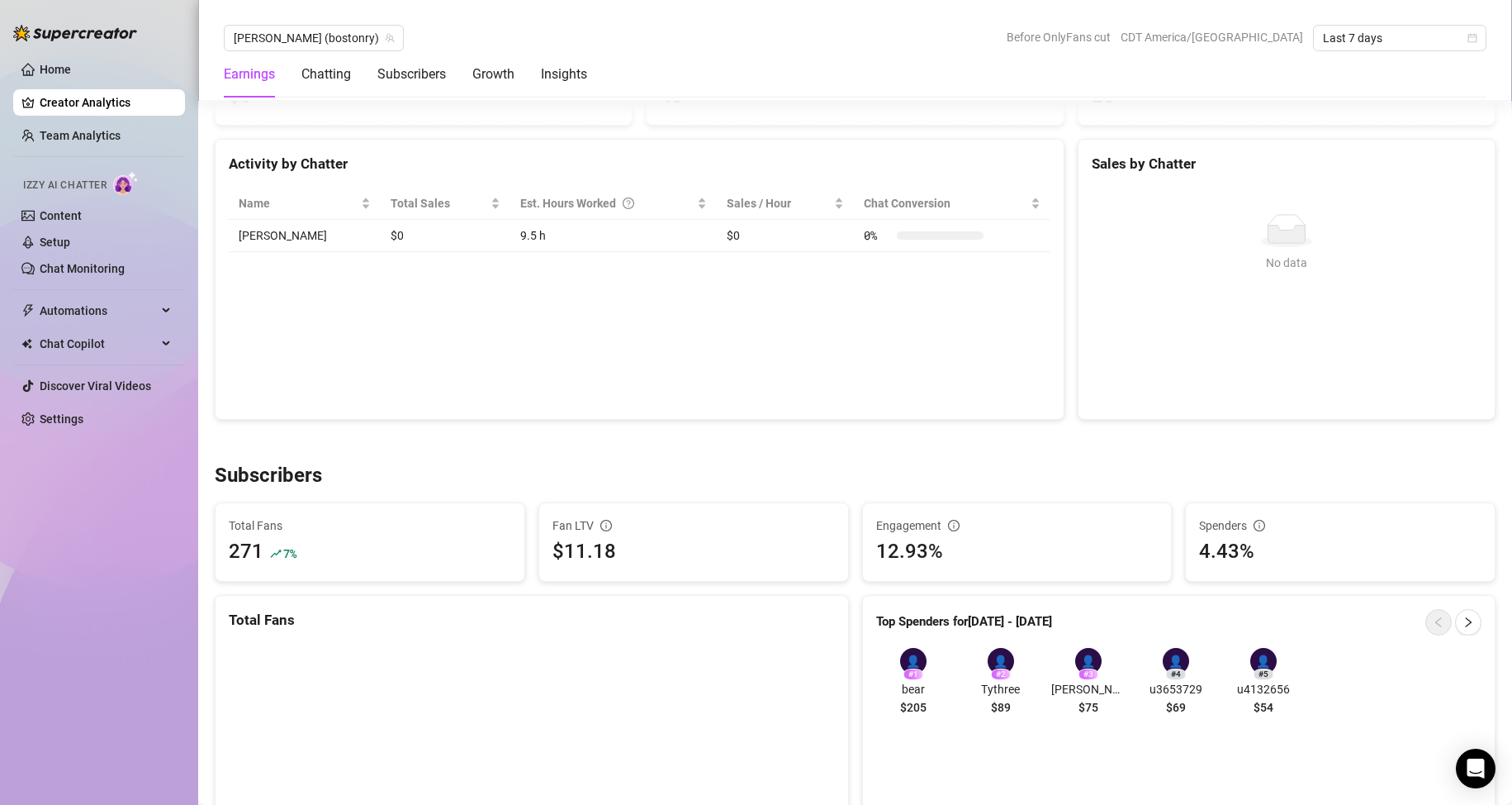
scroll to position [842, 0]
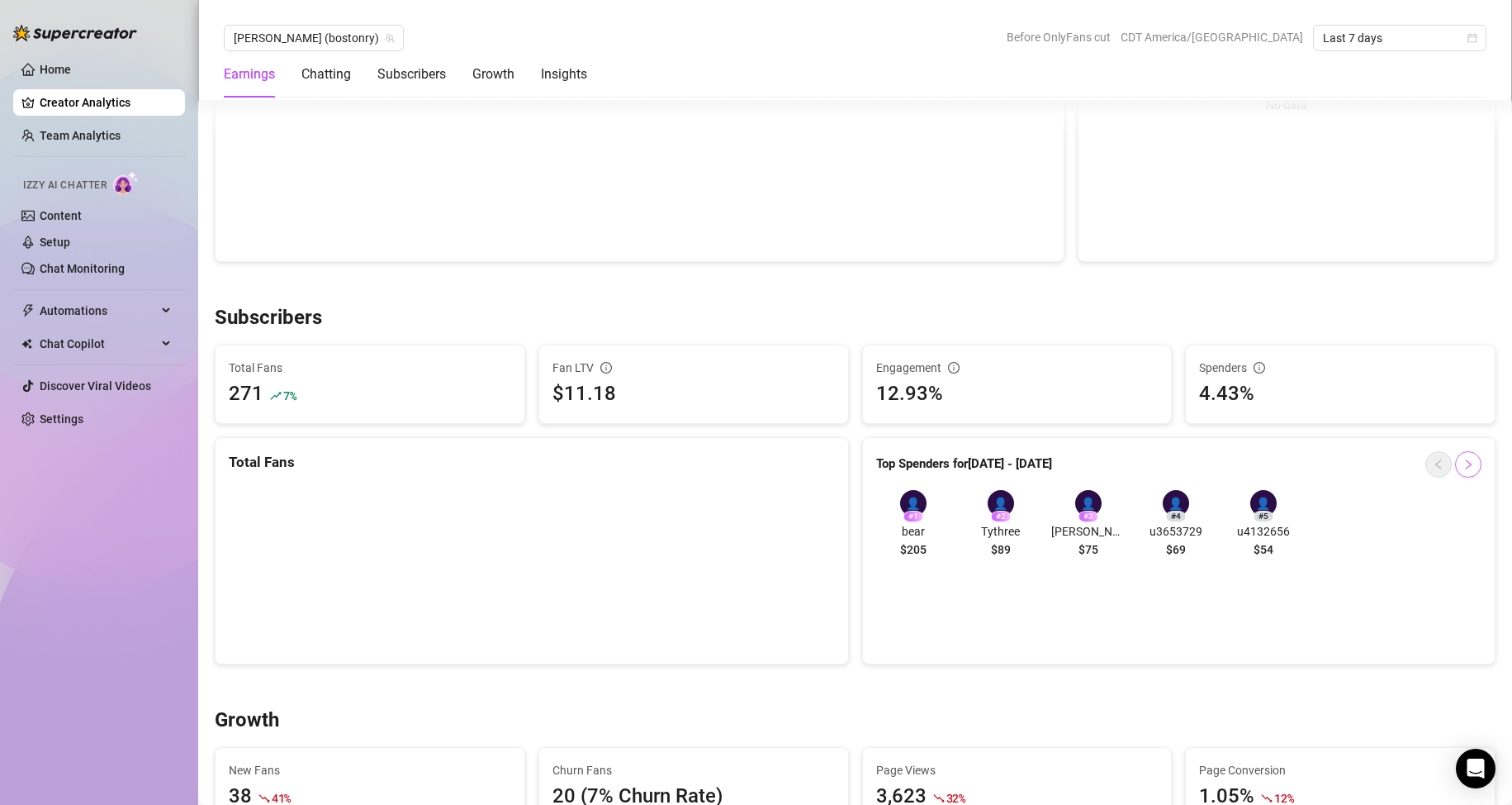
click at [1463, 465] on icon "right" at bounding box center [1469, 464] width 12 height 12
click at [1435, 466] on icon "left" at bounding box center [1438, 464] width 6 height 10
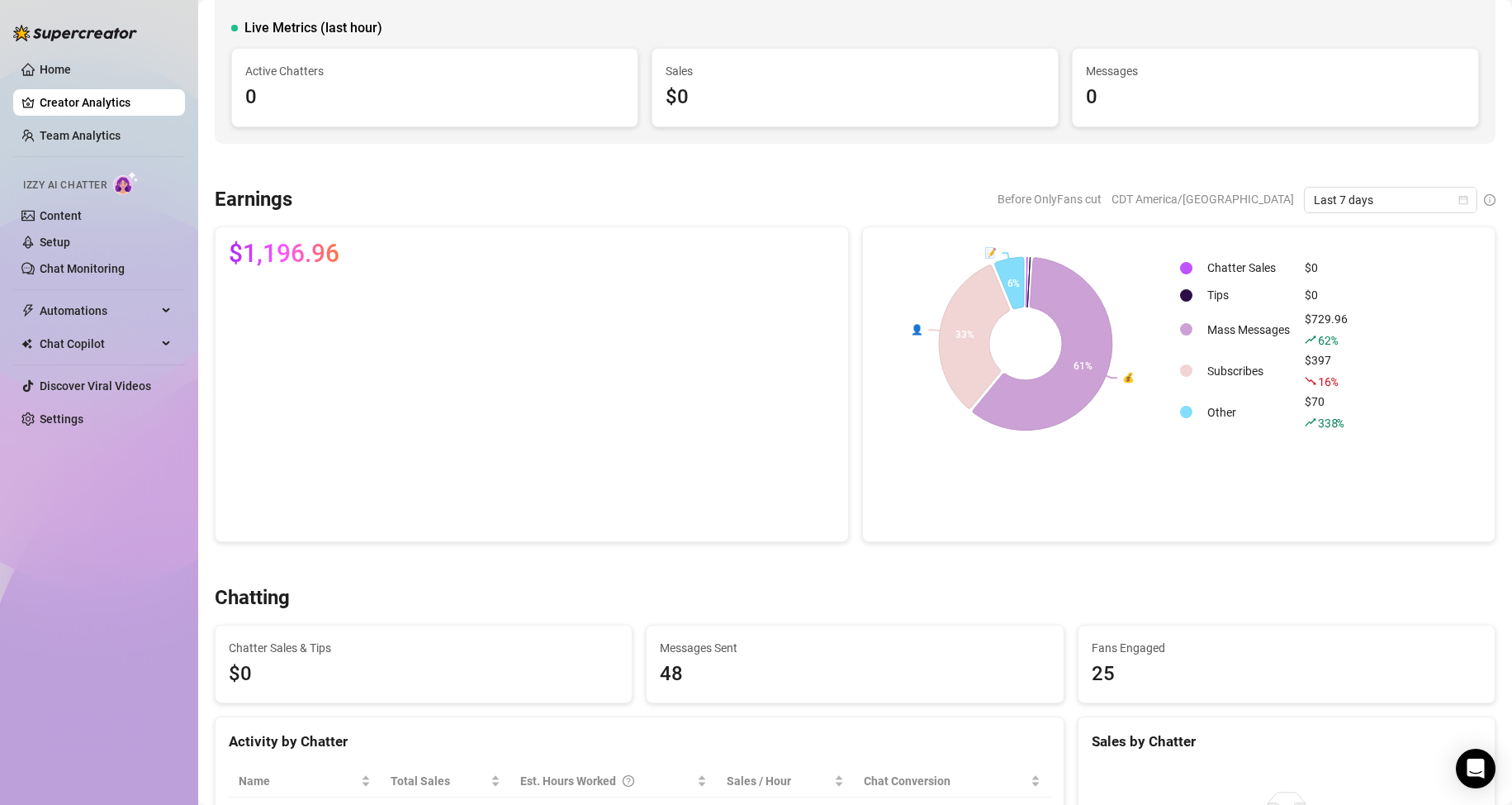
scroll to position [0, 0]
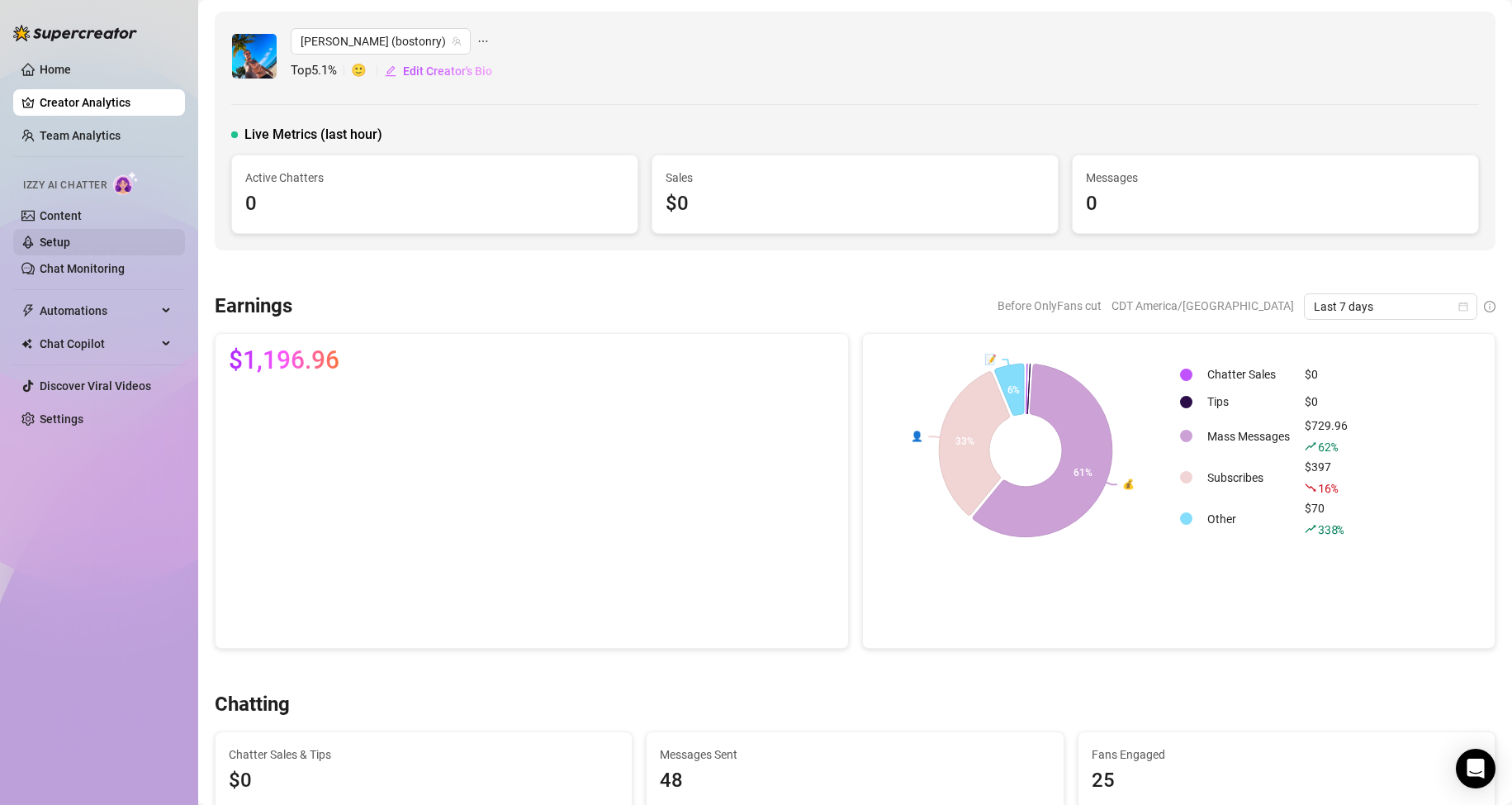
click at [70, 244] on link "Setup" at bounding box center [55, 242] width 31 height 14
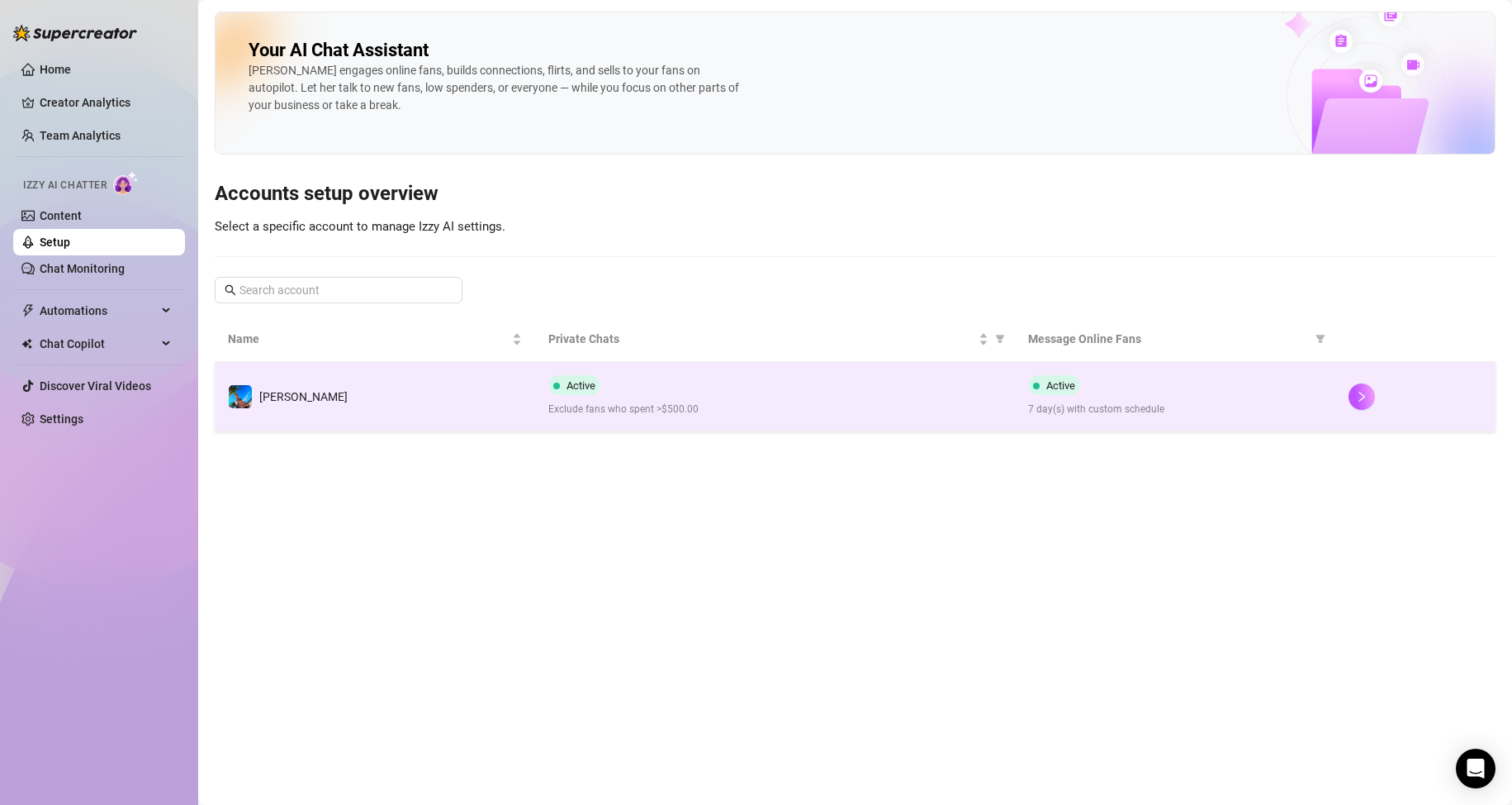
click at [880, 410] on span "Exclude fans who spent >$500.00" at bounding box center [775, 409] width 454 height 15
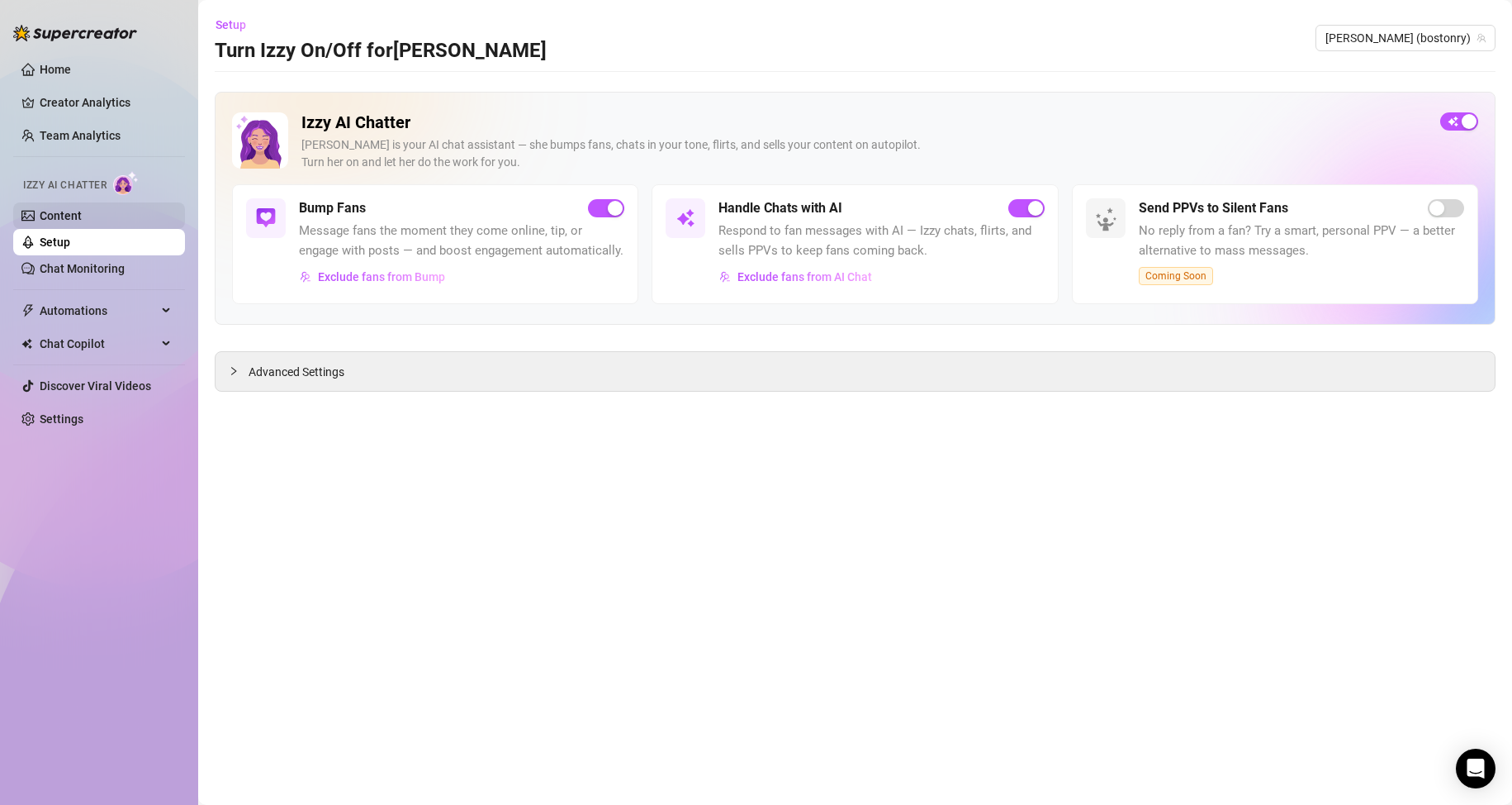
click at [82, 221] on link "Content" at bounding box center [60, 216] width 42 height 14
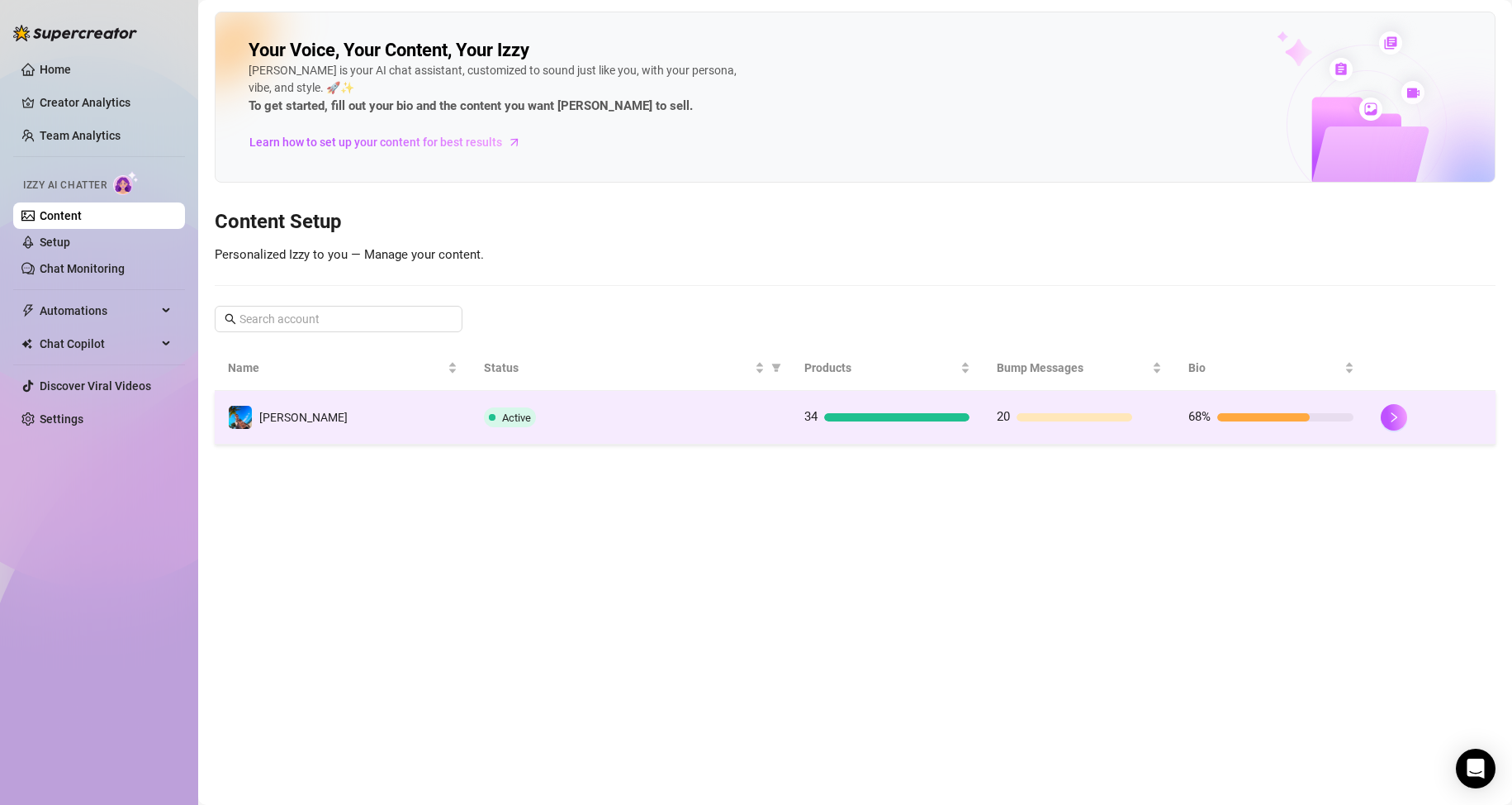
click at [661, 434] on td "Active" at bounding box center [631, 417] width 320 height 54
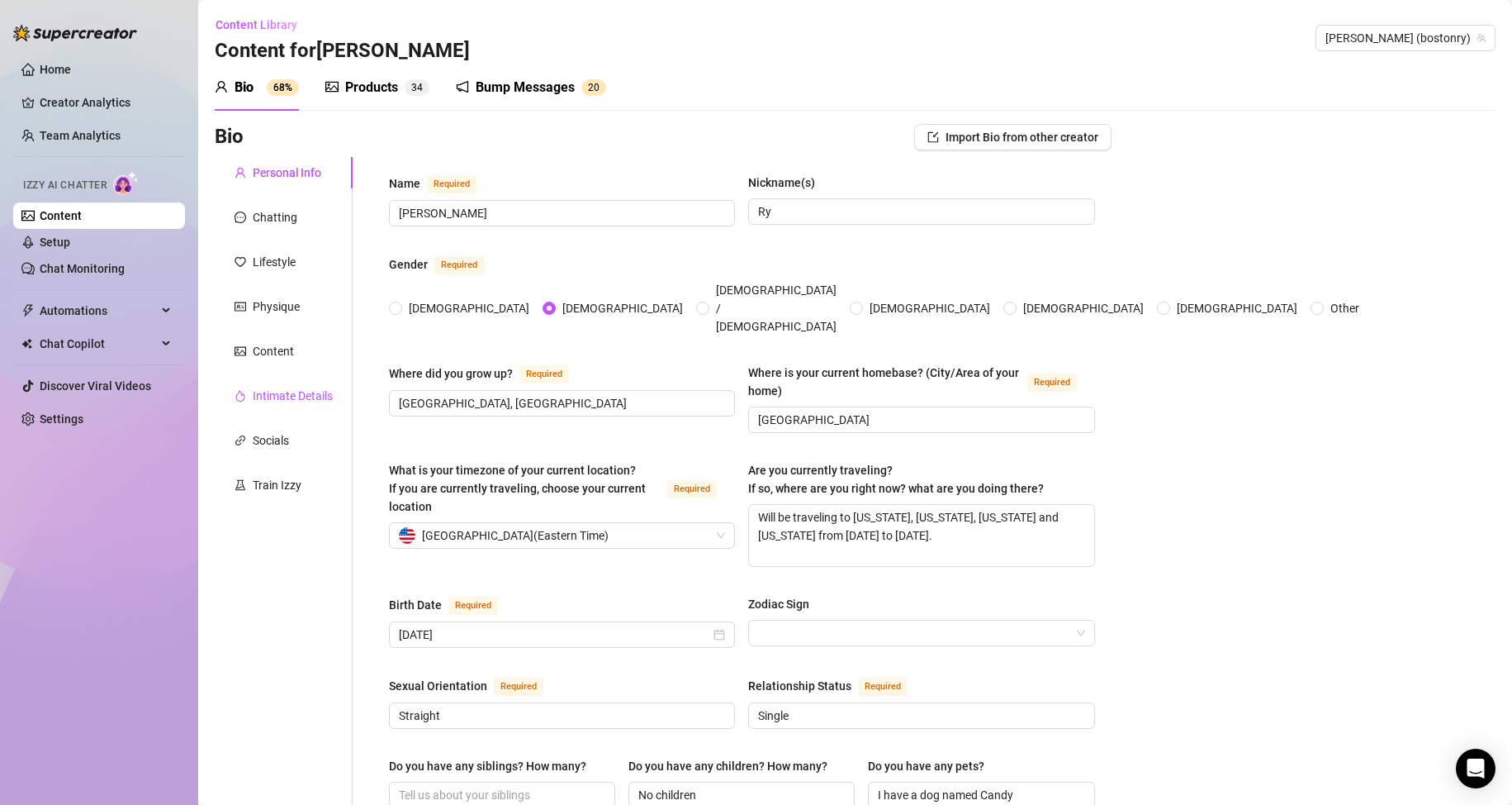
click at [272, 394] on div "Intimate Details" at bounding box center [293, 395] width 80 height 18
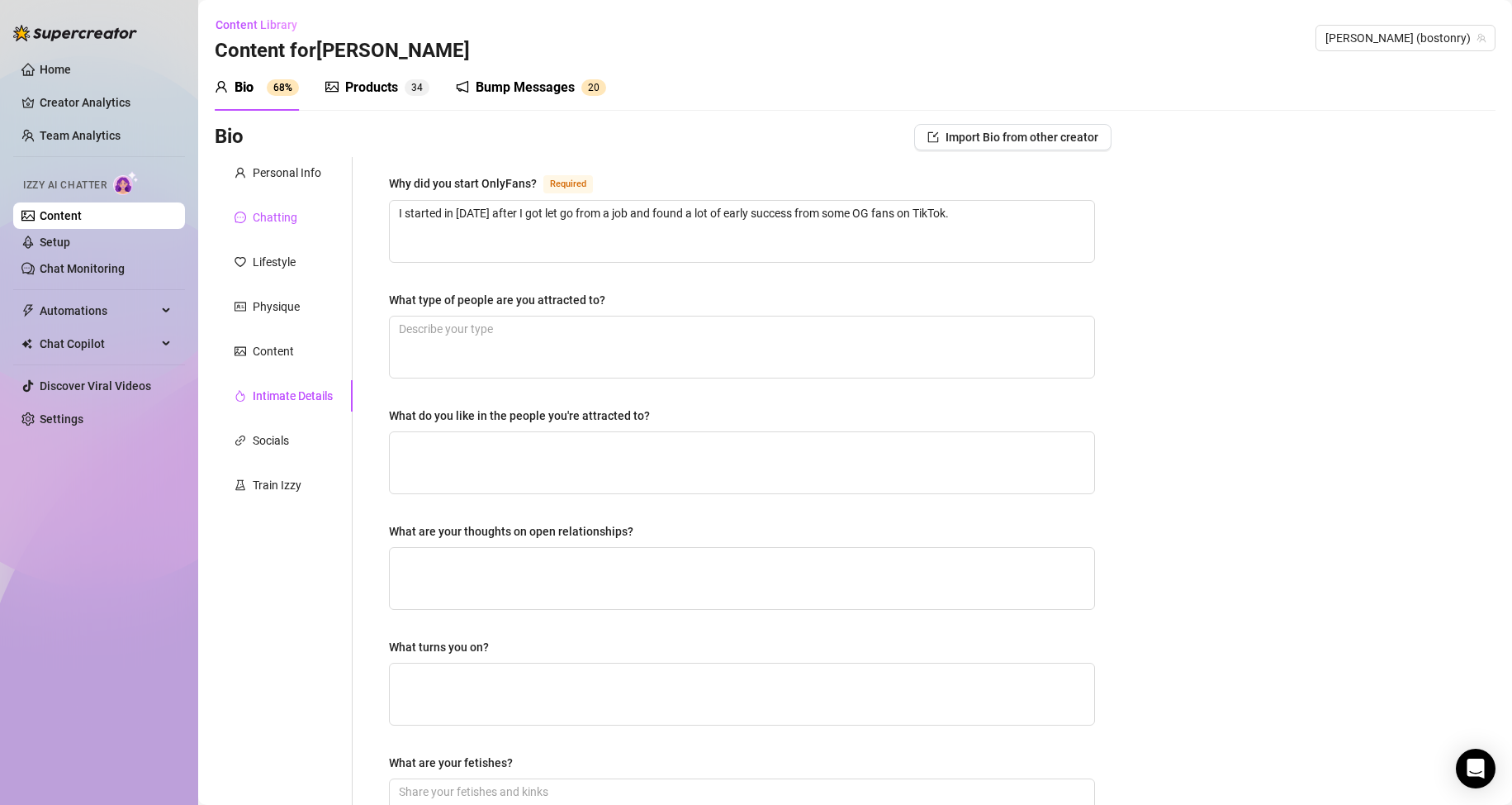
click at [272, 220] on div "Chatting" at bounding box center [275, 216] width 44 height 18
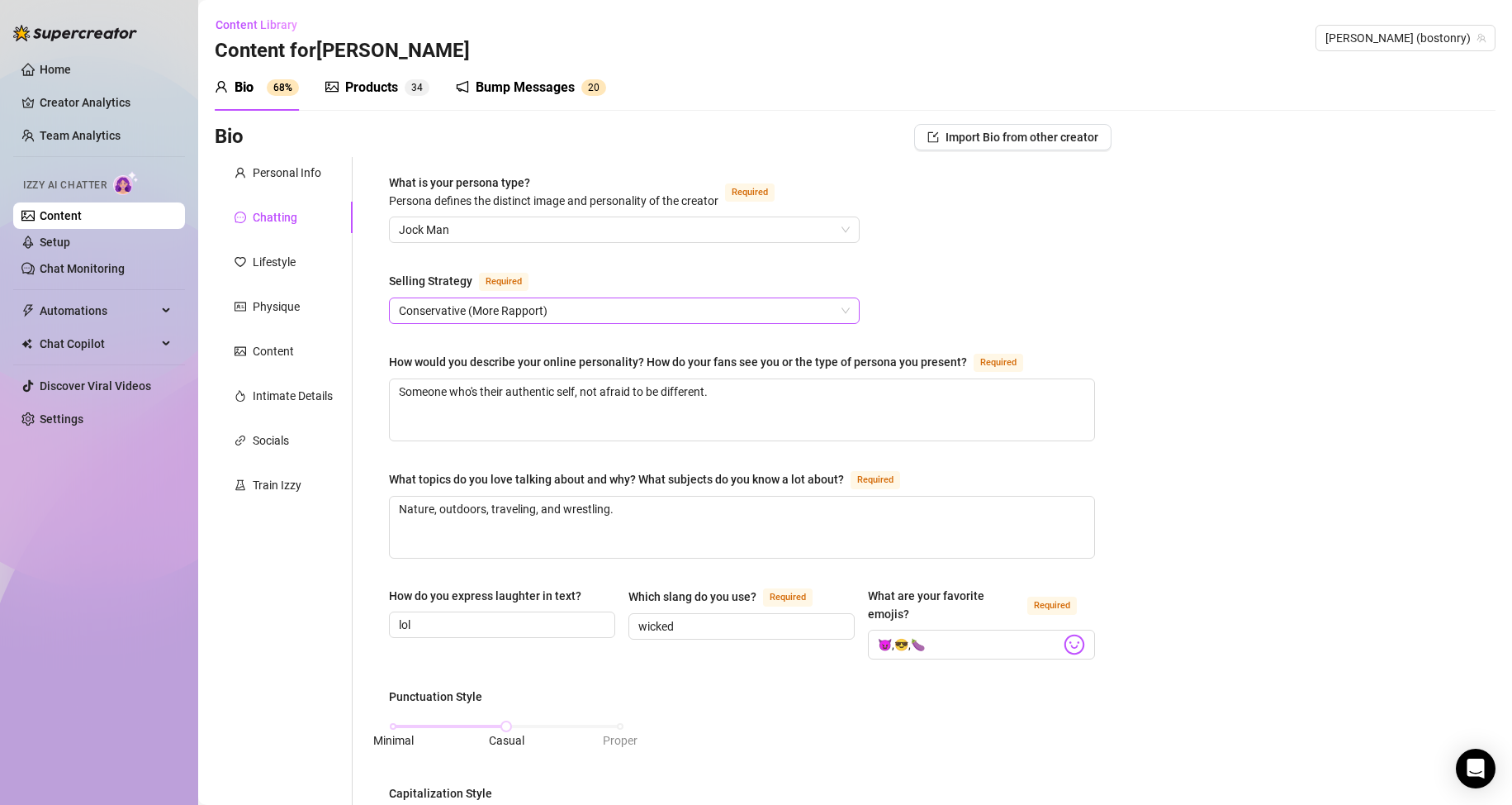
click at [595, 307] on span "Conservative (More Rapport)" at bounding box center [624, 310] width 451 height 25
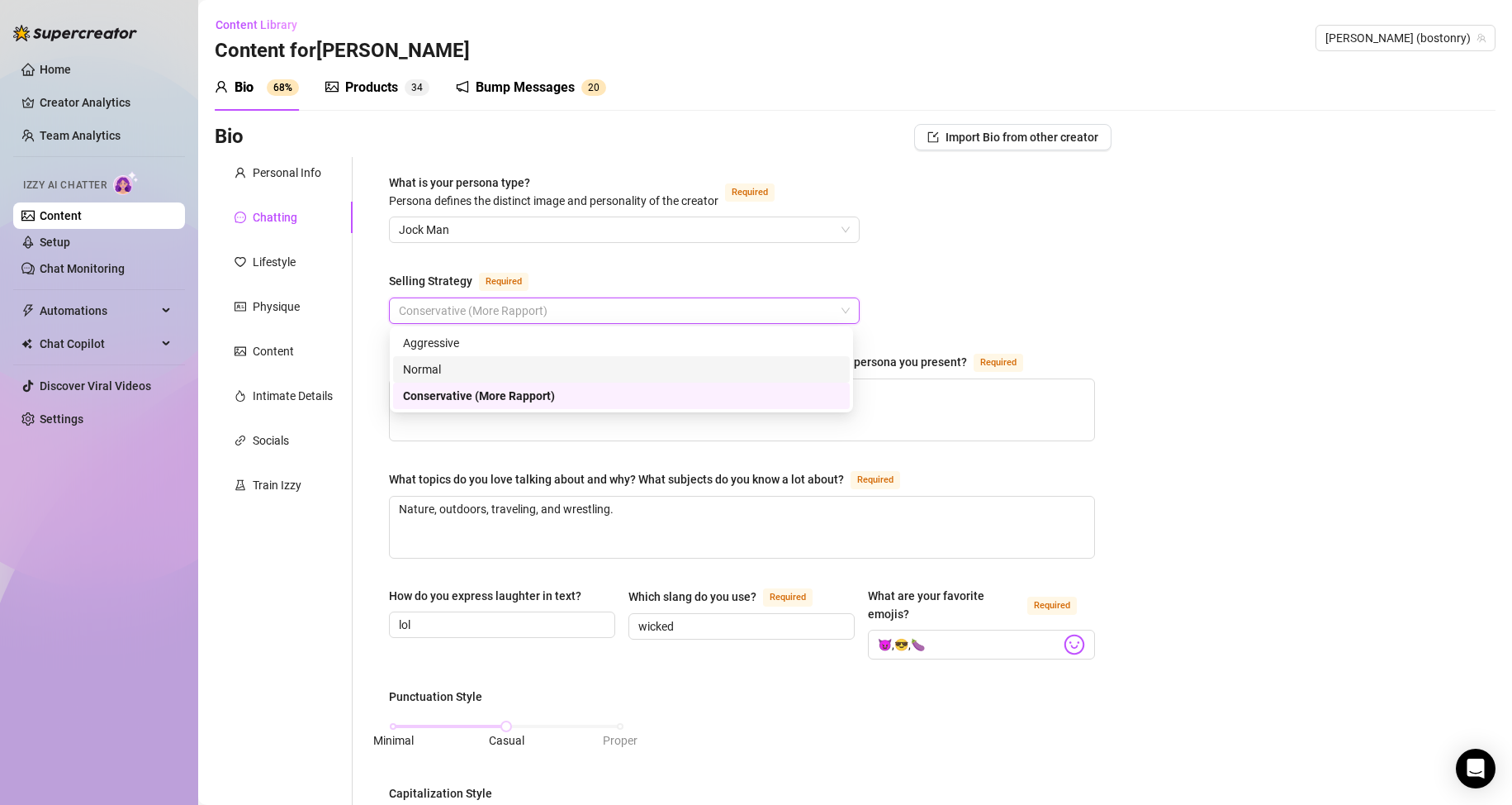
click at [442, 370] on div "Normal" at bounding box center [621, 369] width 437 height 18
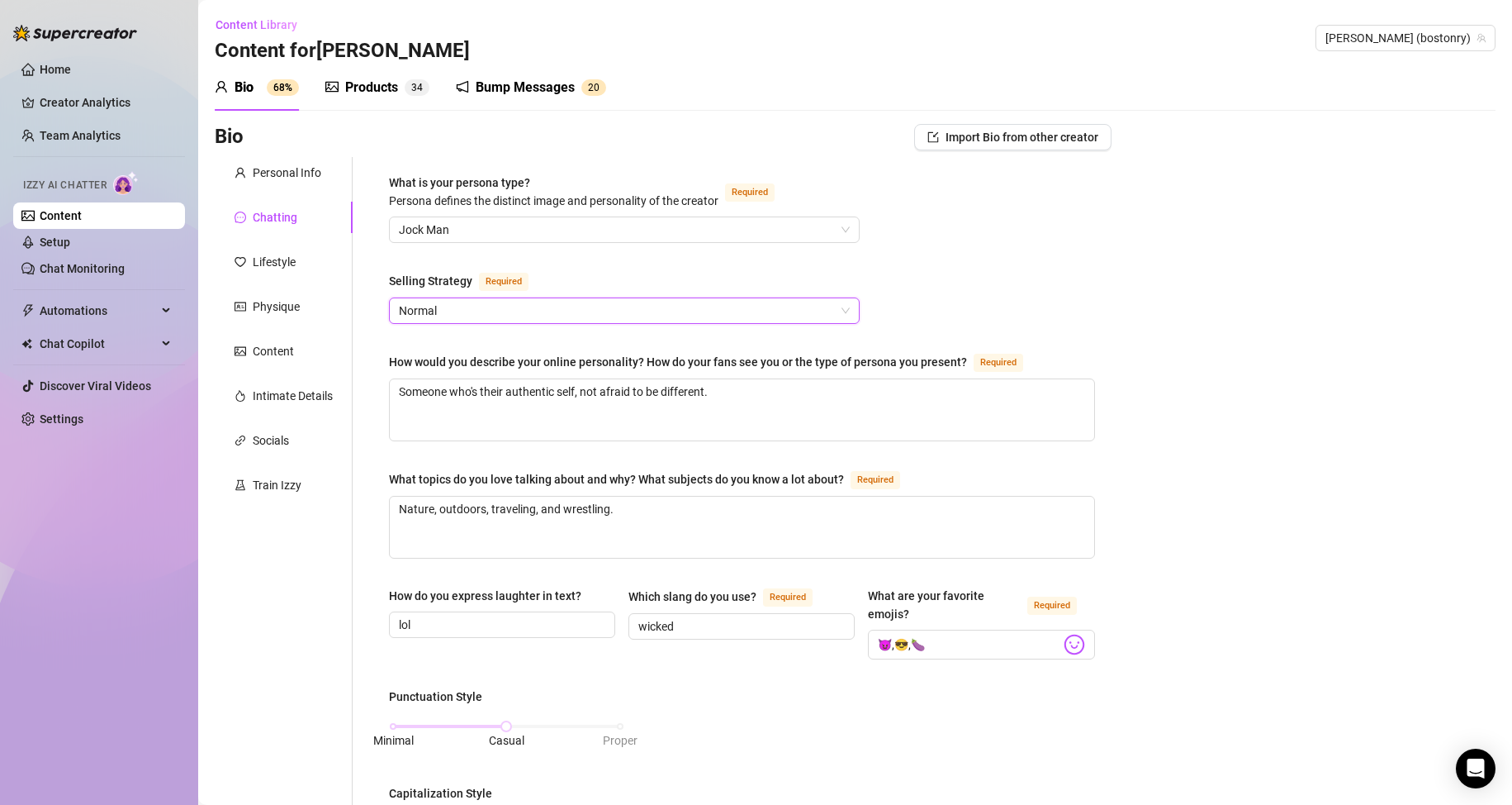
click at [1251, 309] on div "Bio Import Bio from other creator Personal Info Chatting Lifestyle Physique Con…" at bounding box center [855, 814] width 1280 height 1380
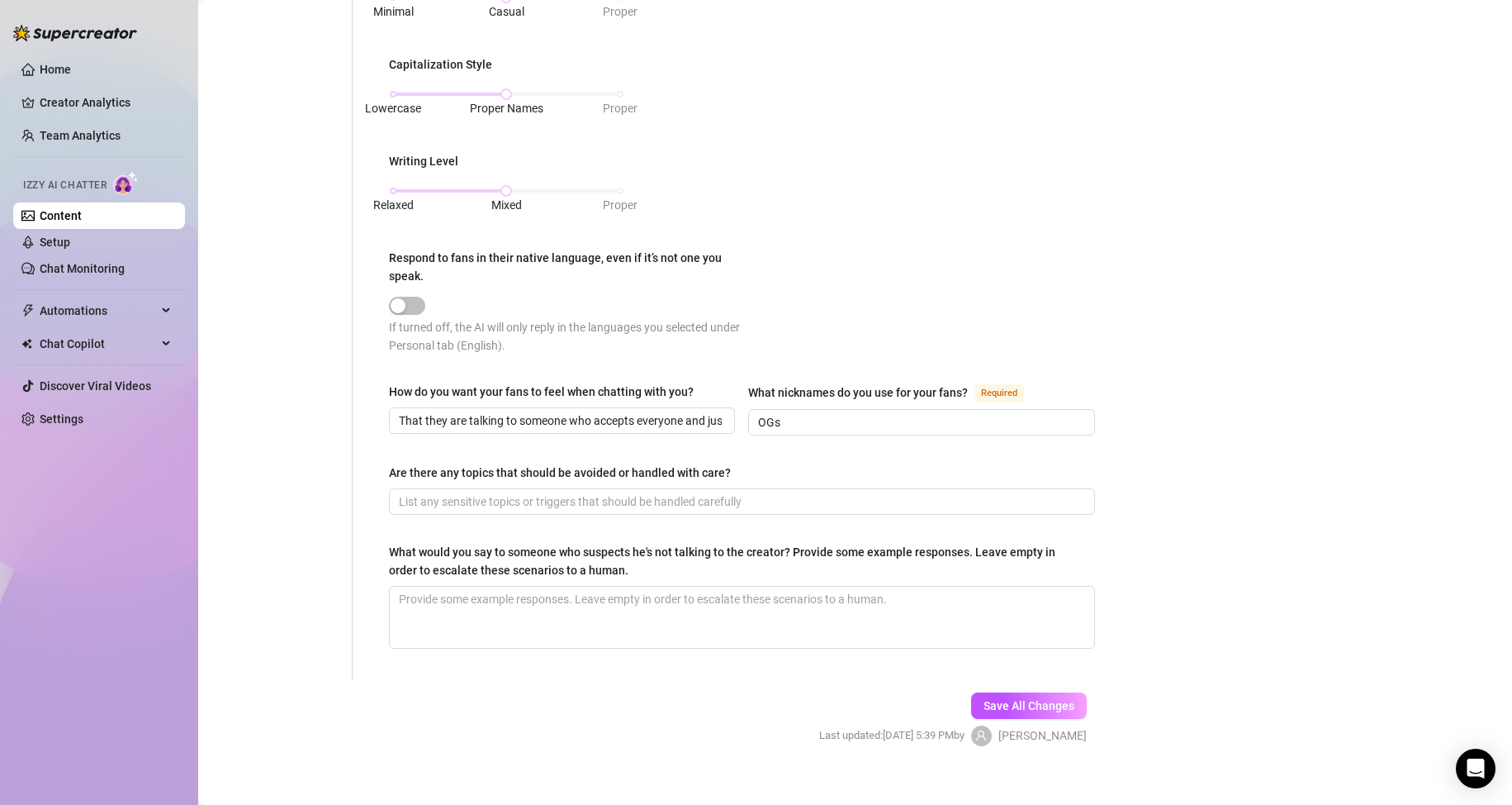
scroll to position [745, 0]
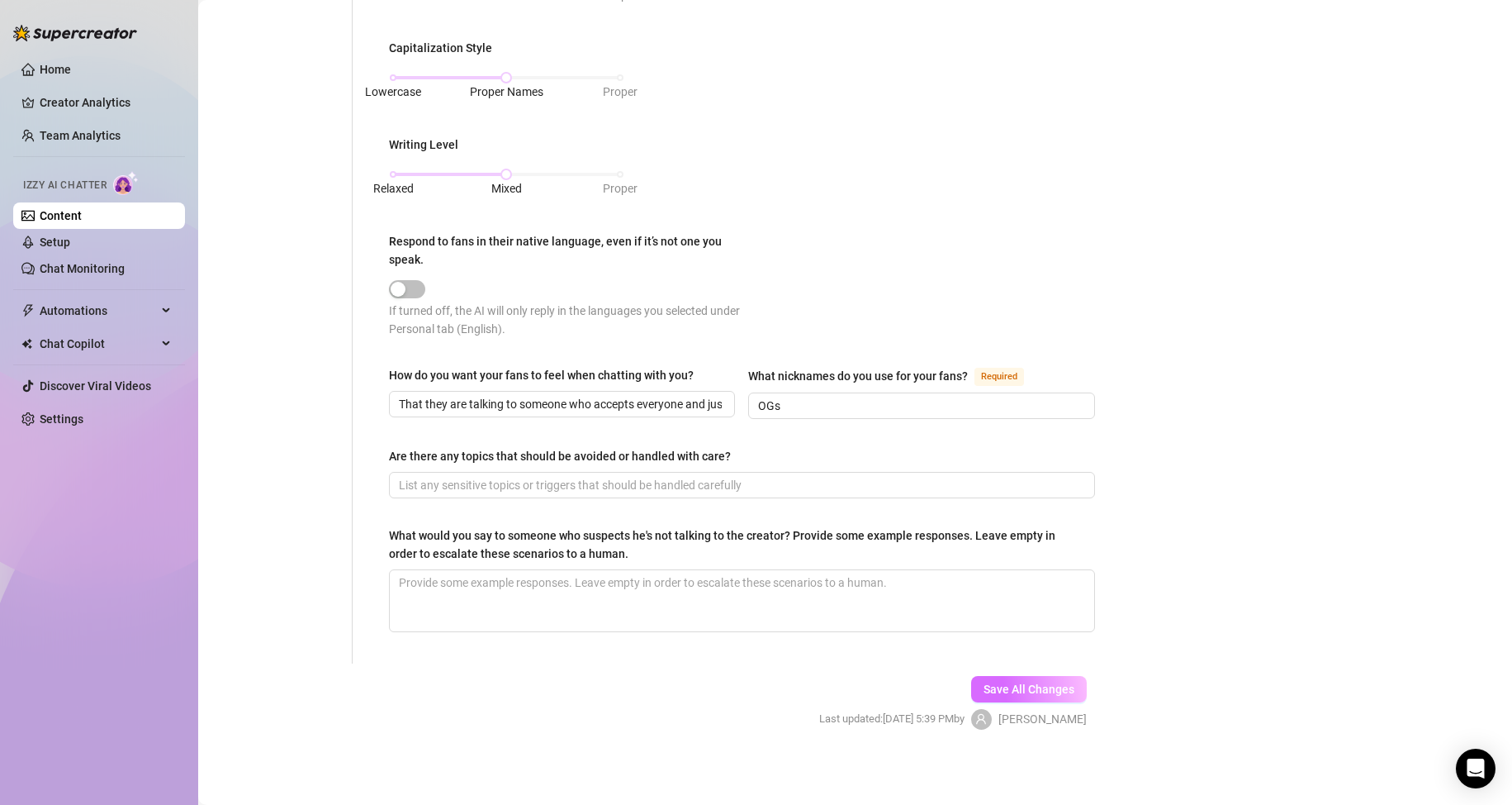
click at [1004, 687] on span "Save All Changes" at bounding box center [1028, 689] width 91 height 14
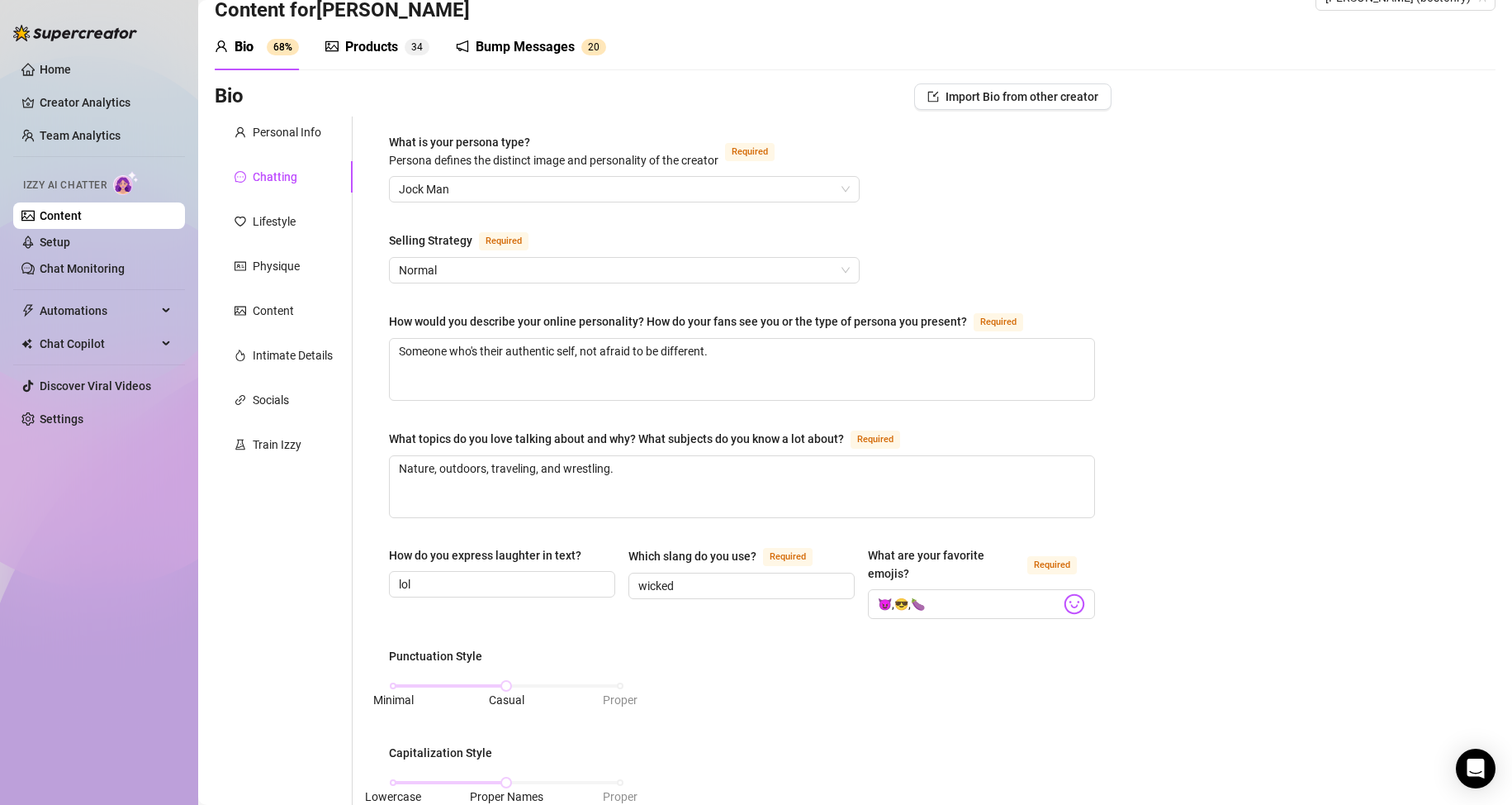
scroll to position [0, 0]
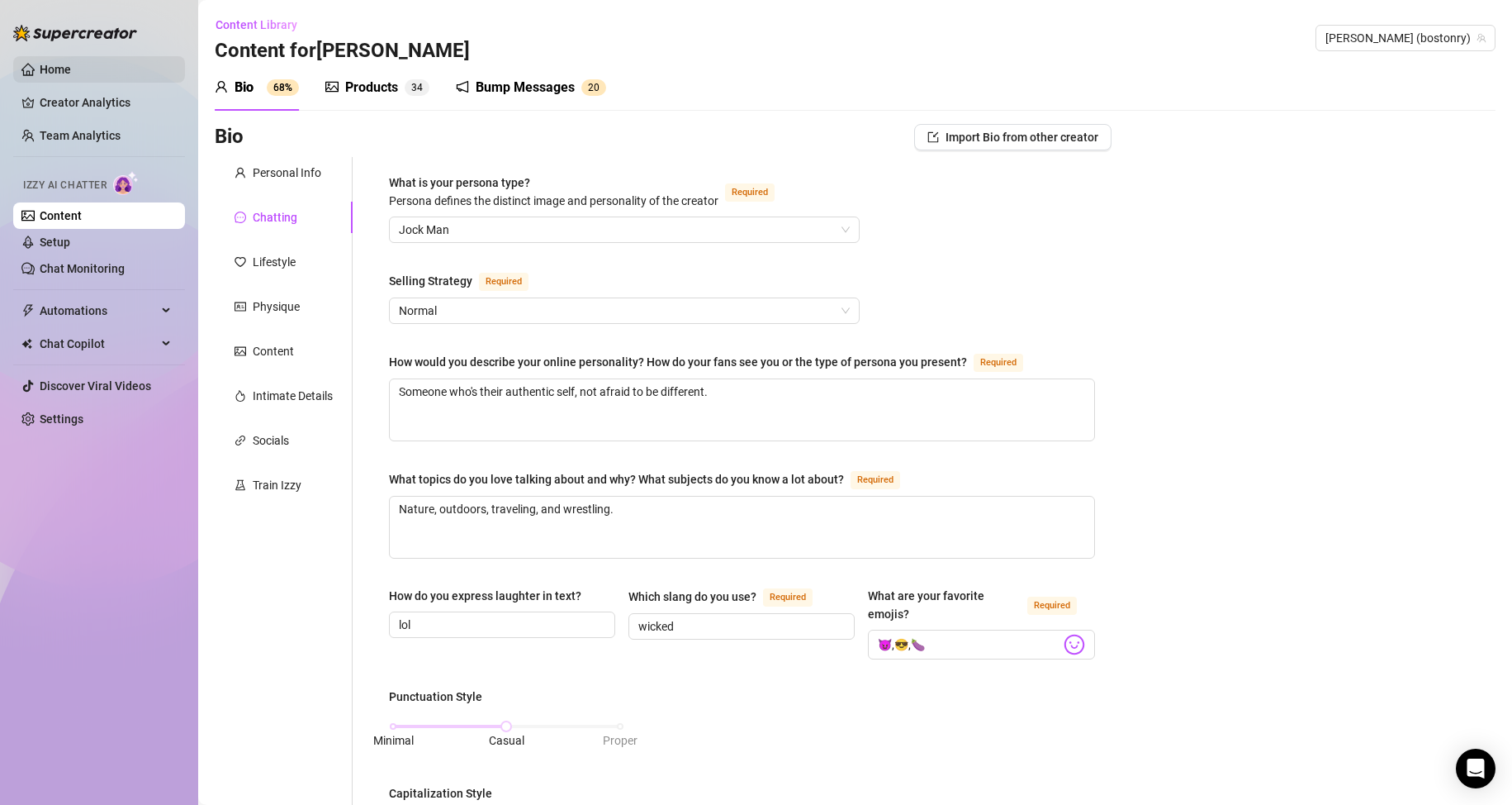
click at [71, 65] on link "Home" at bounding box center [55, 70] width 32 height 14
